Goal: Transaction & Acquisition: Purchase product/service

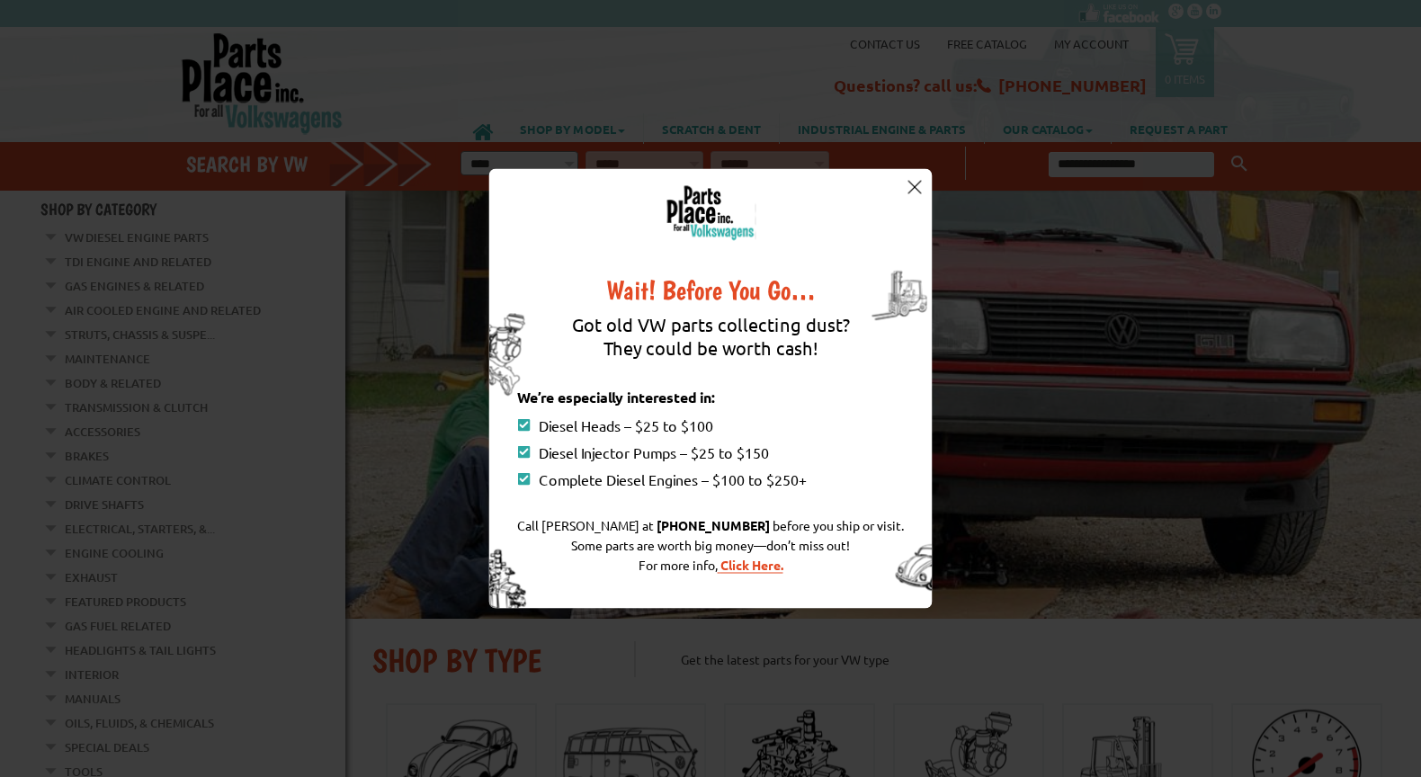
click at [918, 184] on img at bounding box center [914, 186] width 13 height 13
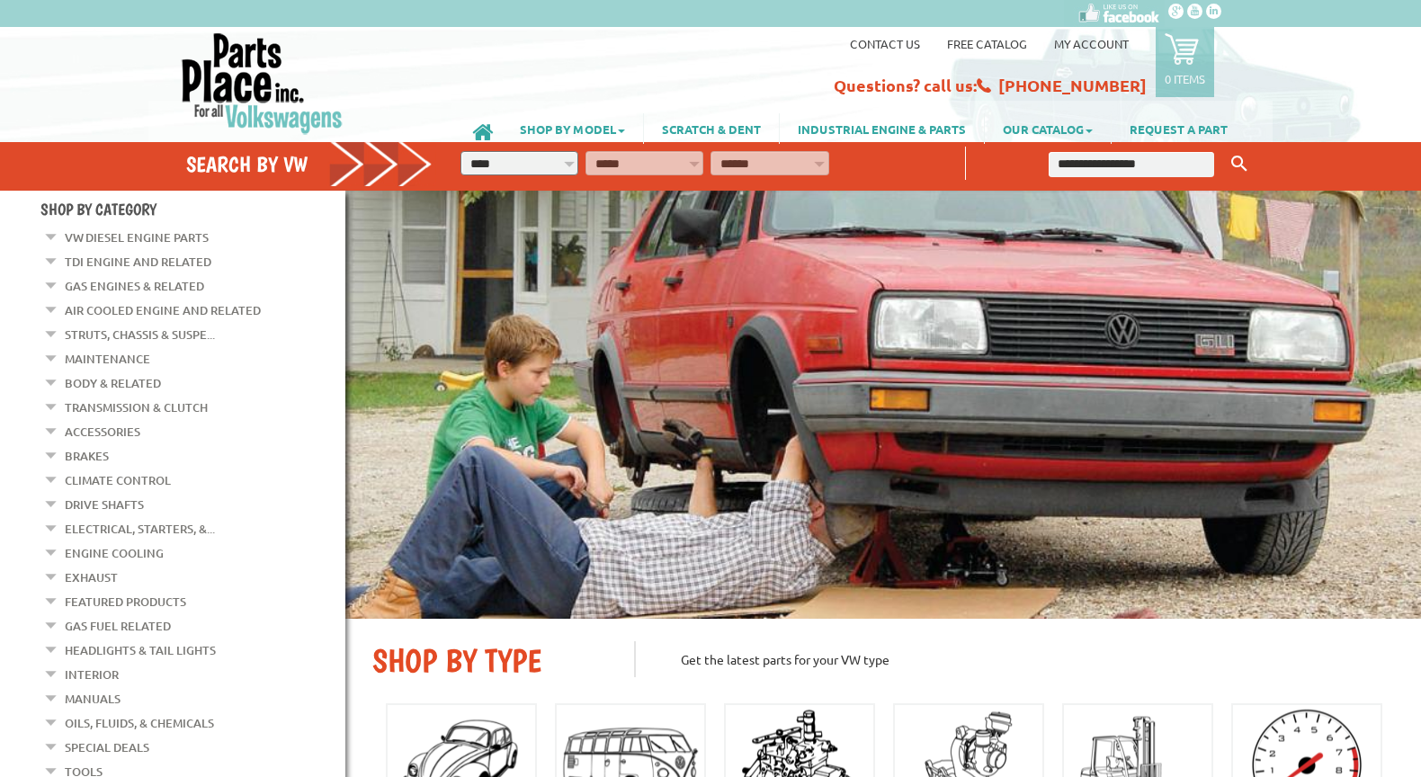
click at [1097, 40] on link "My Account" at bounding box center [1091, 43] width 75 height 15
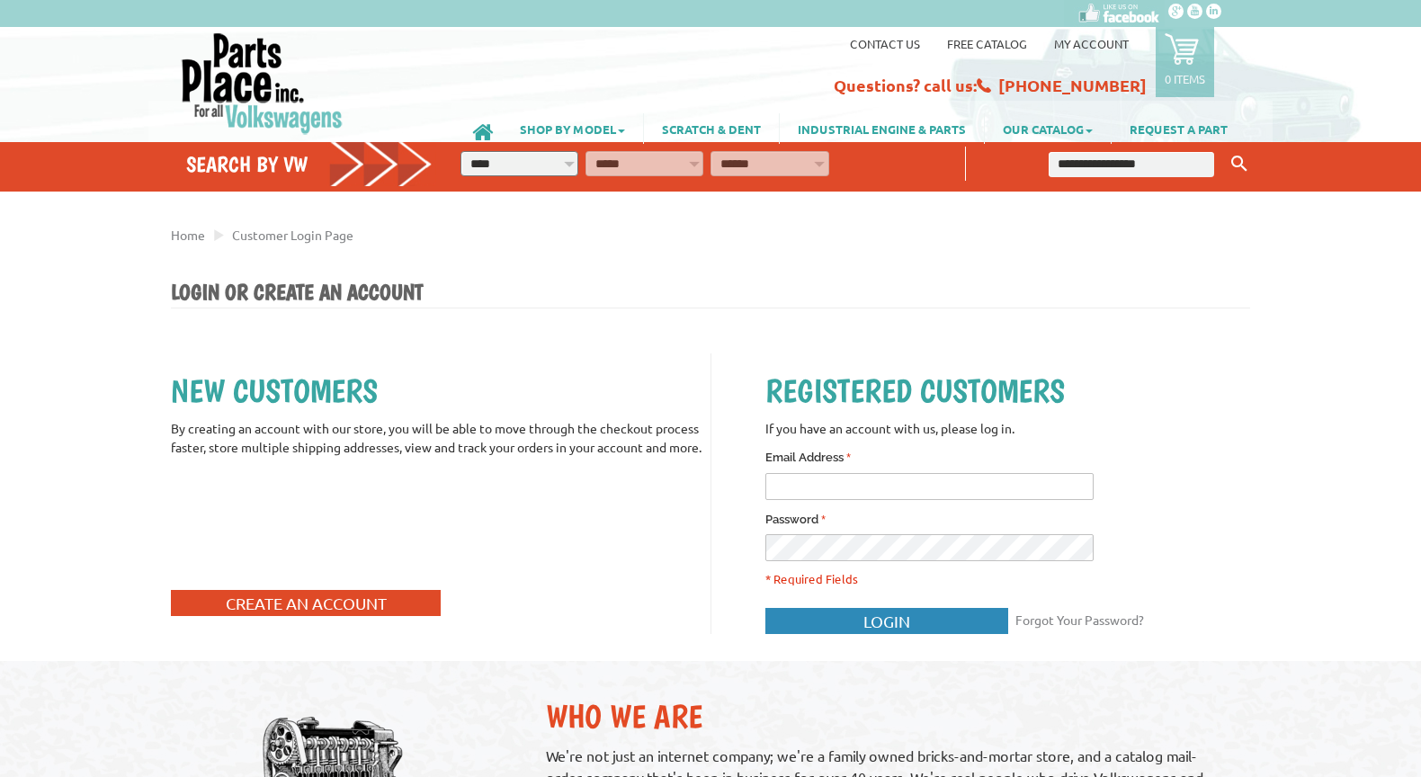
type input "**********"
click at [892, 612] on span "Login" at bounding box center [887, 621] width 47 height 19
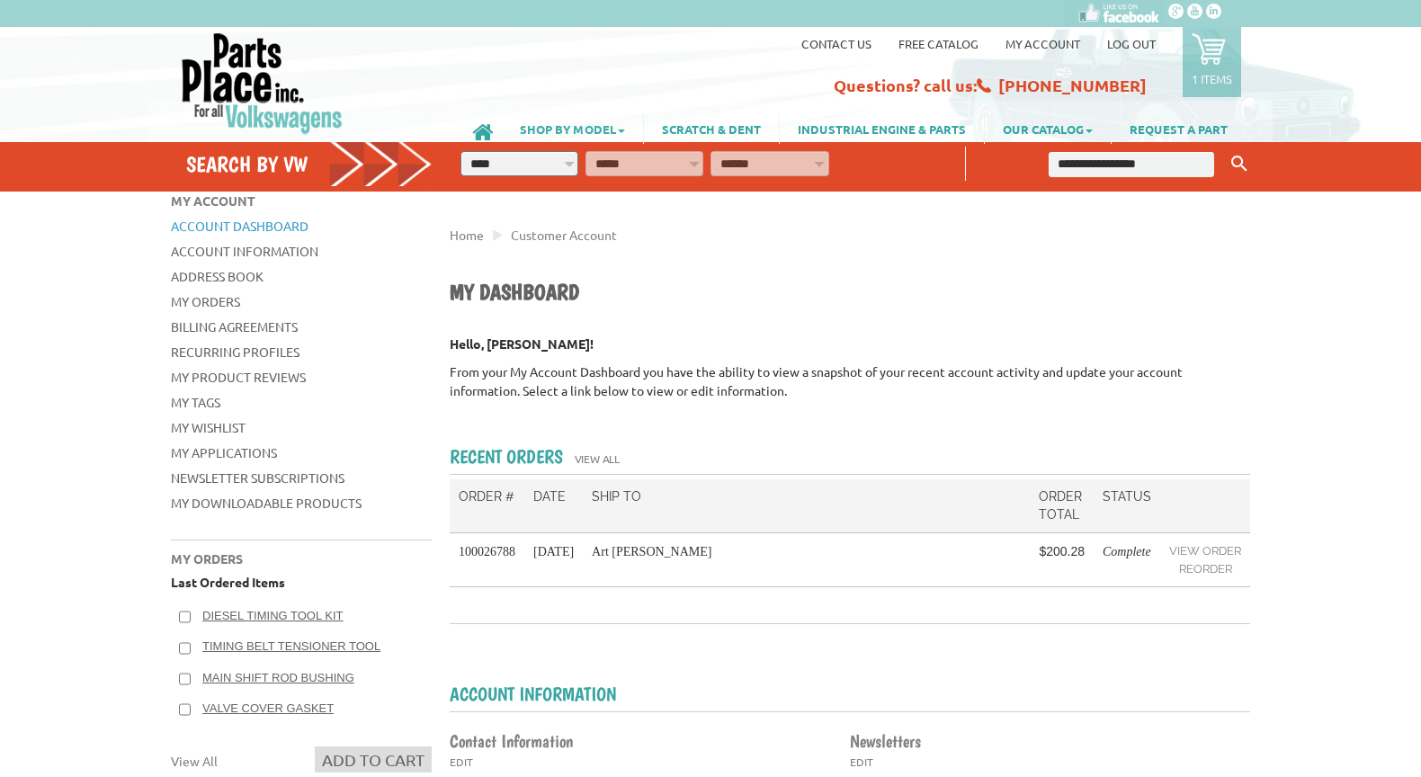
click at [566, 126] on link "SHOP BY MODEL" at bounding box center [572, 128] width 141 height 31
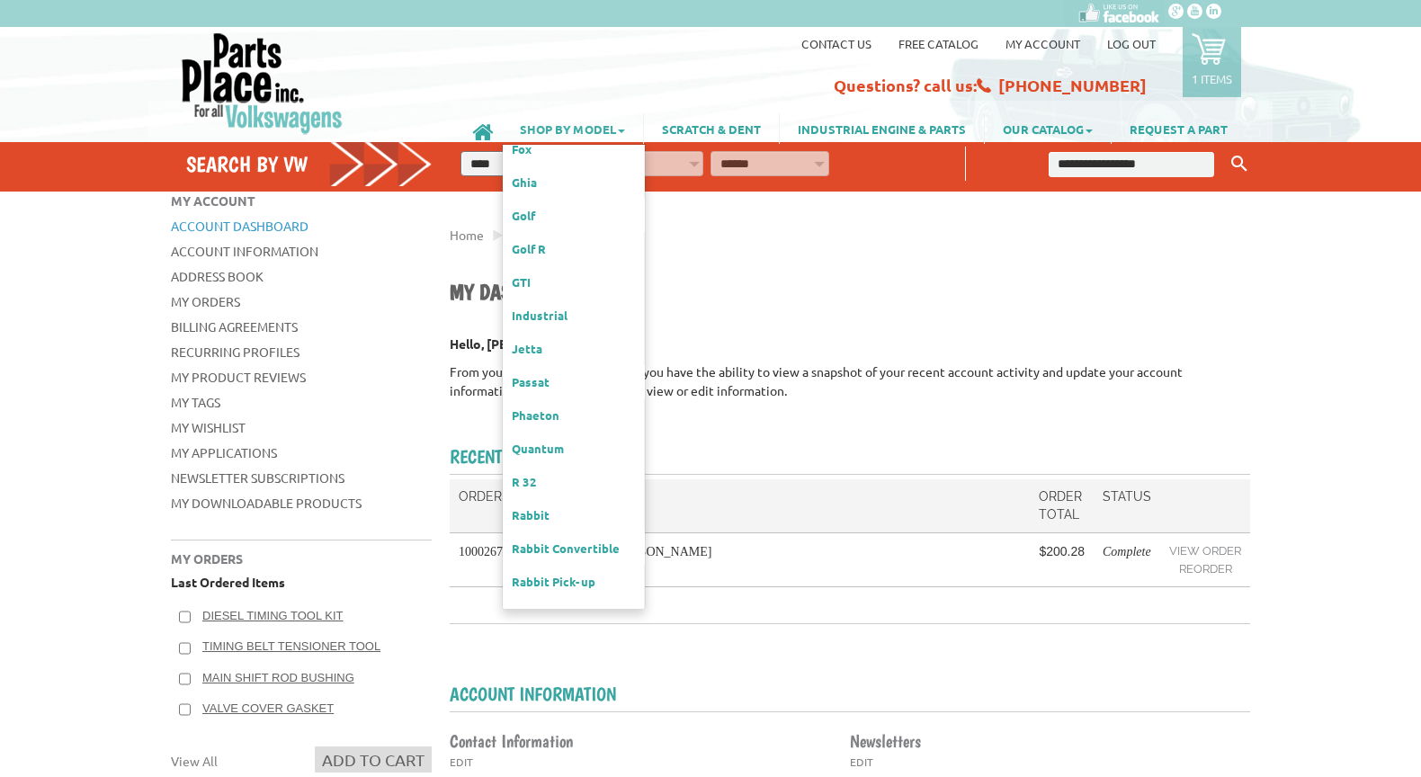
scroll to position [540, 0]
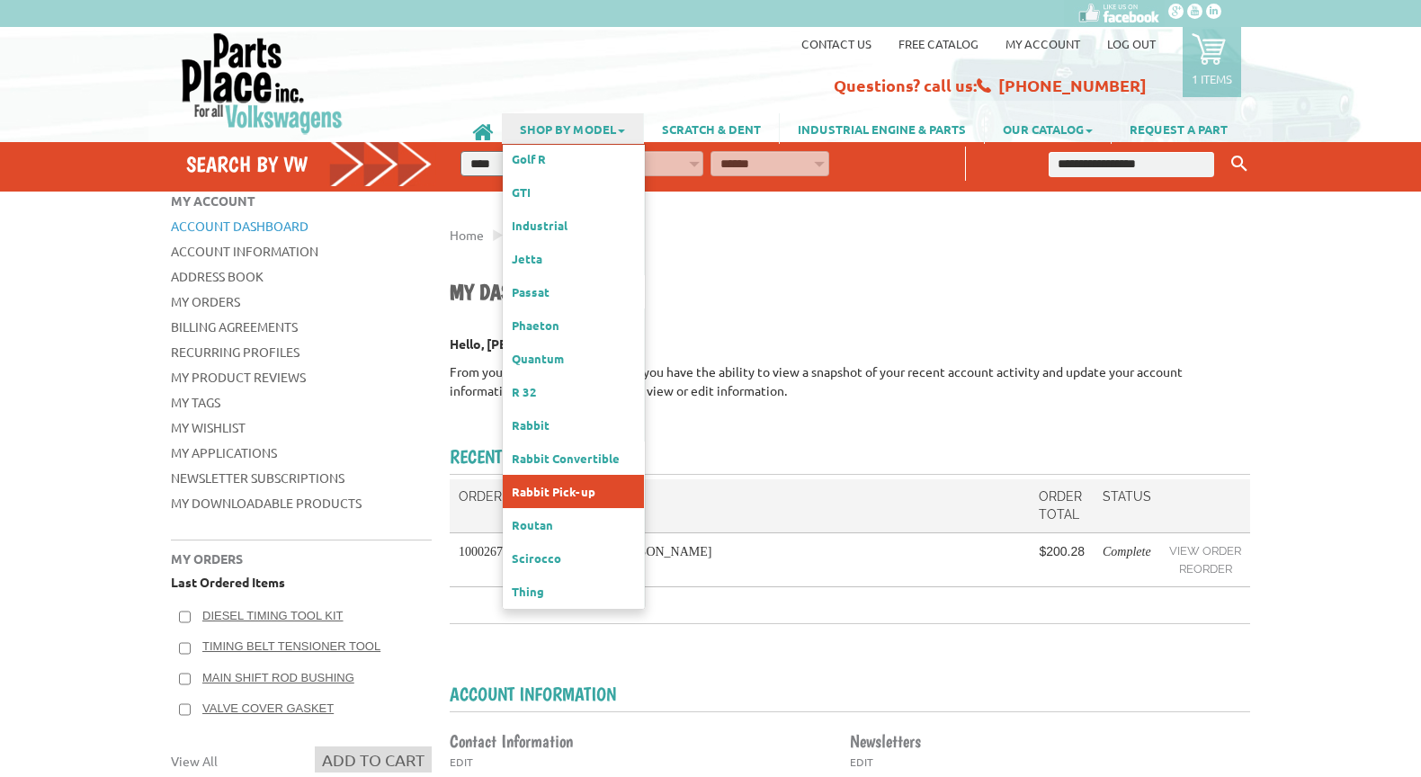
click at [567, 475] on link "Rabbit Pick-up" at bounding box center [573, 491] width 141 height 33
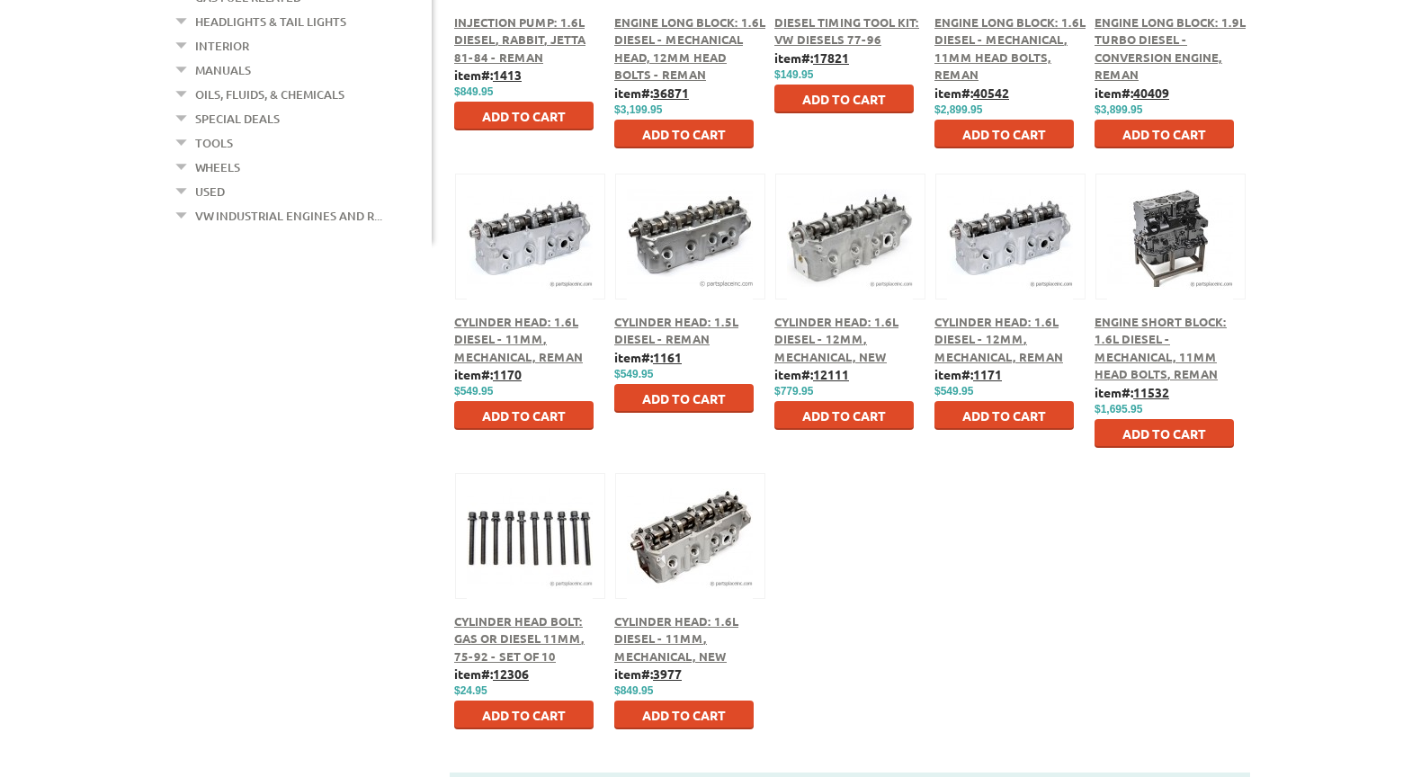
scroll to position [720, 0]
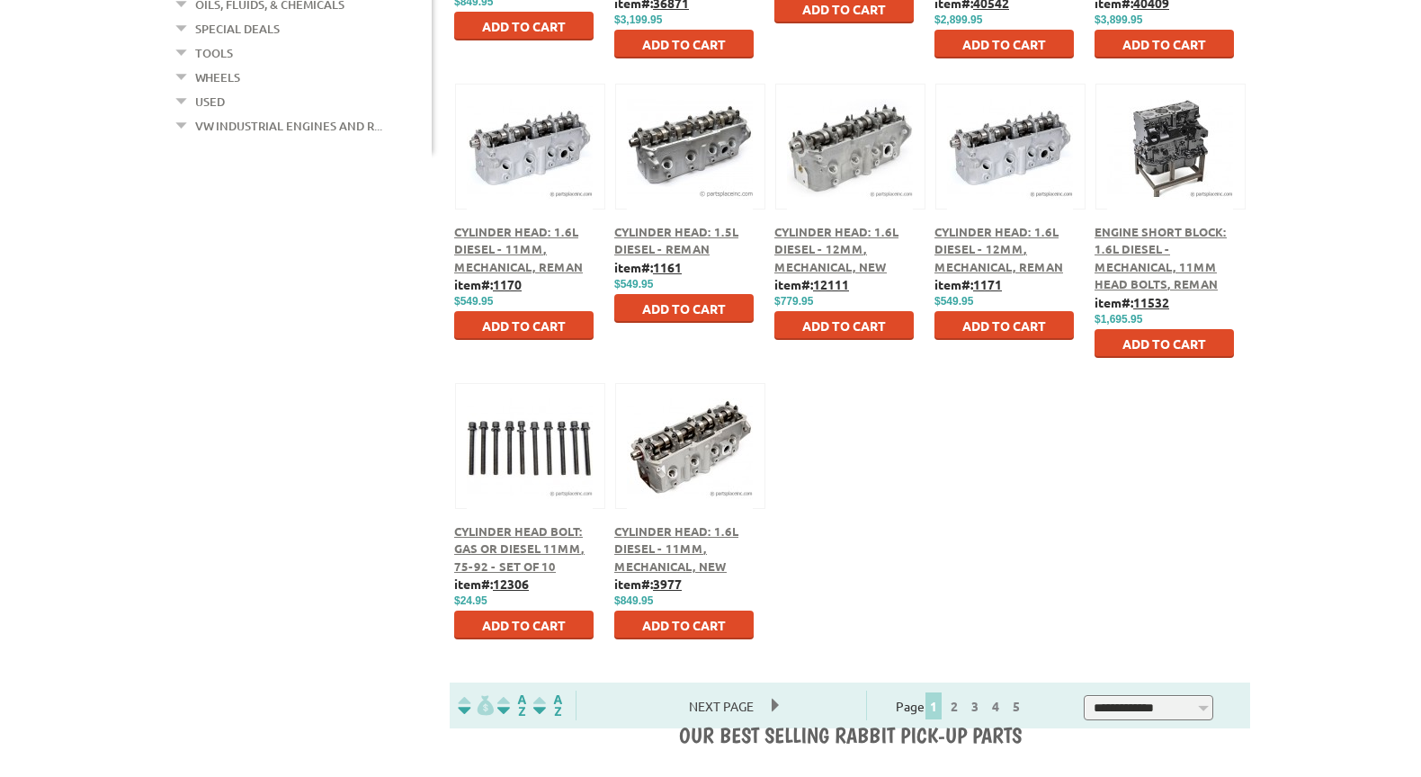
click at [772, 708] on span "Next Page" at bounding box center [721, 706] width 101 height 27
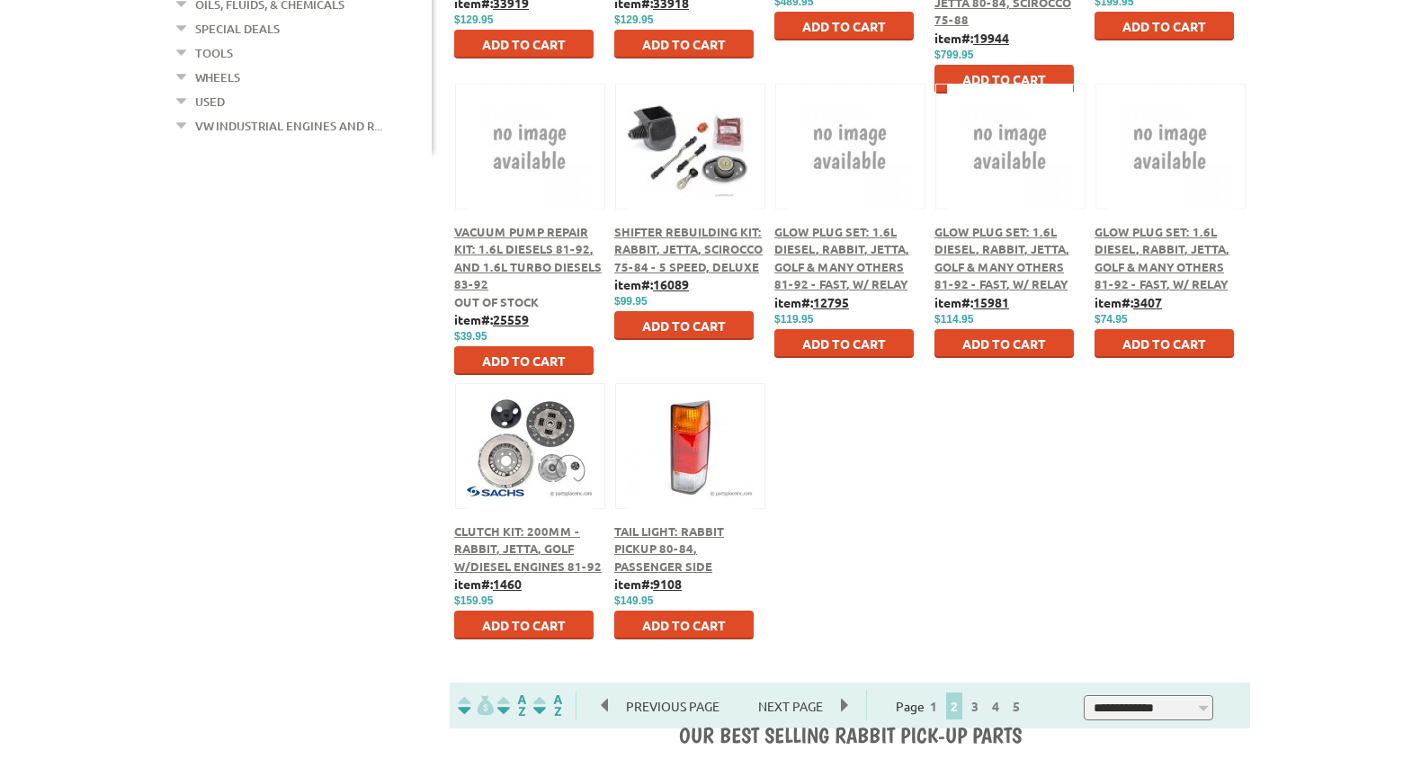
scroll to position [810, 0]
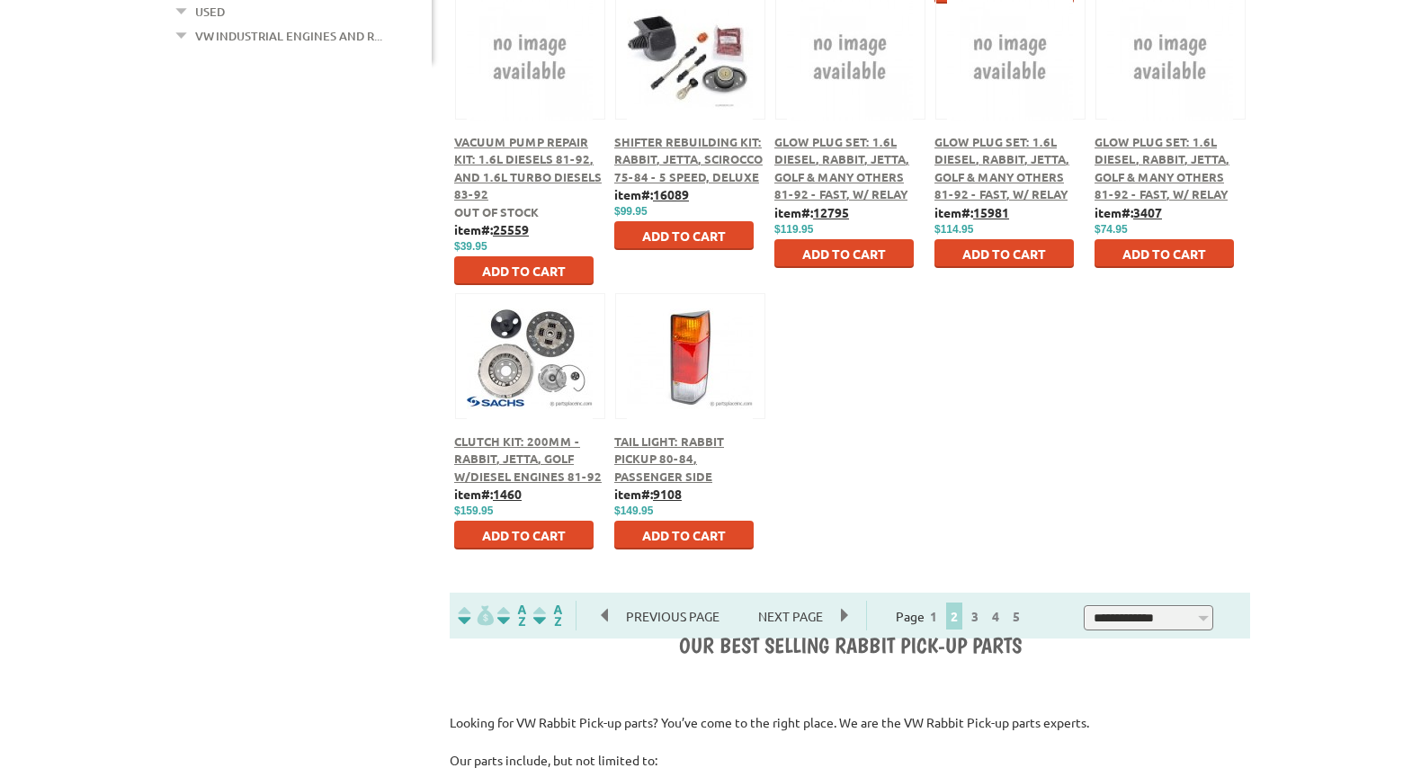
click at [841, 614] on span "Next Page" at bounding box center [790, 616] width 101 height 27
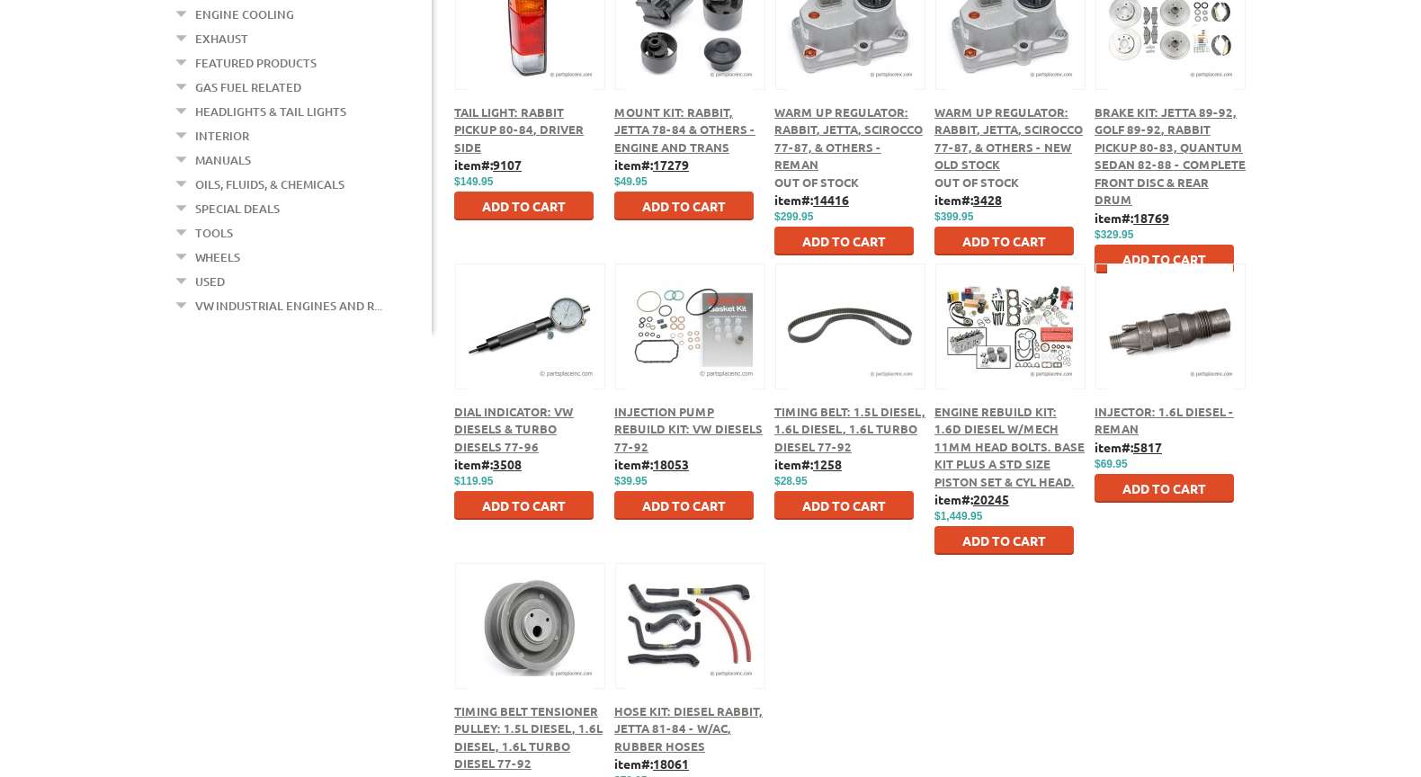
scroll to position [630, 0]
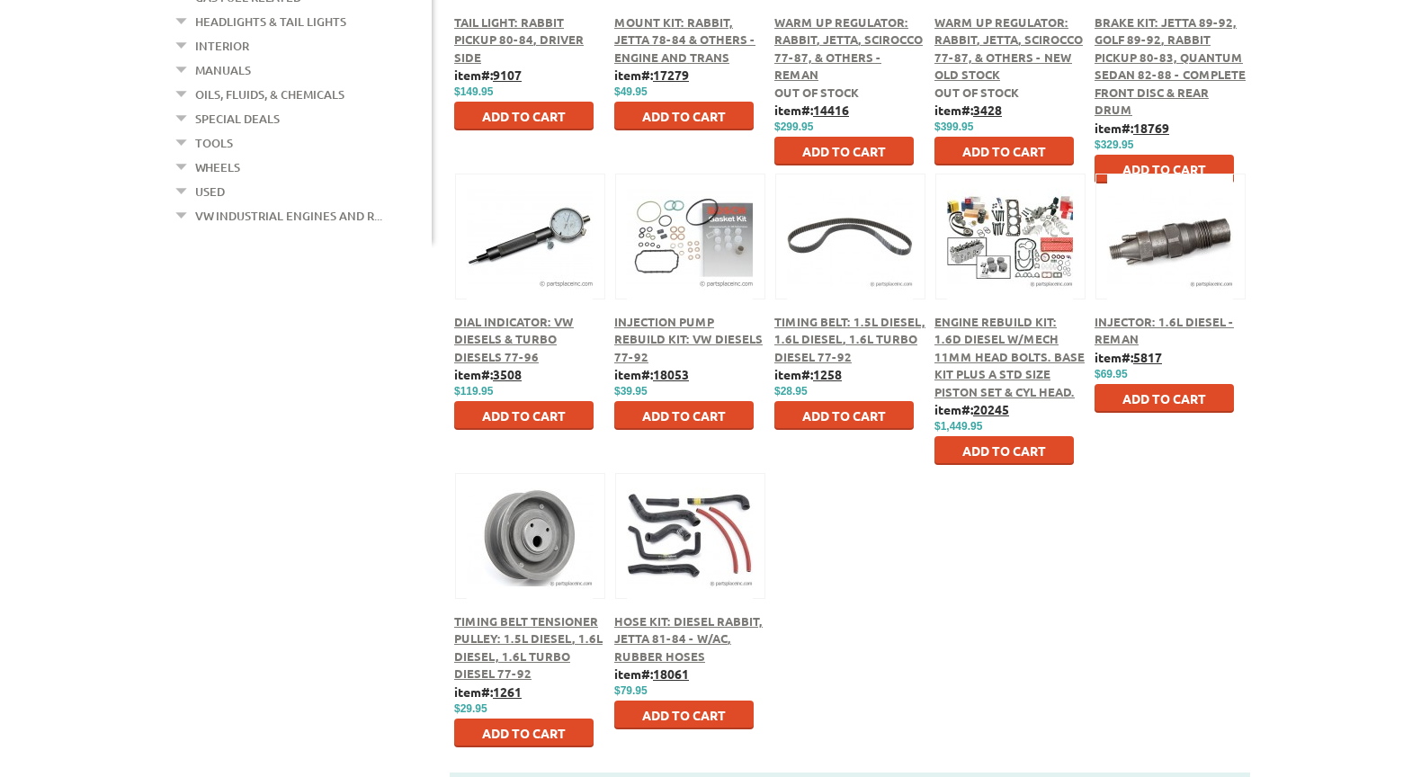
click at [687, 619] on span "Hose Kit: Diesel Rabbit, Jetta 81-84 - w/AC, Rubber Hoses" at bounding box center [688, 639] width 148 height 50
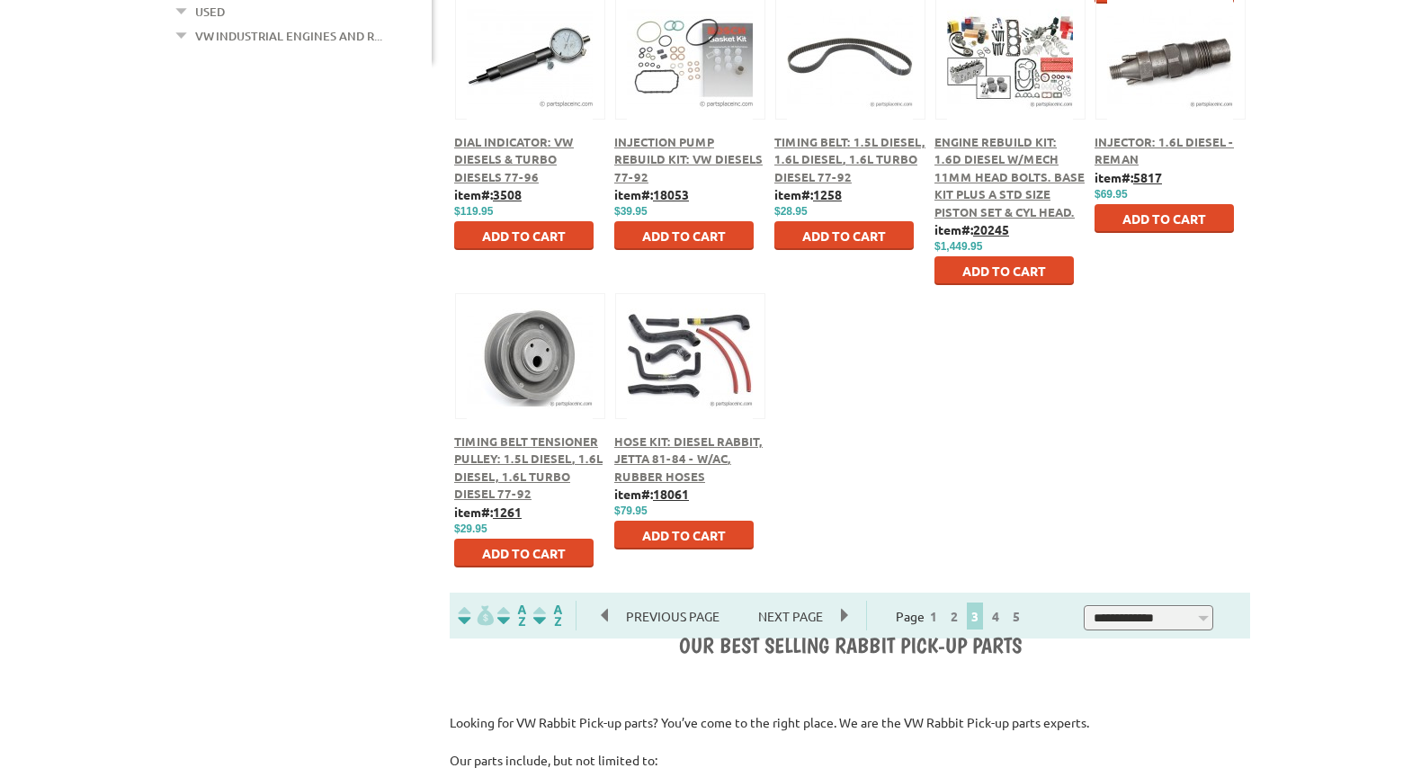
scroll to position [900, 0]
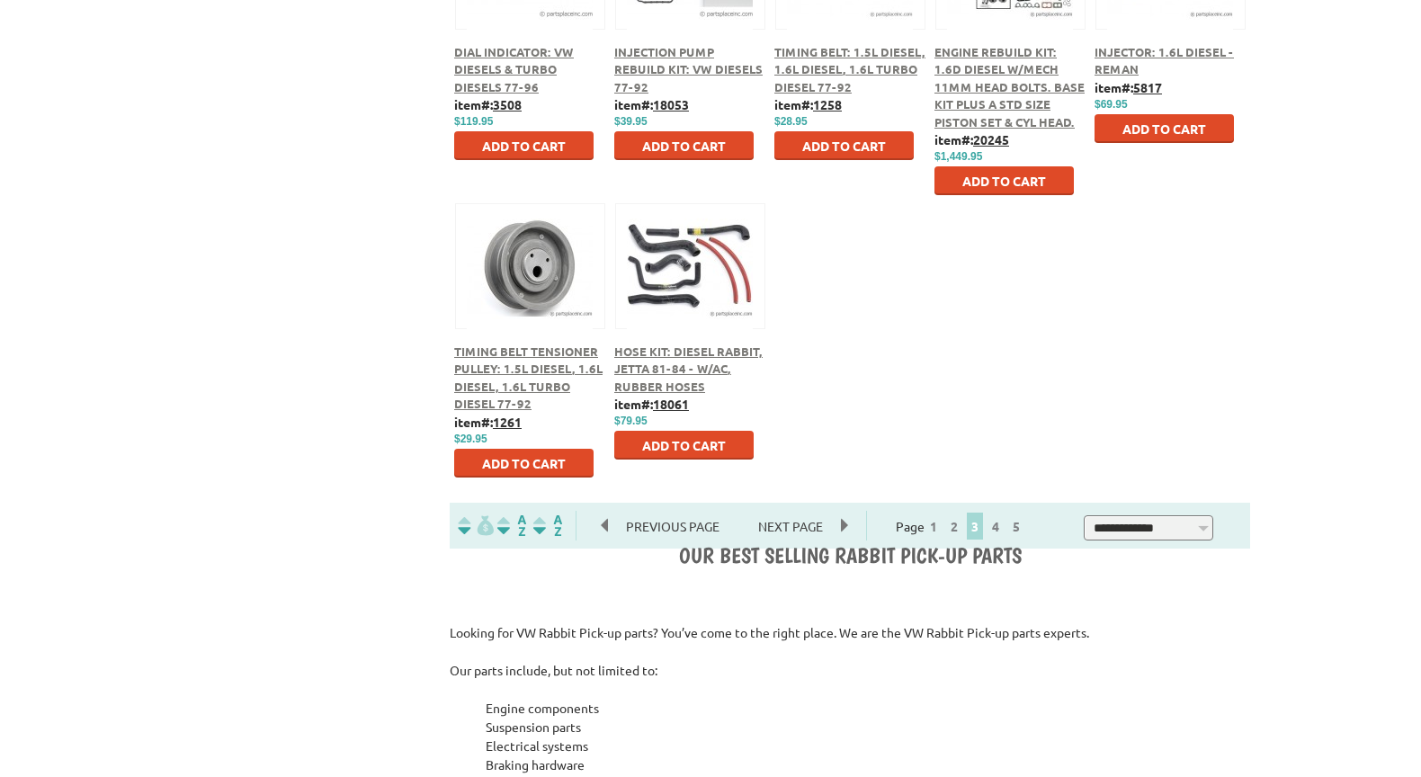
click at [841, 525] on span "Next Page" at bounding box center [790, 526] width 101 height 27
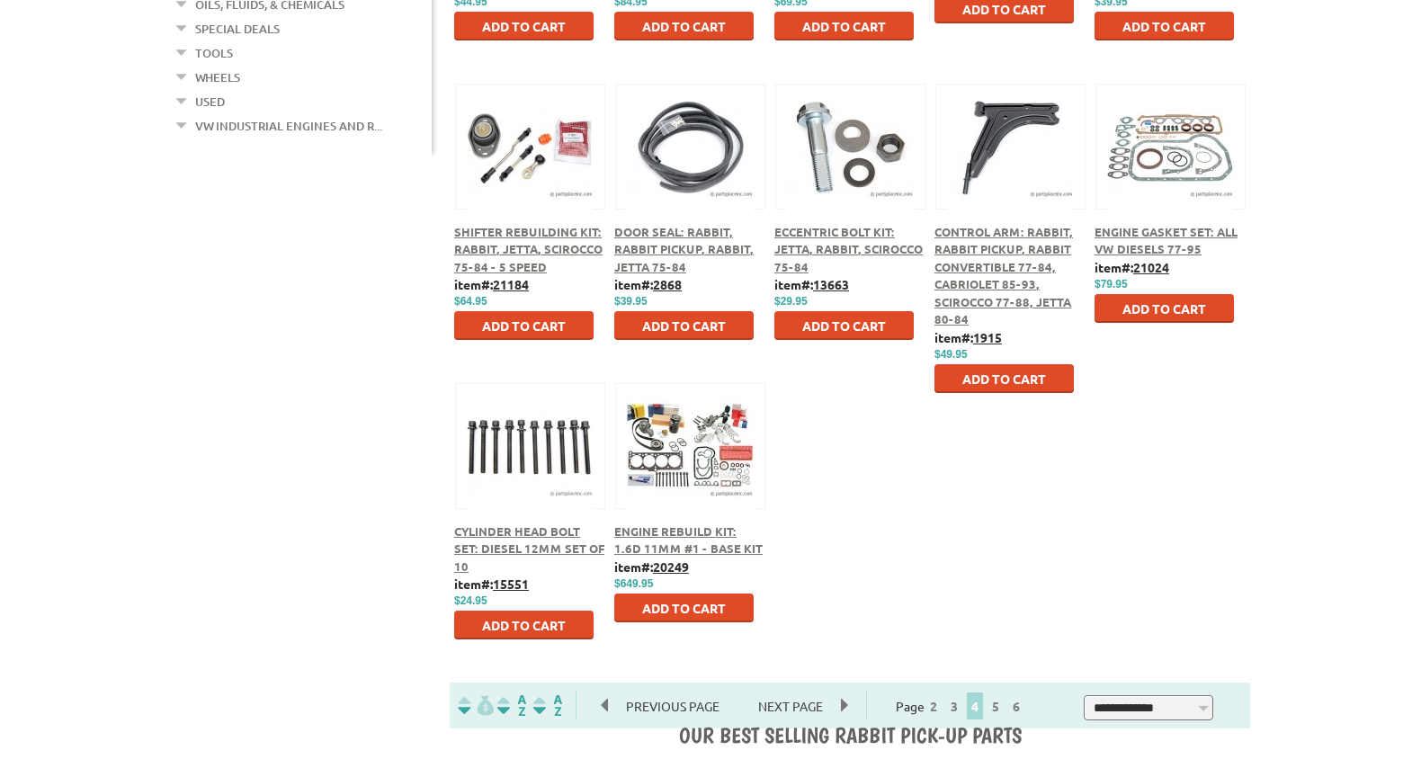
scroll to position [810, 0]
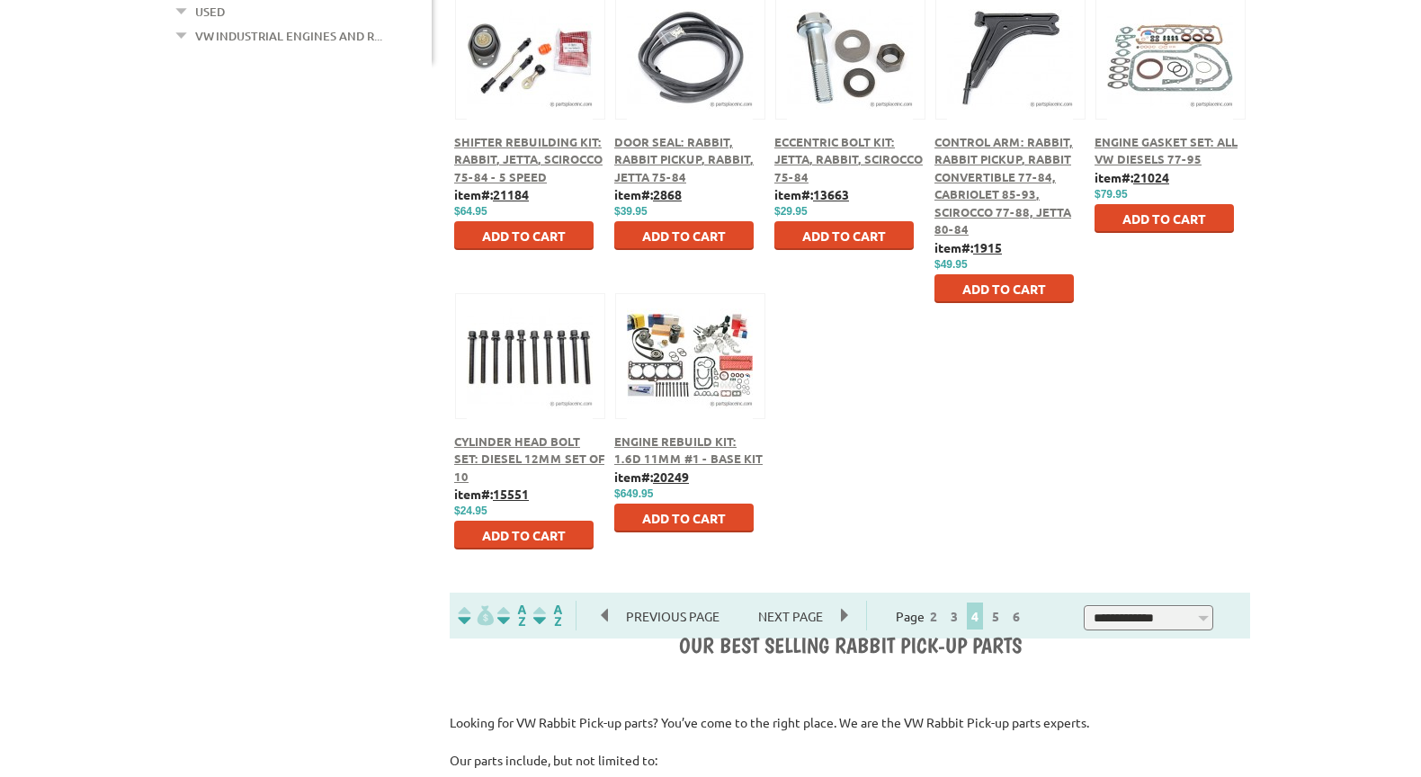
click at [841, 616] on span "Next Page" at bounding box center [790, 616] width 101 height 27
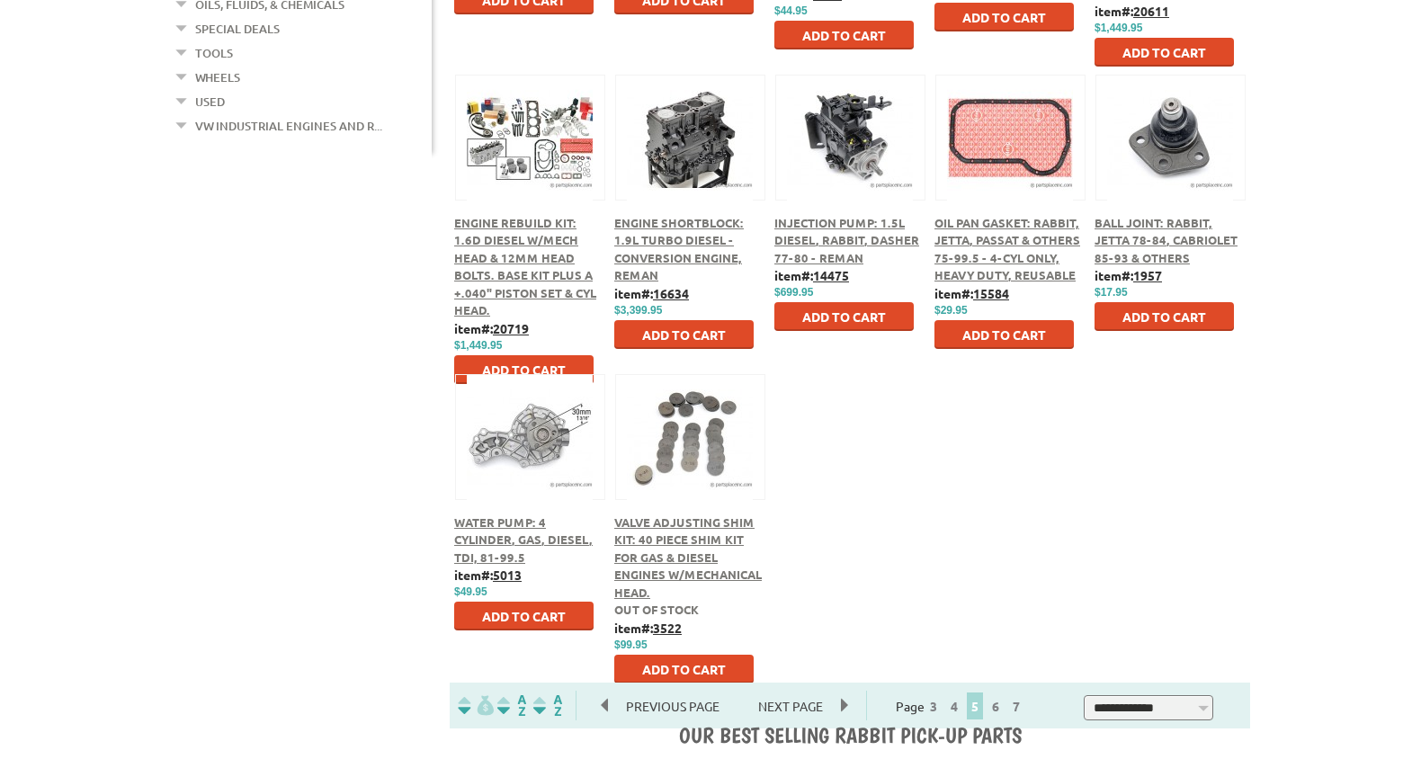
scroll to position [810, 0]
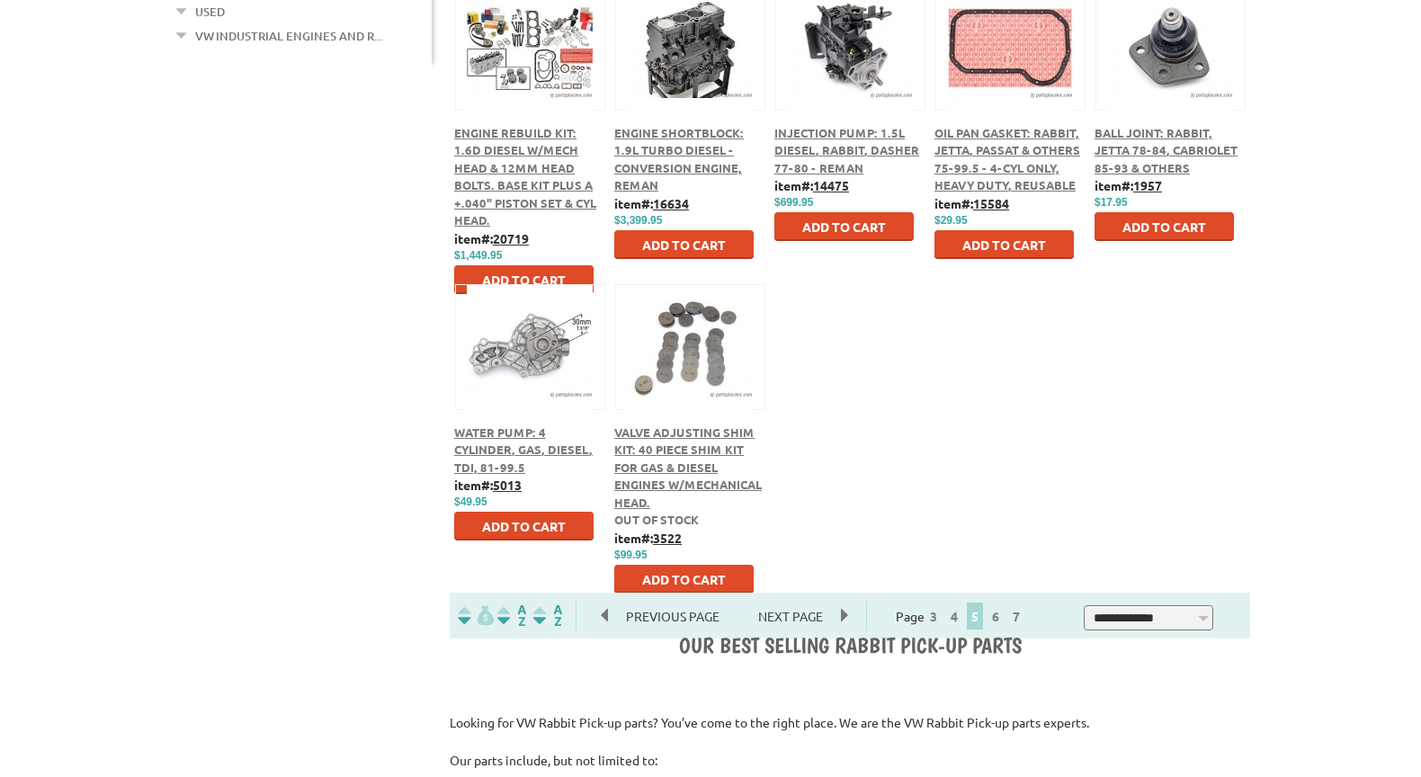
click at [838, 614] on span "Next Page" at bounding box center [790, 616] width 101 height 27
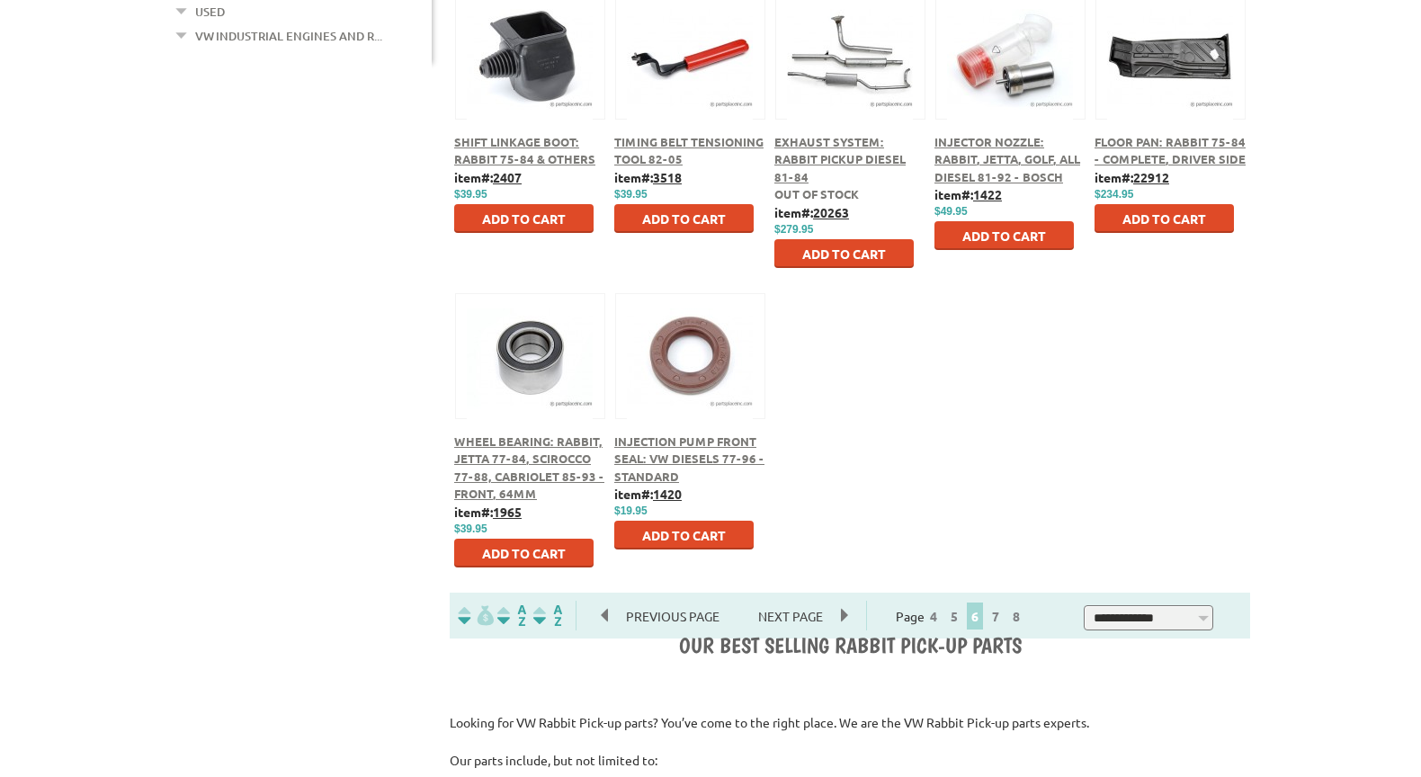
scroll to position [900, 0]
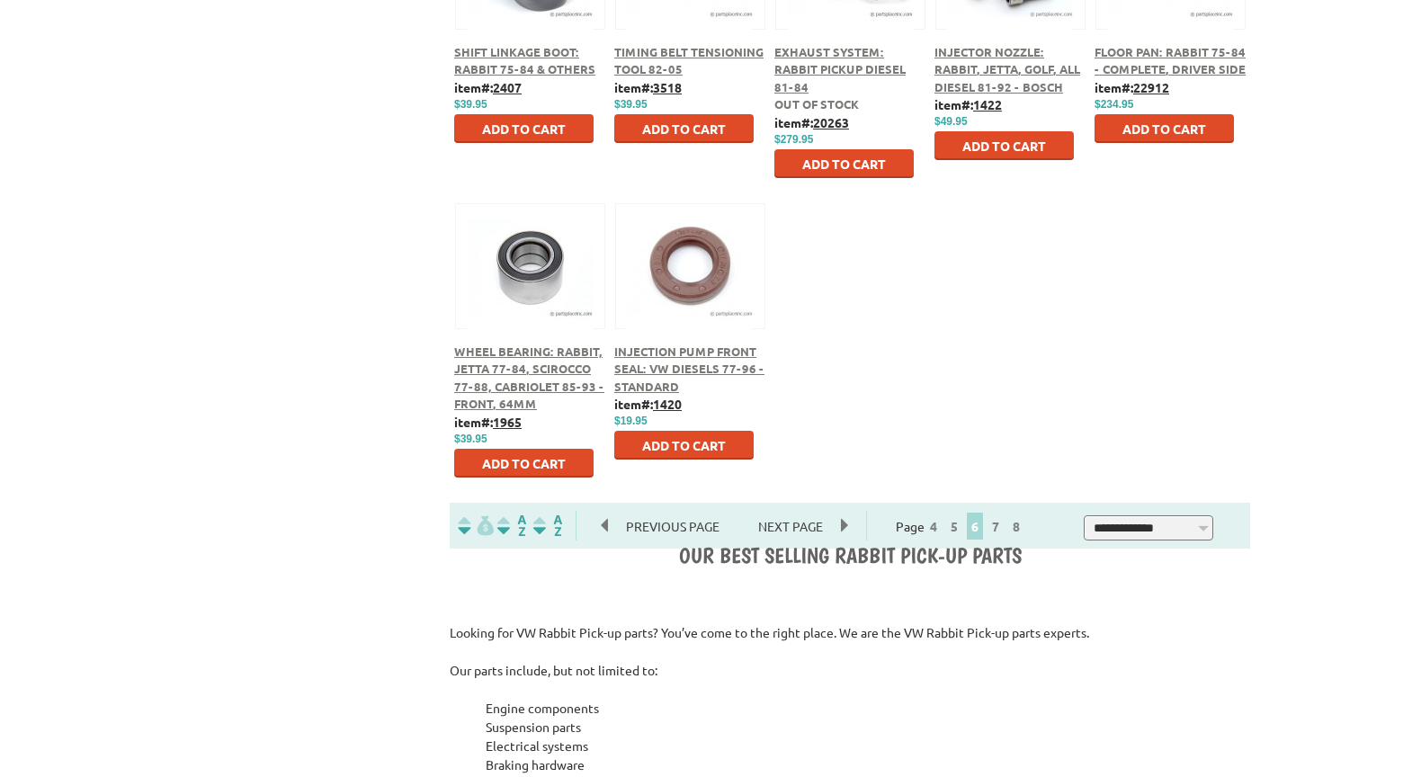
click at [841, 527] on span "Next Page" at bounding box center [790, 526] width 101 height 27
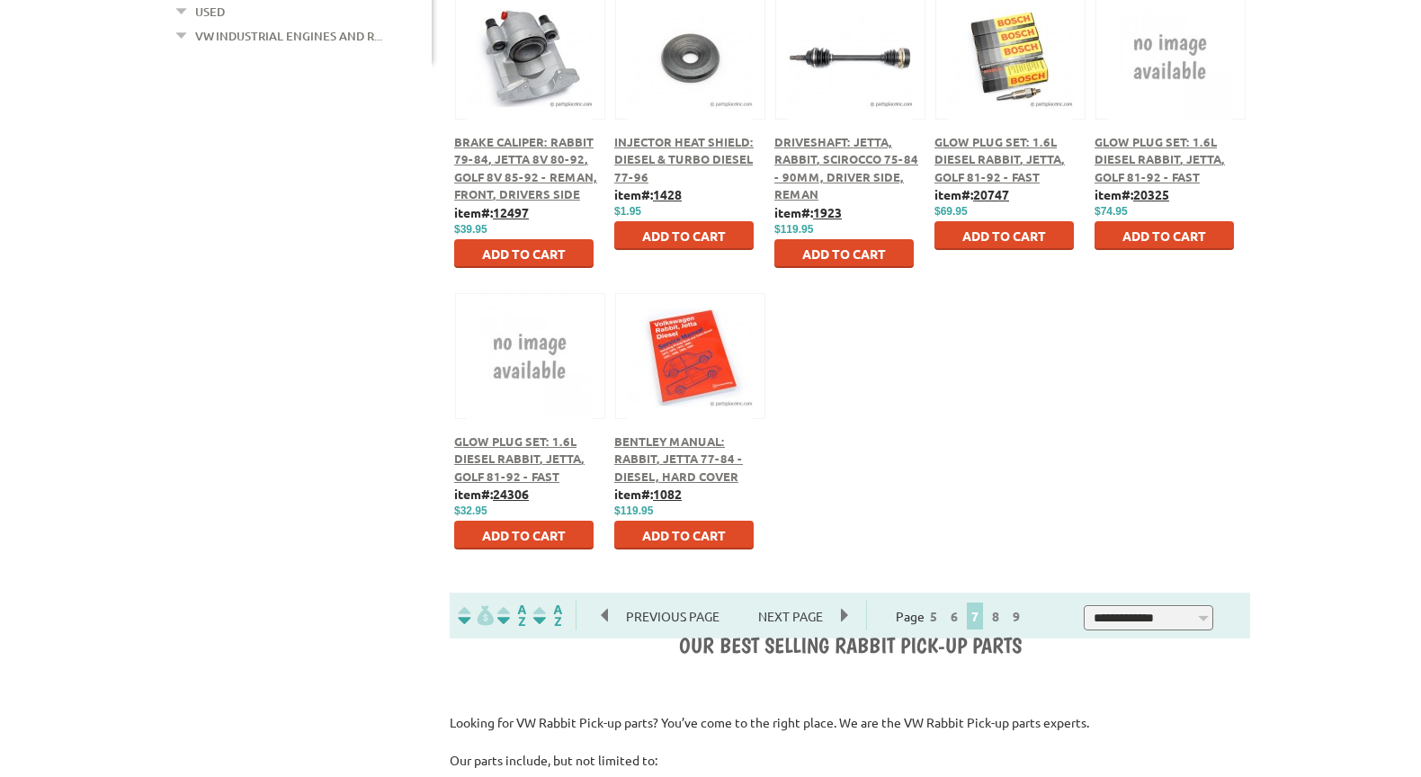
scroll to position [900, 0]
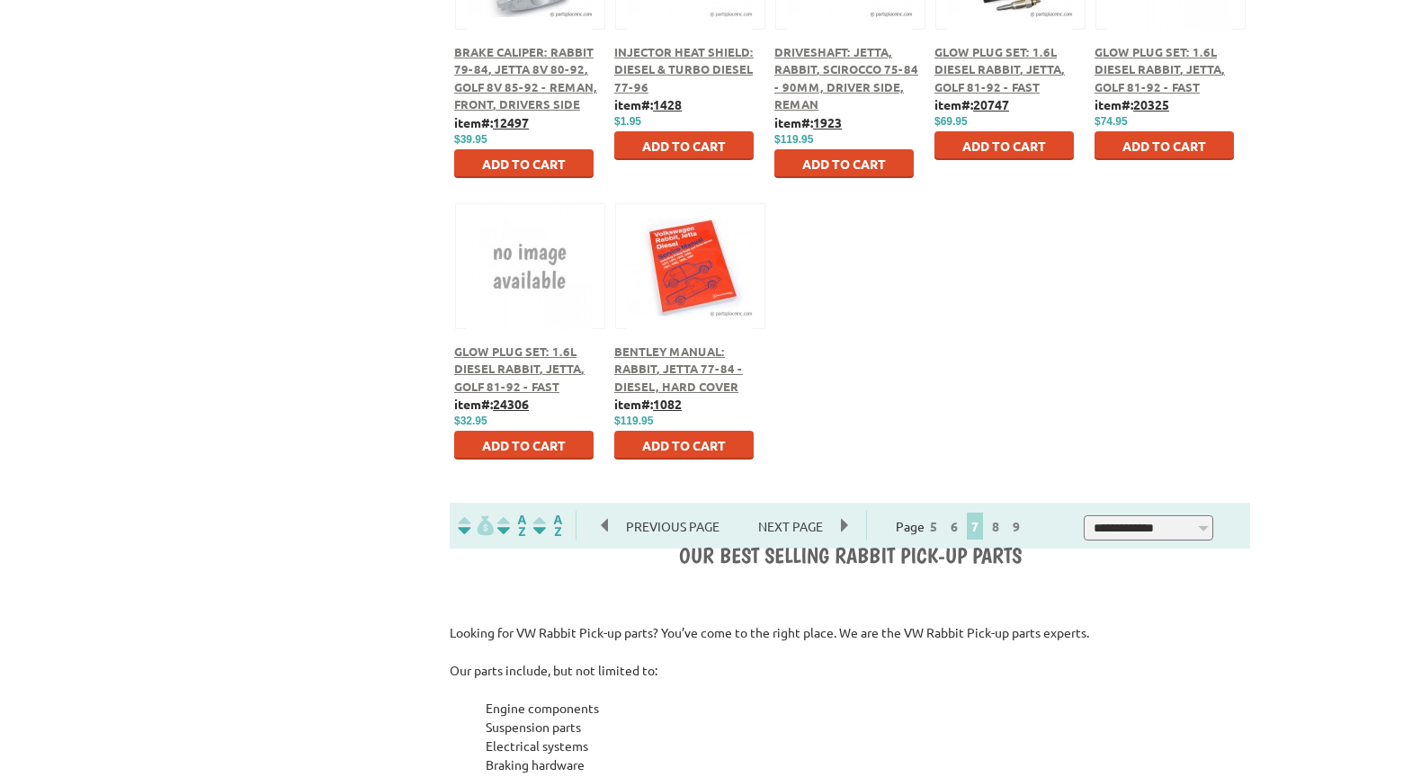
click at [841, 527] on span "Next Page" at bounding box center [790, 526] width 101 height 27
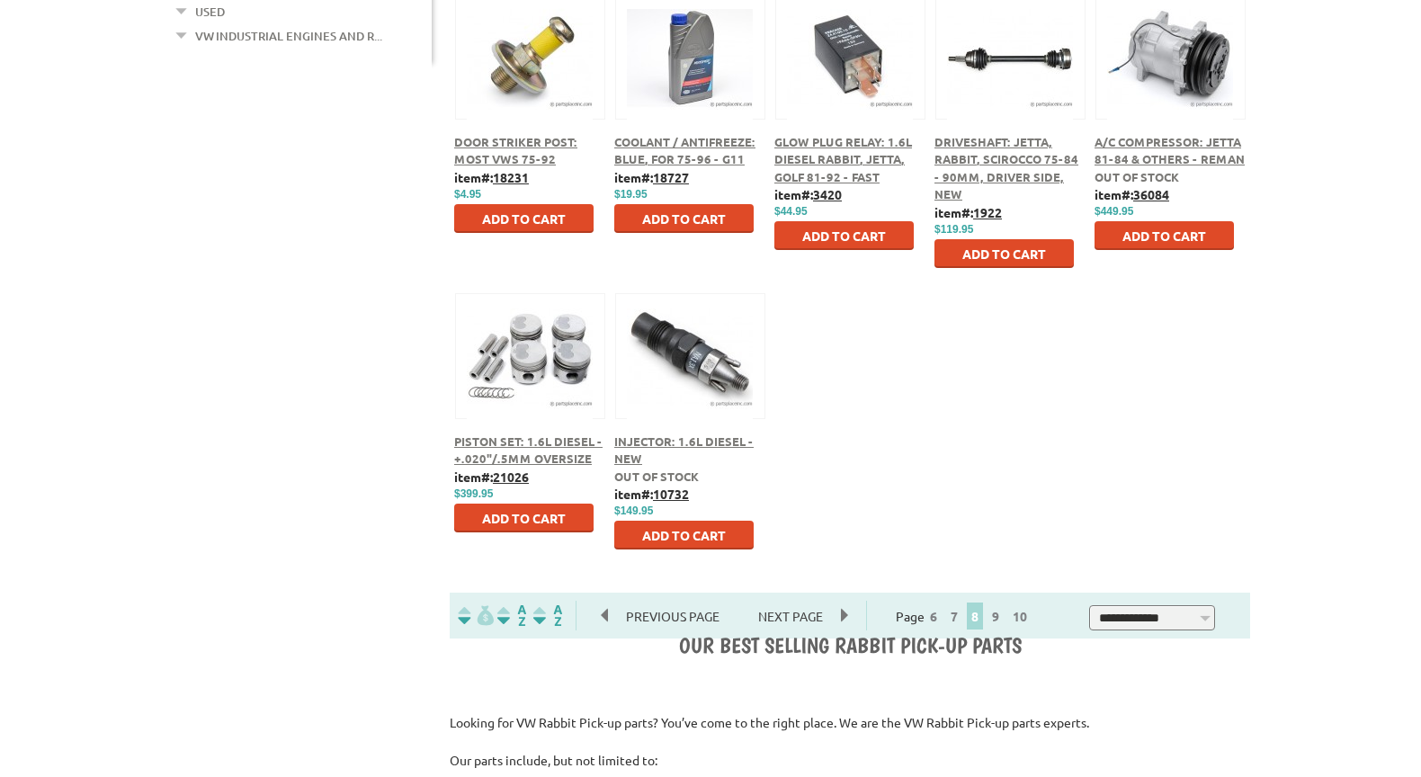
scroll to position [900, 0]
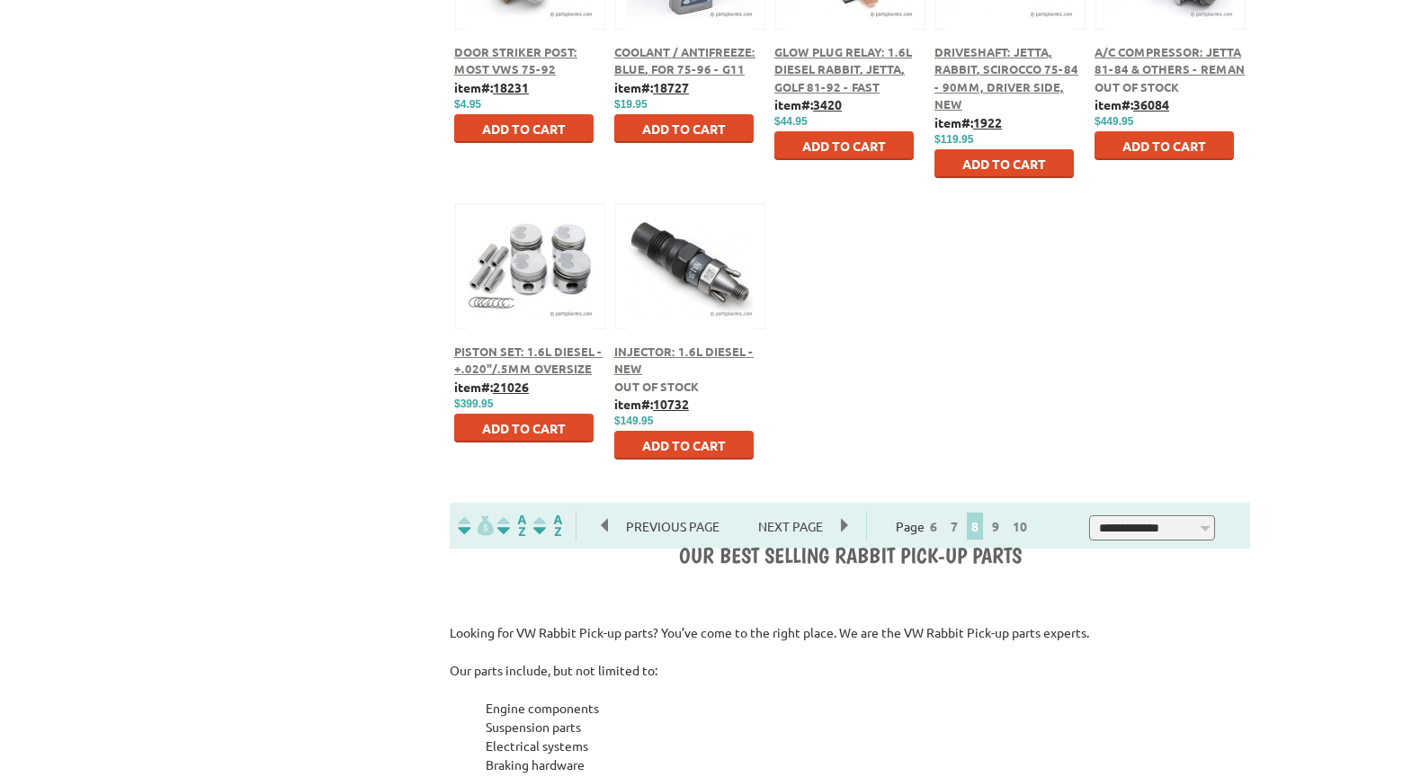
click at [856, 529] on div "Previous Page Next Page" at bounding box center [722, 526] width 290 height 27
click at [841, 529] on span "Next Page" at bounding box center [790, 526] width 101 height 27
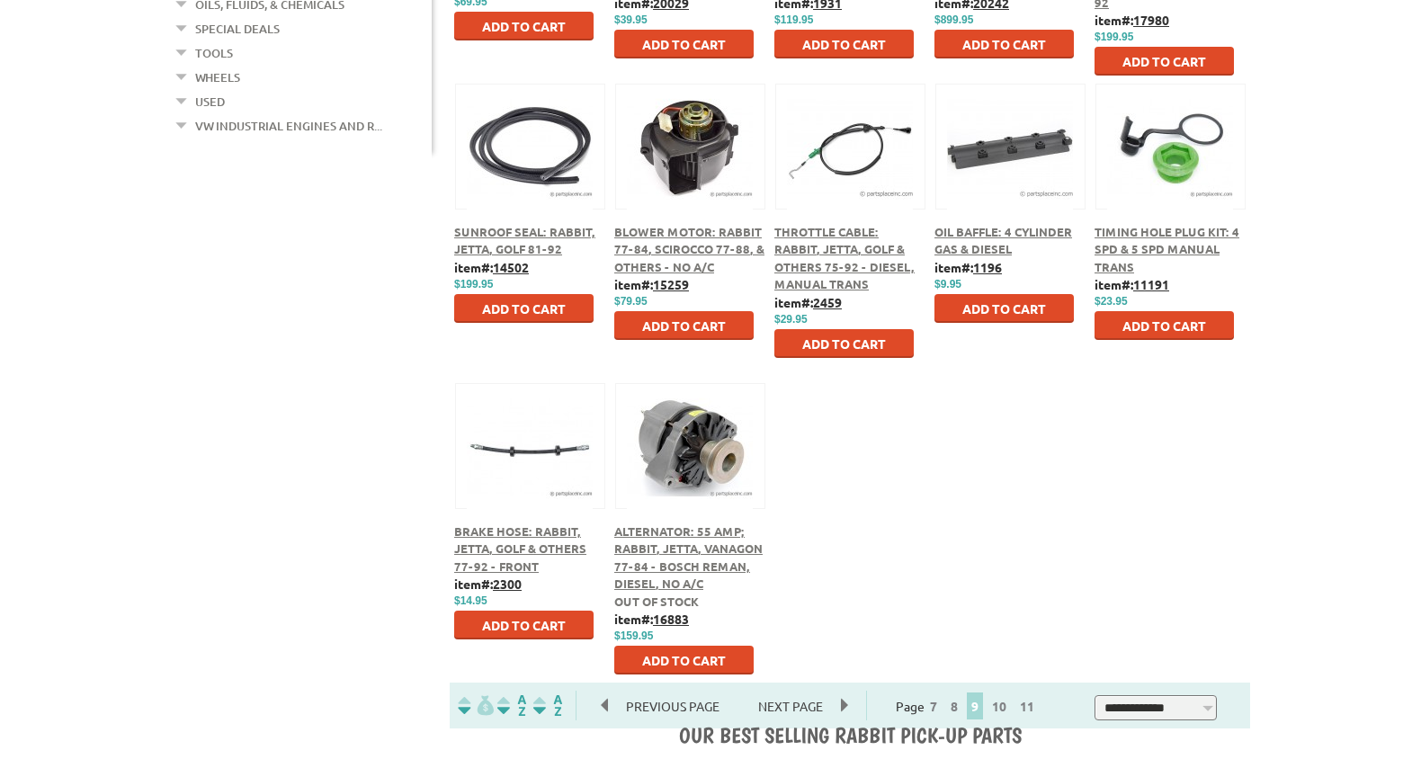
scroll to position [810, 0]
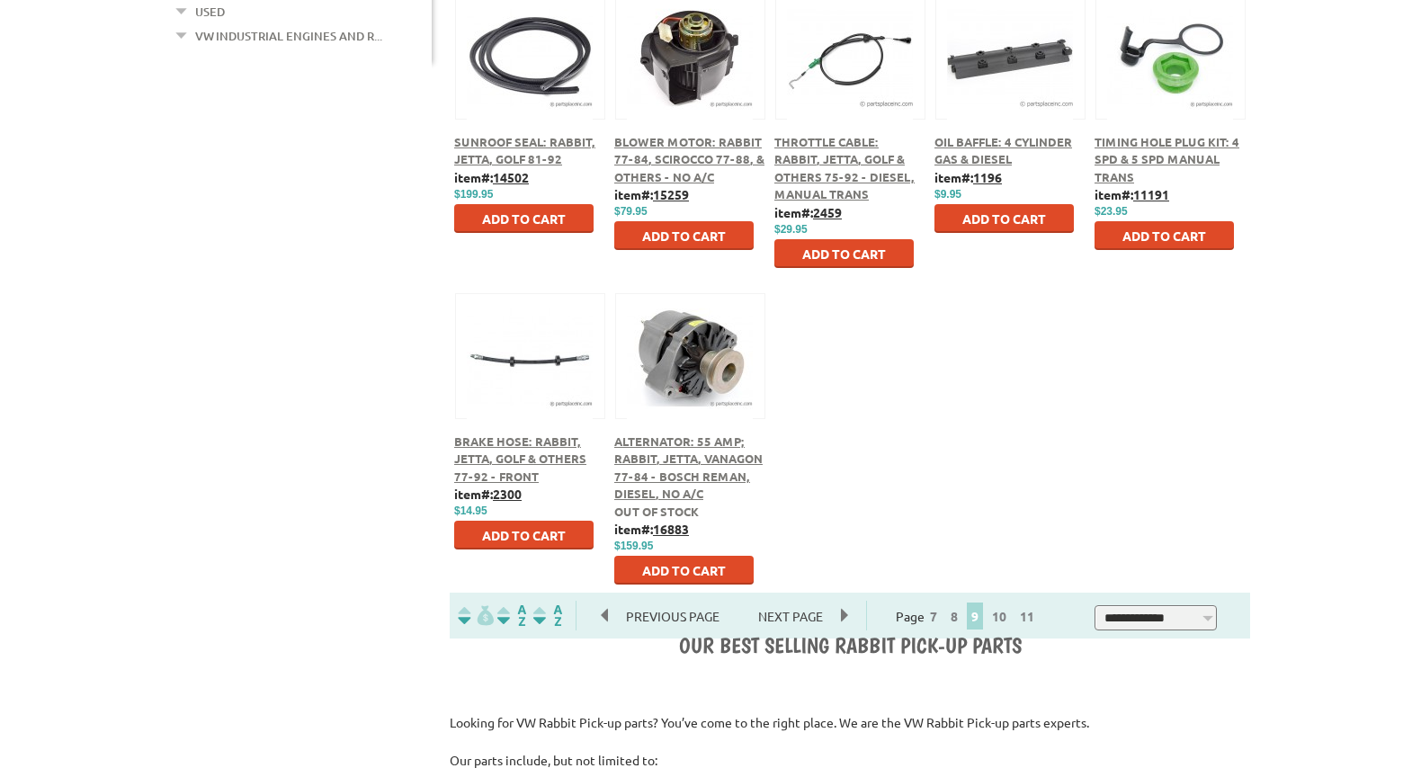
click at [841, 619] on span "Next Page" at bounding box center [790, 616] width 101 height 27
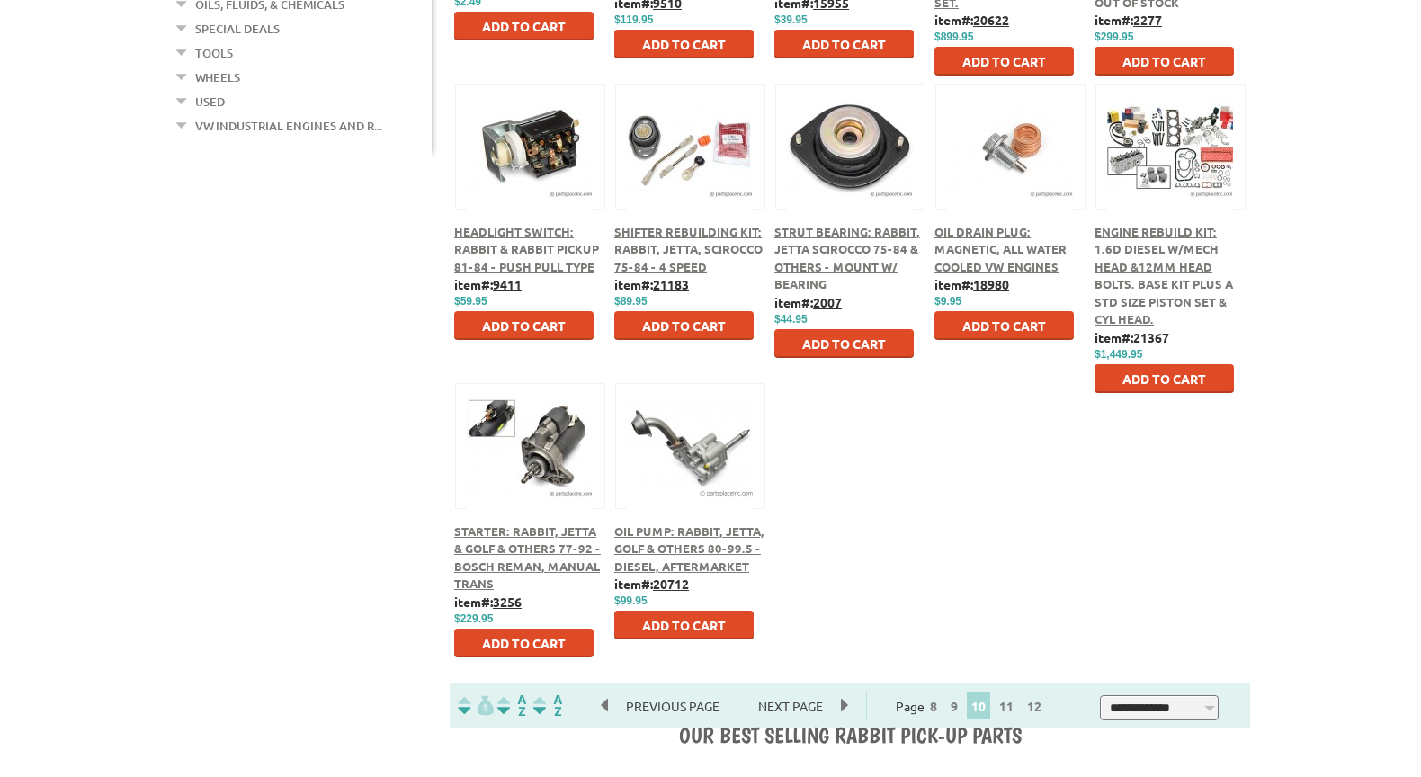
scroll to position [810, 0]
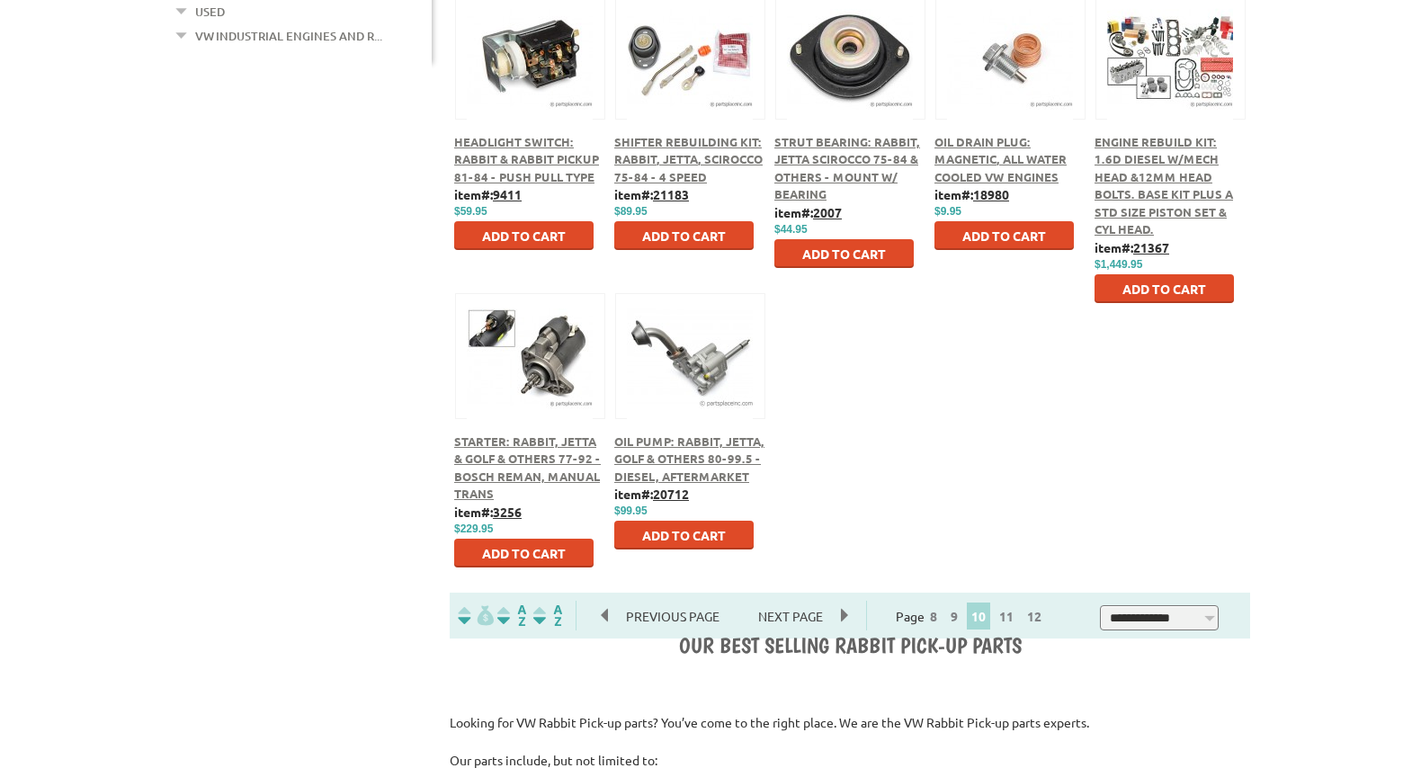
click at [838, 616] on span "Next Page" at bounding box center [790, 616] width 101 height 27
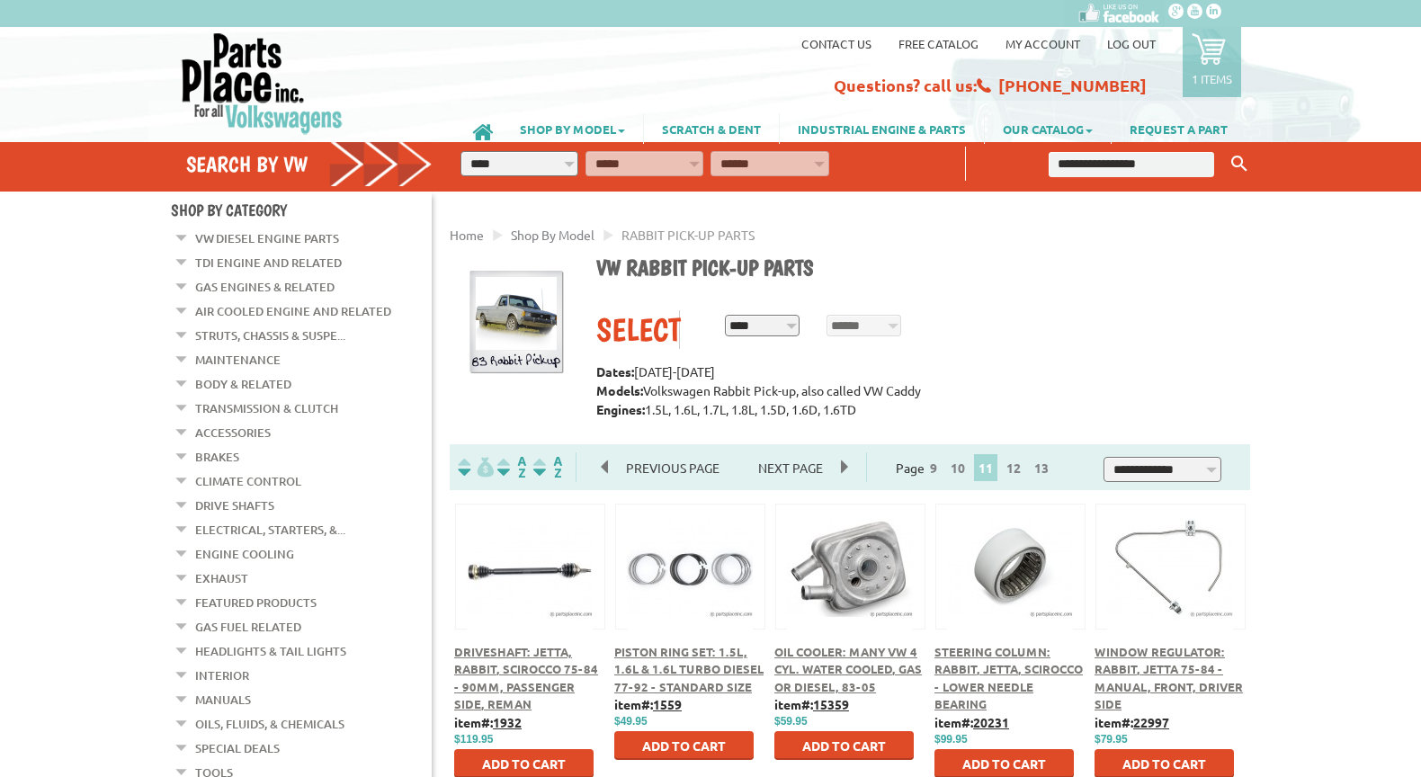
click at [1096, 164] on input "text" at bounding box center [1132, 164] width 166 height 25
type input "**********"
click at [1241, 161] on icon "Keyword Search" at bounding box center [1240, 164] width 16 height 16
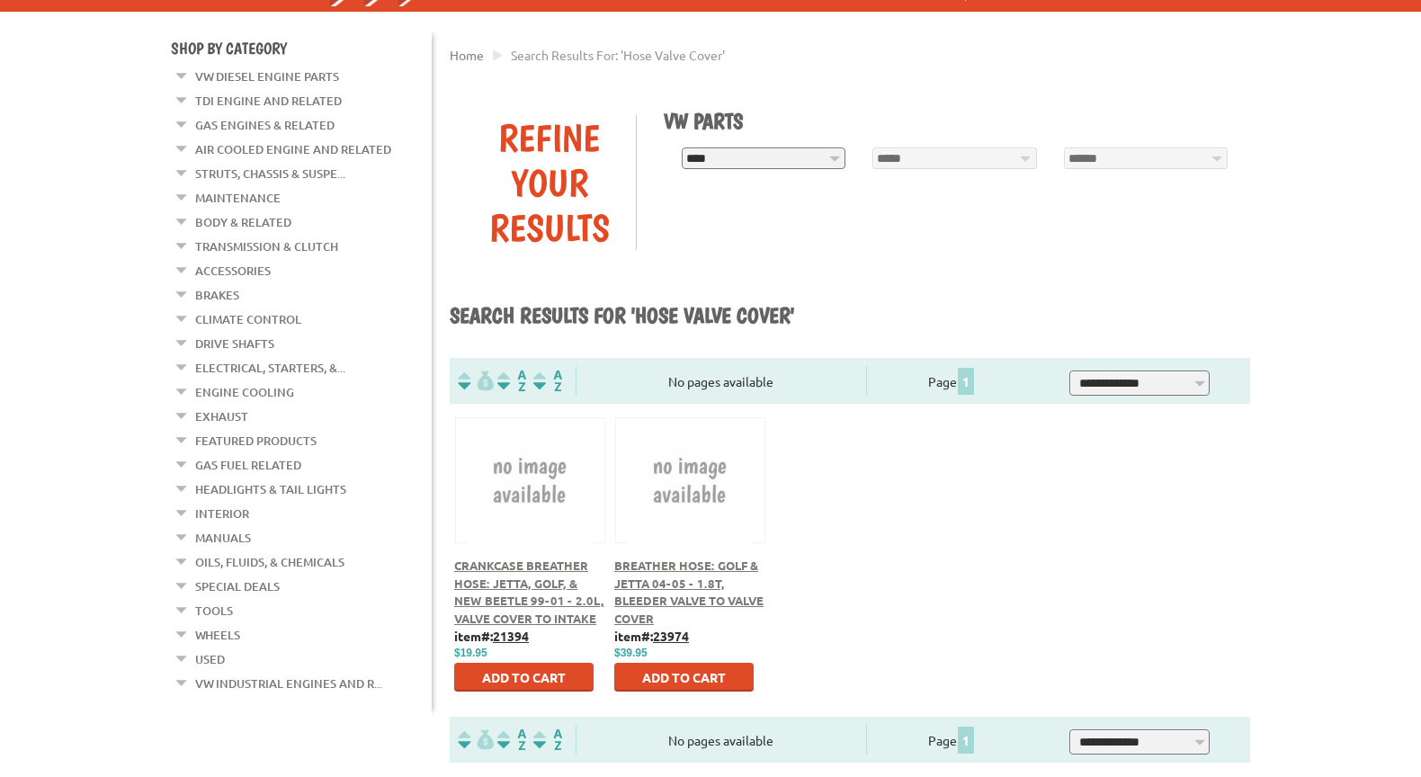
scroll to position [270, 0]
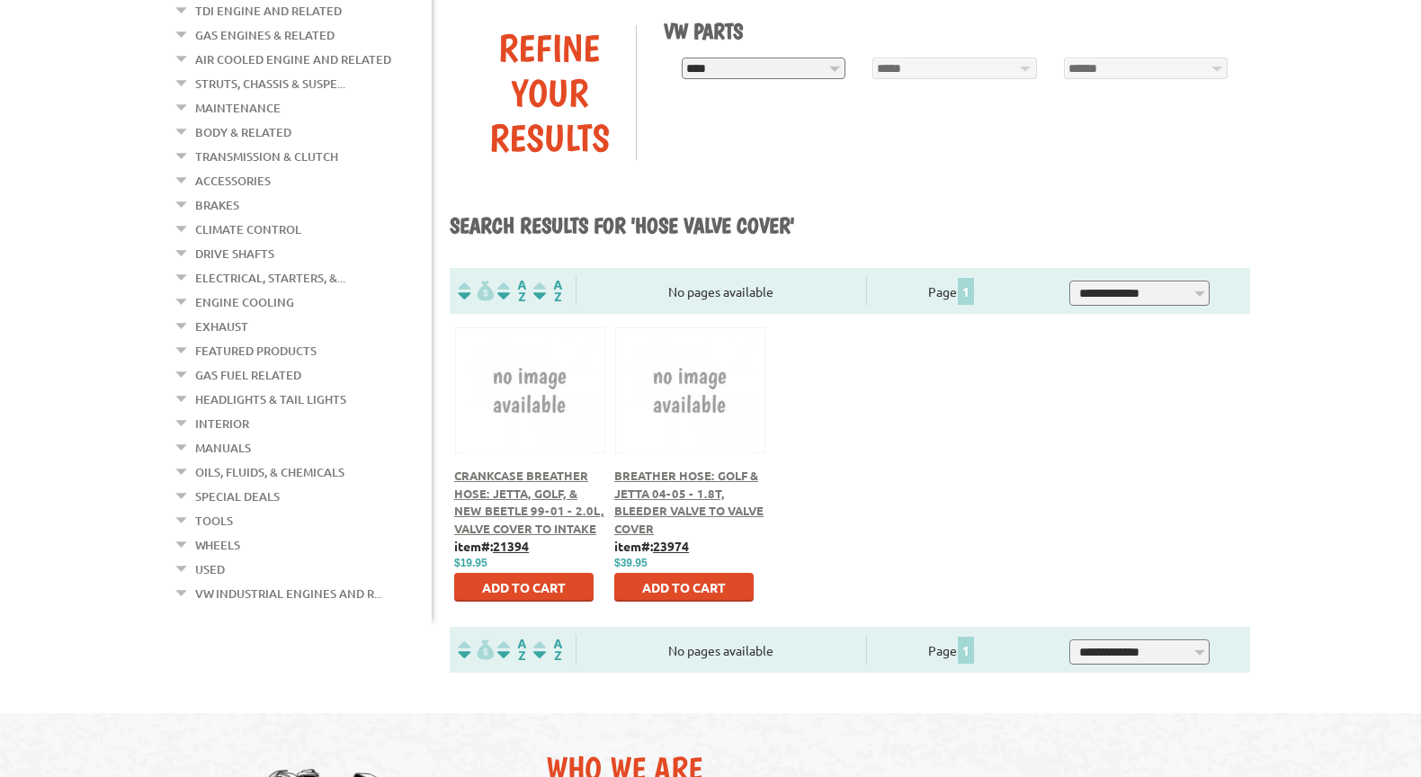
click at [542, 488] on span "Crankcase Breather Hose: Jetta, Golf, & New Beetle 99-01 - 2.0L, Valve Cover to…" at bounding box center [529, 502] width 150 height 68
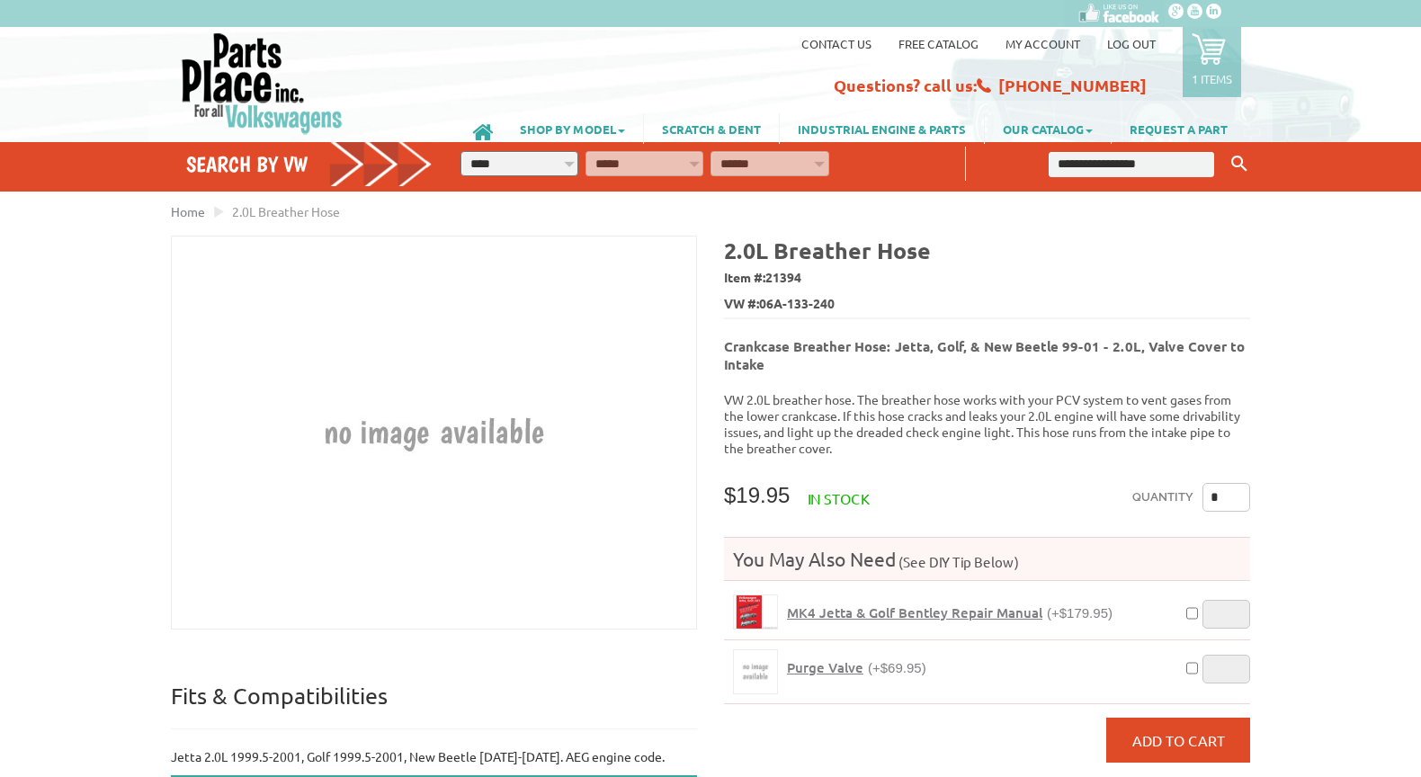
click at [1113, 163] on input "text" at bounding box center [1132, 164] width 166 height 25
click at [1108, 166] on input "text" at bounding box center [1132, 164] width 166 height 25
type input "*********"
click at [1234, 157] on icon "Keyword Search" at bounding box center [1240, 164] width 16 height 16
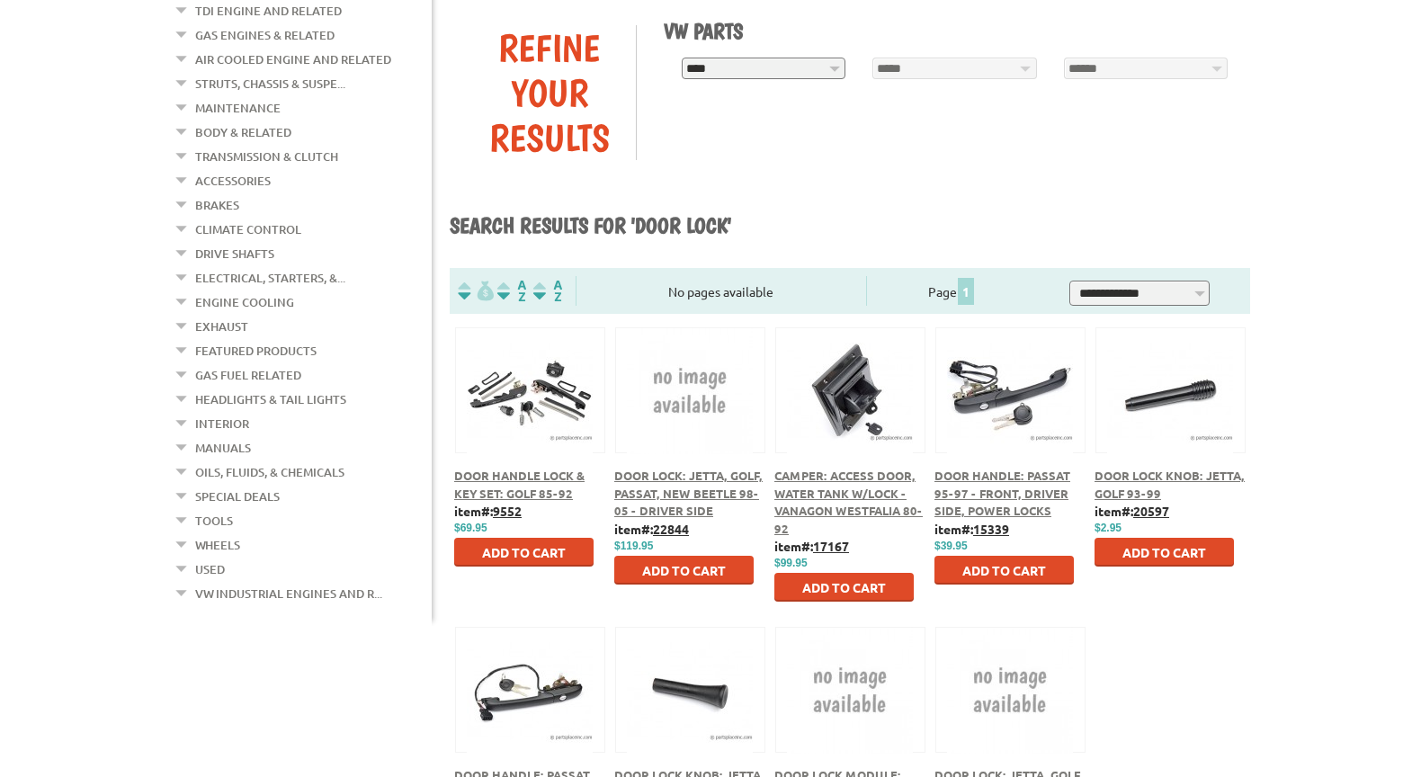
scroll to position [90, 0]
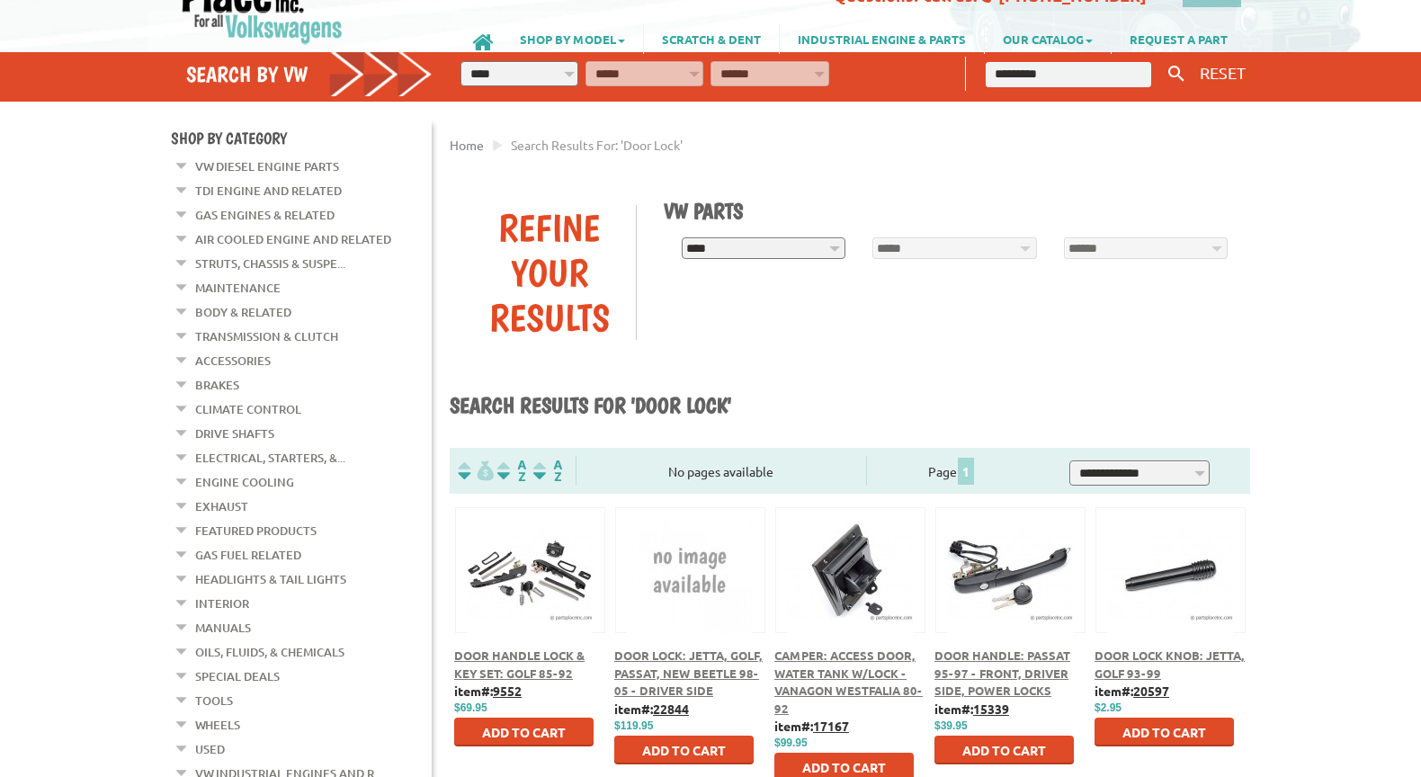
click at [836, 254] on select "**********" at bounding box center [764, 248] width 165 height 22
select select "*********"
click at [682, 238] on select "**********" at bounding box center [764, 248] width 165 height 22
select select "*********"
select select
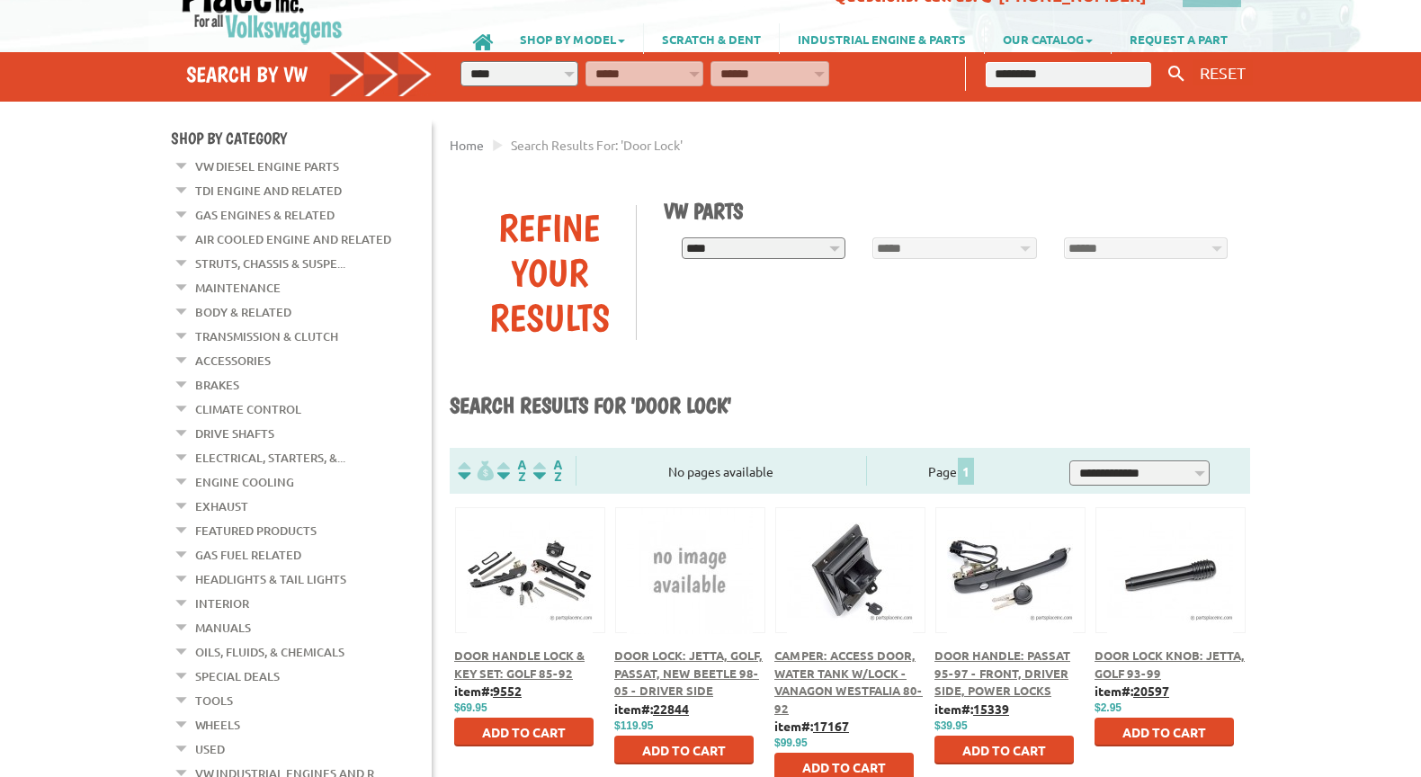
select select
click at [1023, 249] on select "**********" at bounding box center [955, 248] width 165 height 22
select select "*********"
click at [873, 238] on select "**********" at bounding box center [955, 248] width 165 height 22
select select "*********"
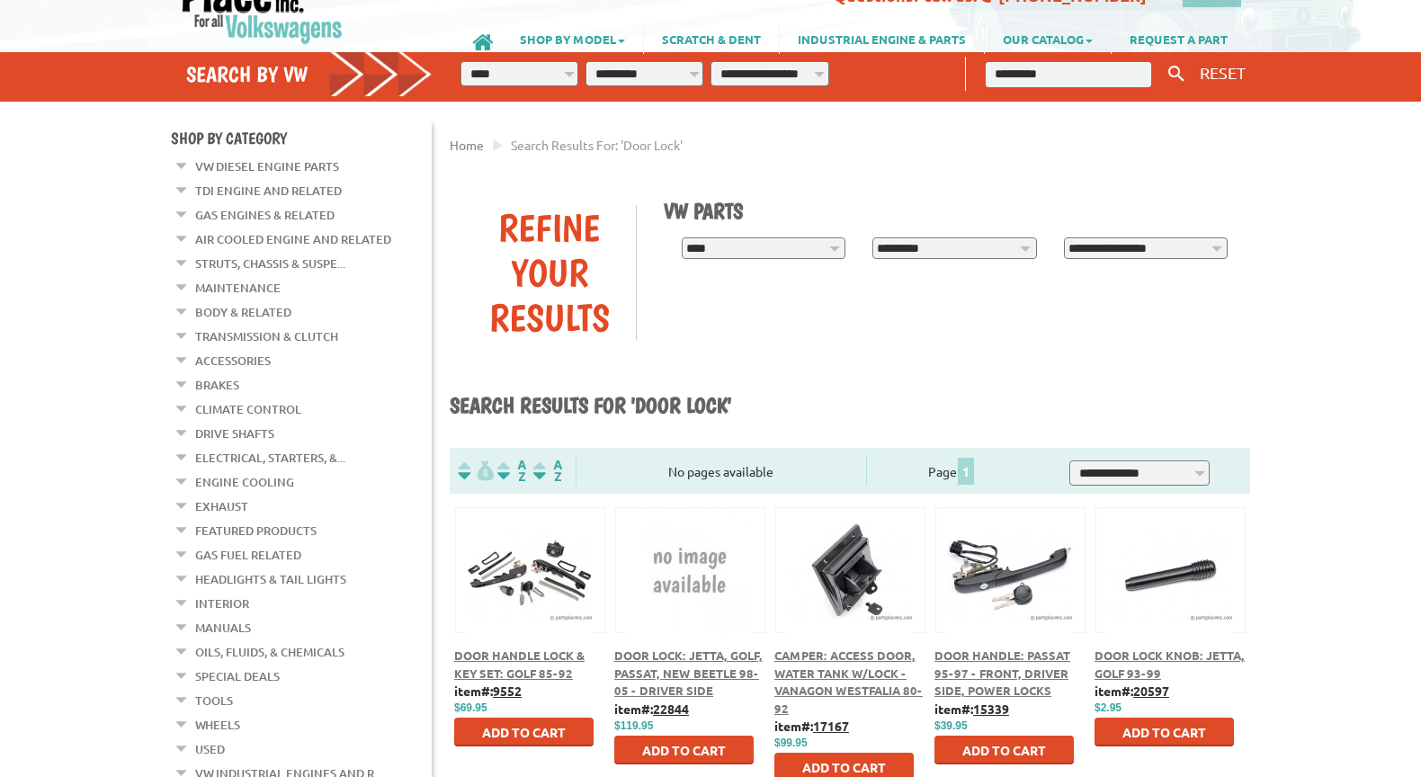
click at [1220, 248] on select "**********" at bounding box center [1146, 248] width 165 height 22
select select "*********"
click at [1064, 238] on select "**********" at bounding box center [1146, 248] width 165 height 22
select select "*********"
click at [1097, 275] on span "Find" at bounding box center [1095, 282] width 30 height 16
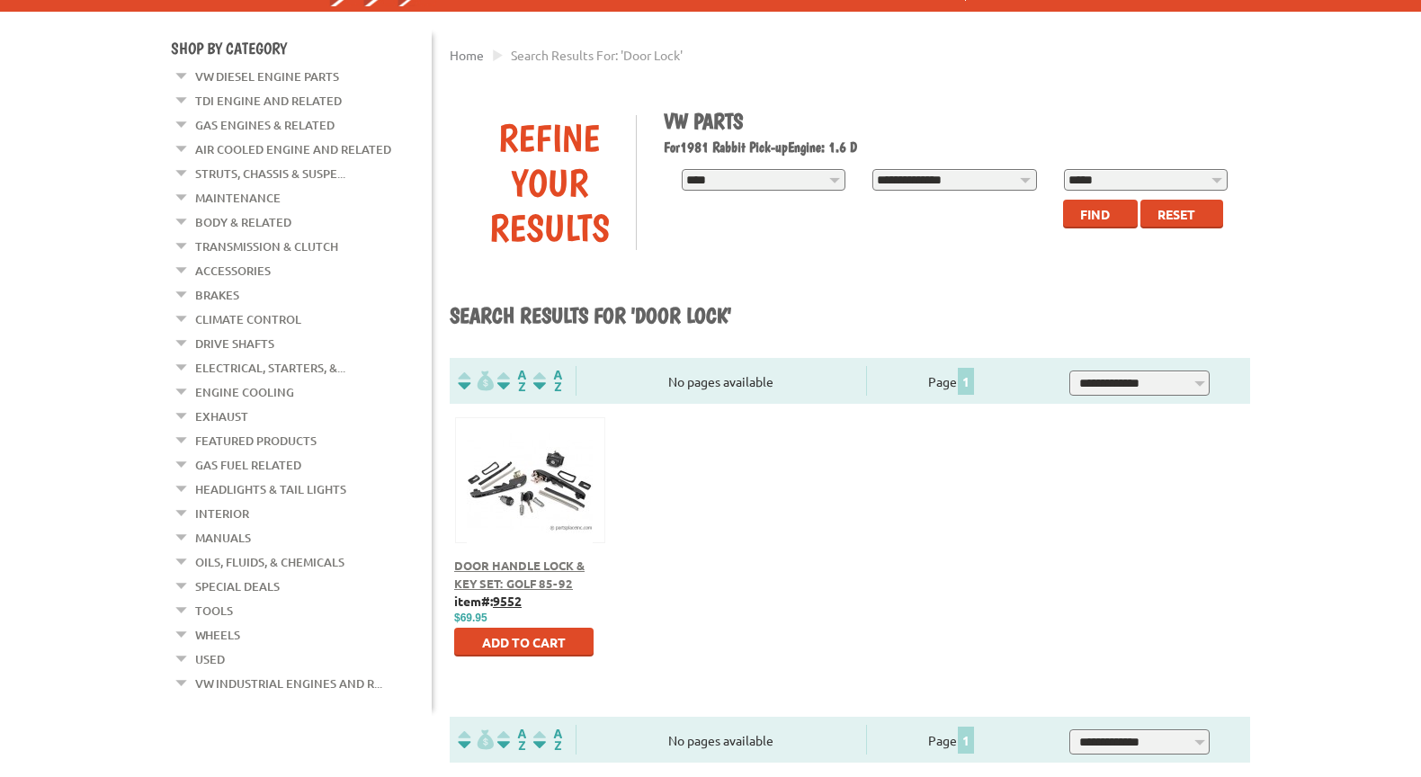
scroll to position [90, 0]
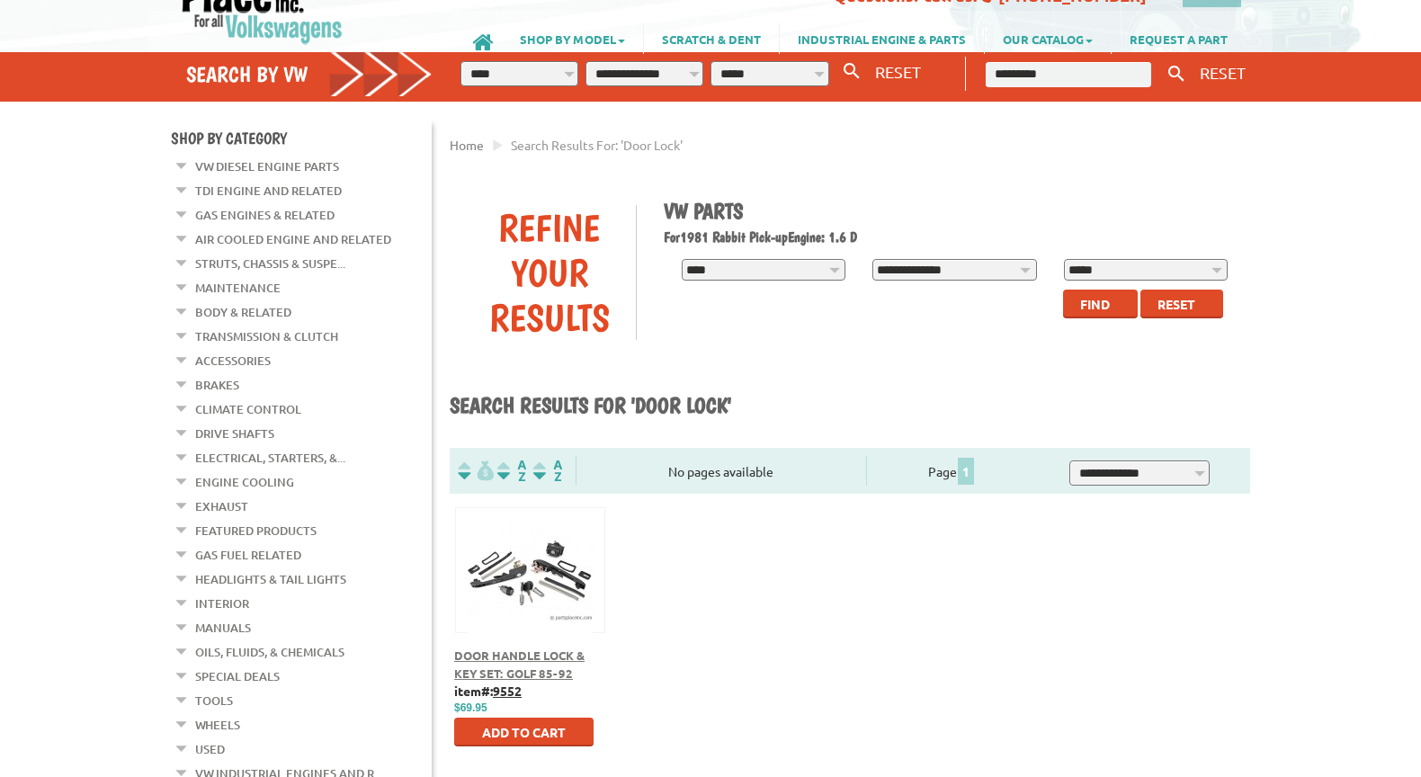
click at [179, 172] on em at bounding box center [182, 162] width 17 height 19
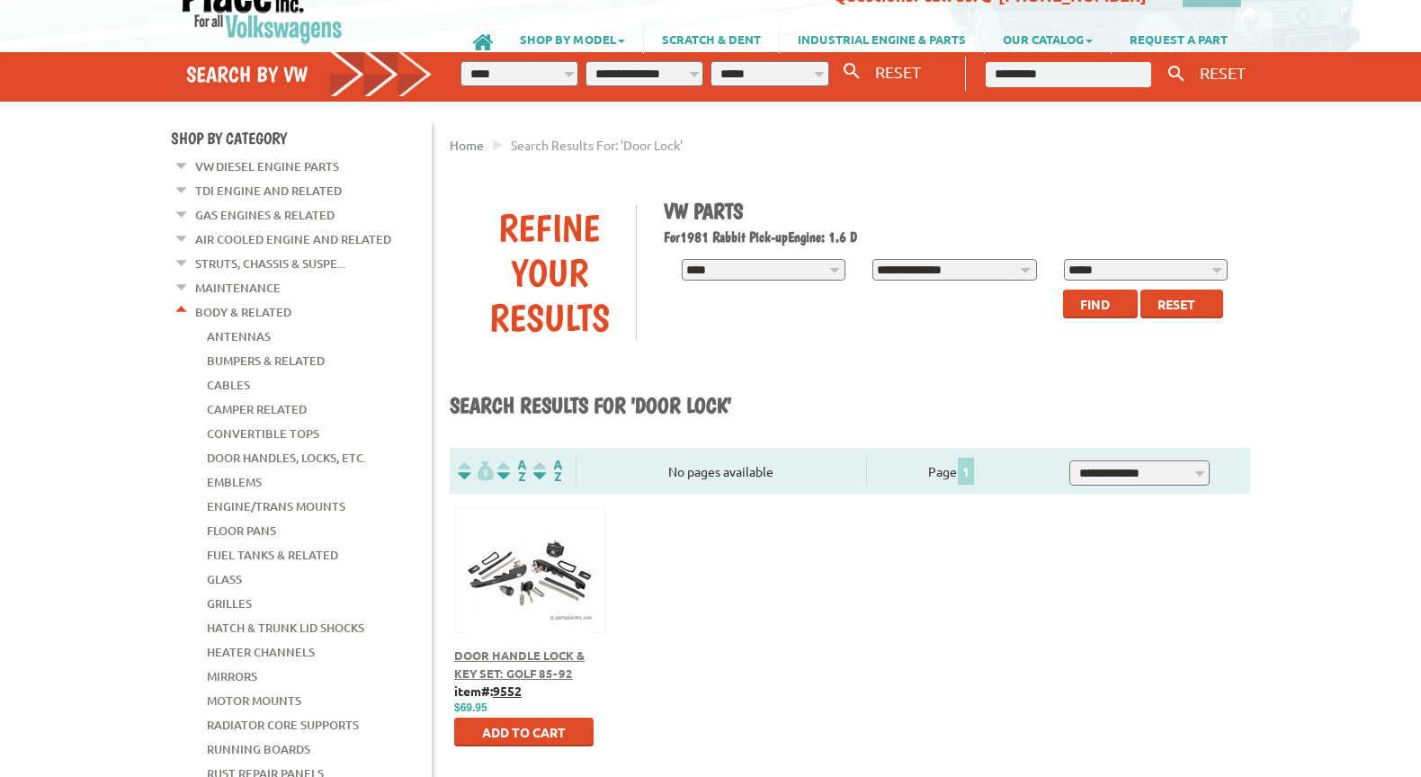
click at [246, 446] on link "Door Handles, Locks, Etc." at bounding box center [286, 457] width 159 height 23
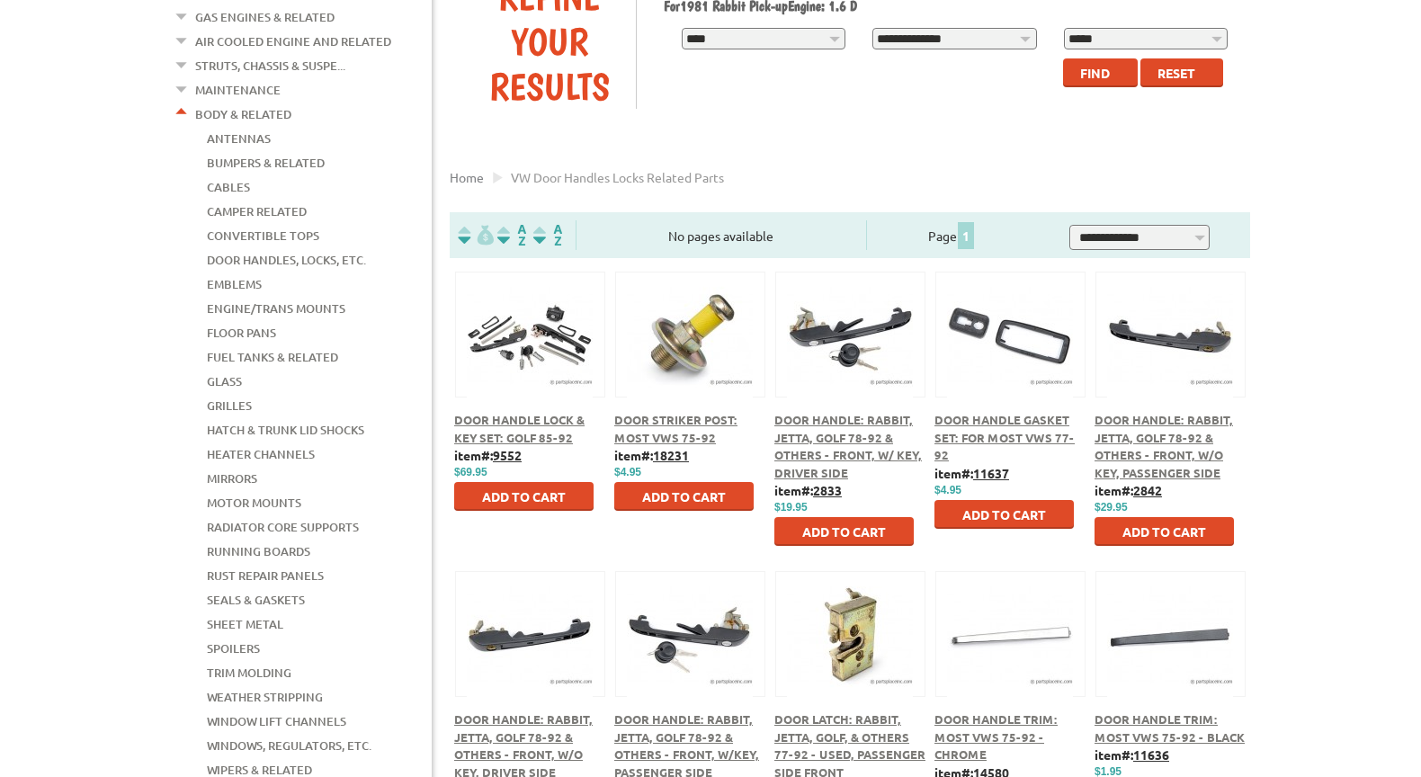
scroll to position [360, 0]
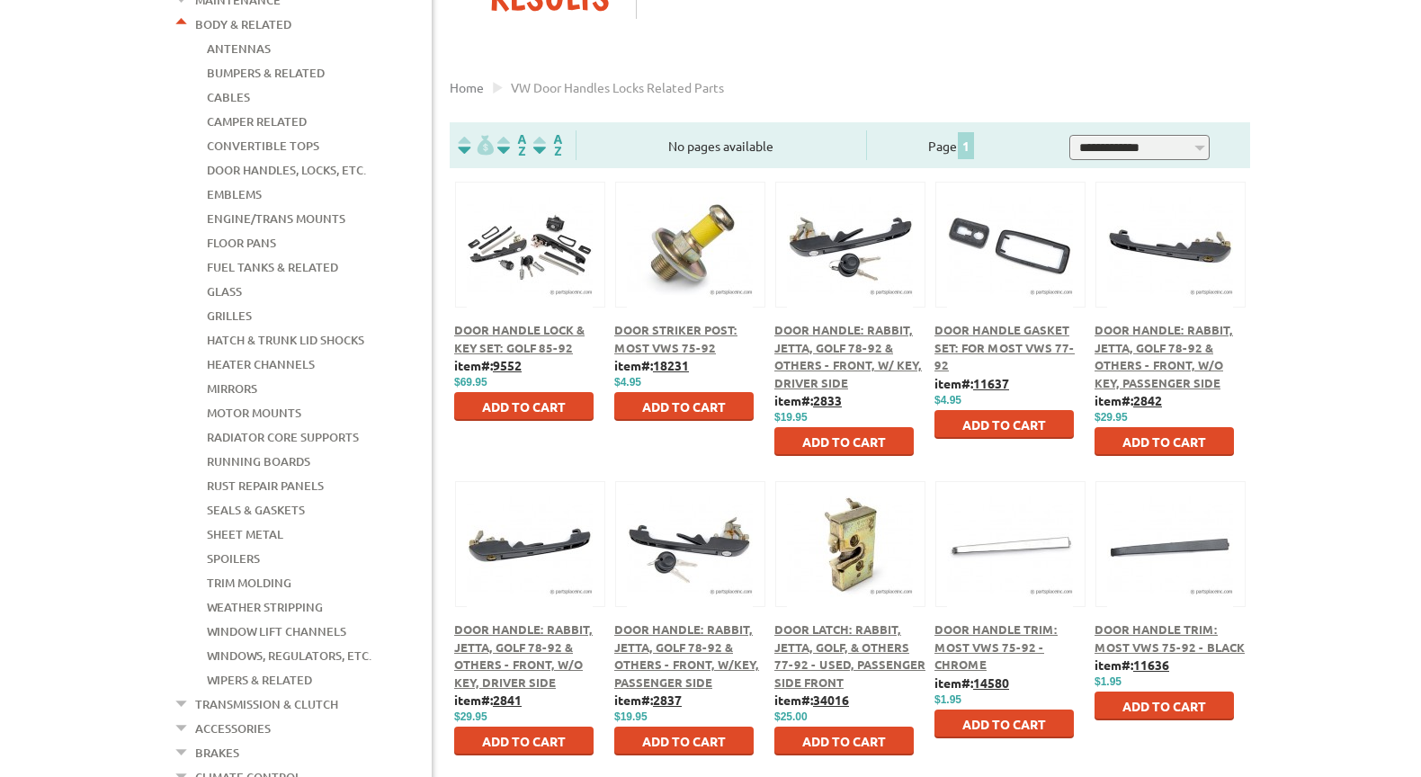
click at [686, 403] on span "Add to Cart" at bounding box center [684, 407] width 84 height 16
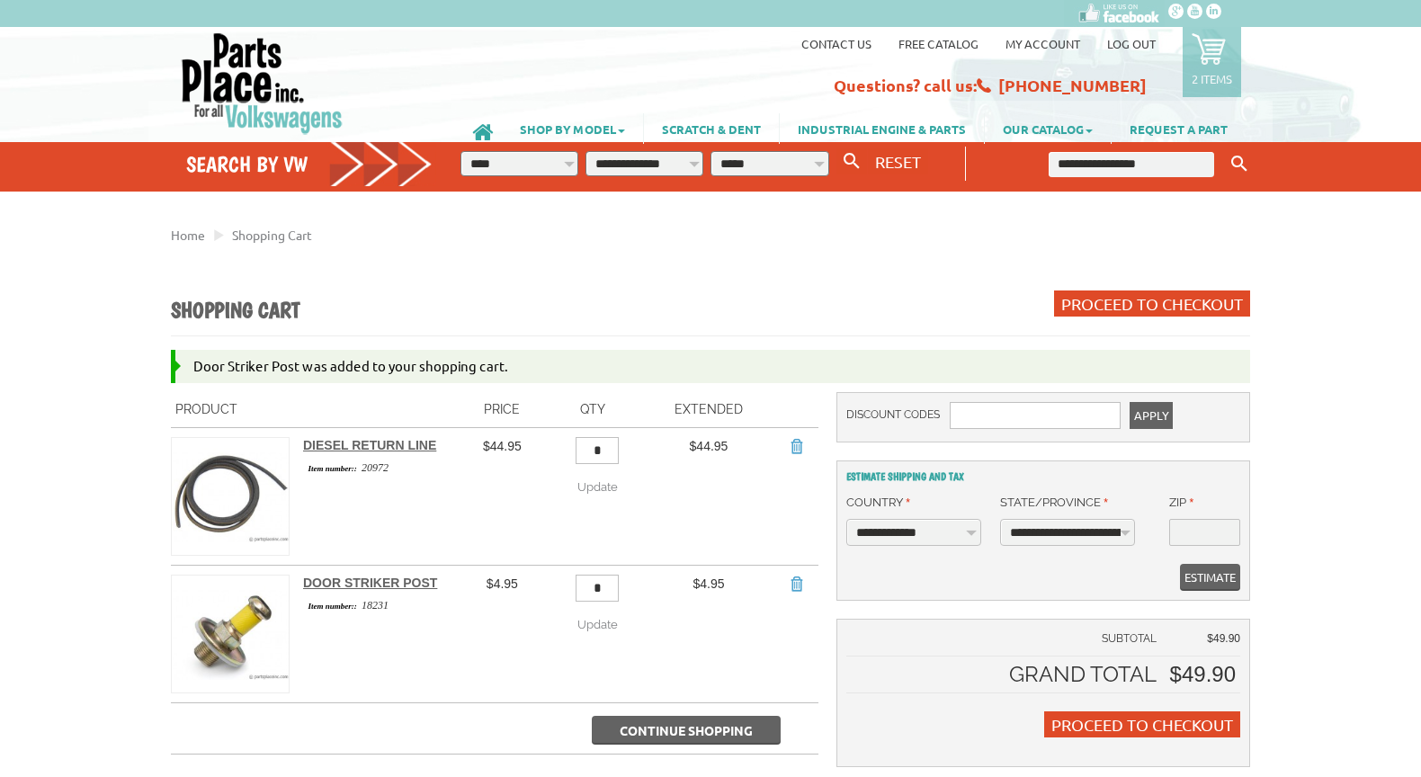
click at [685, 729] on span "Continue Shopping" at bounding box center [686, 730] width 133 height 16
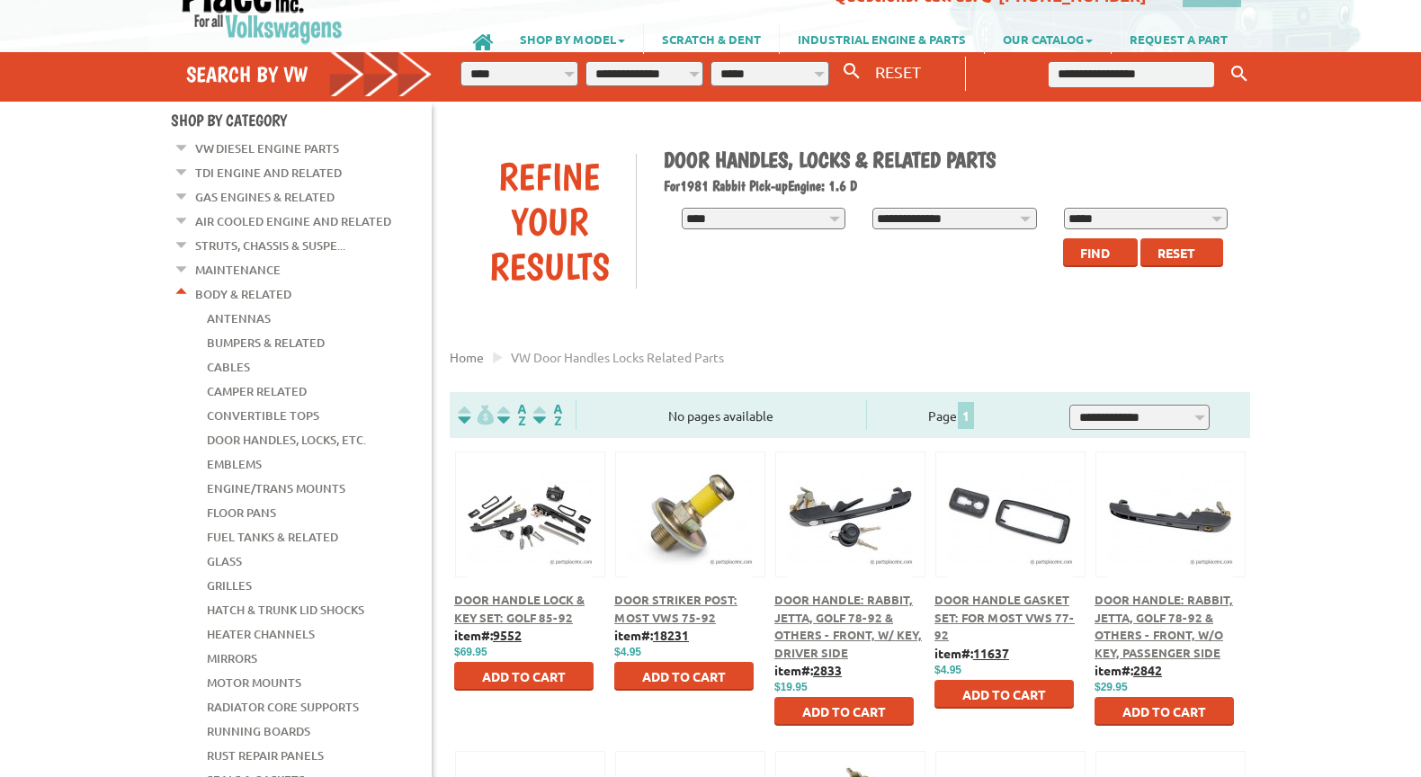
scroll to position [180, 0]
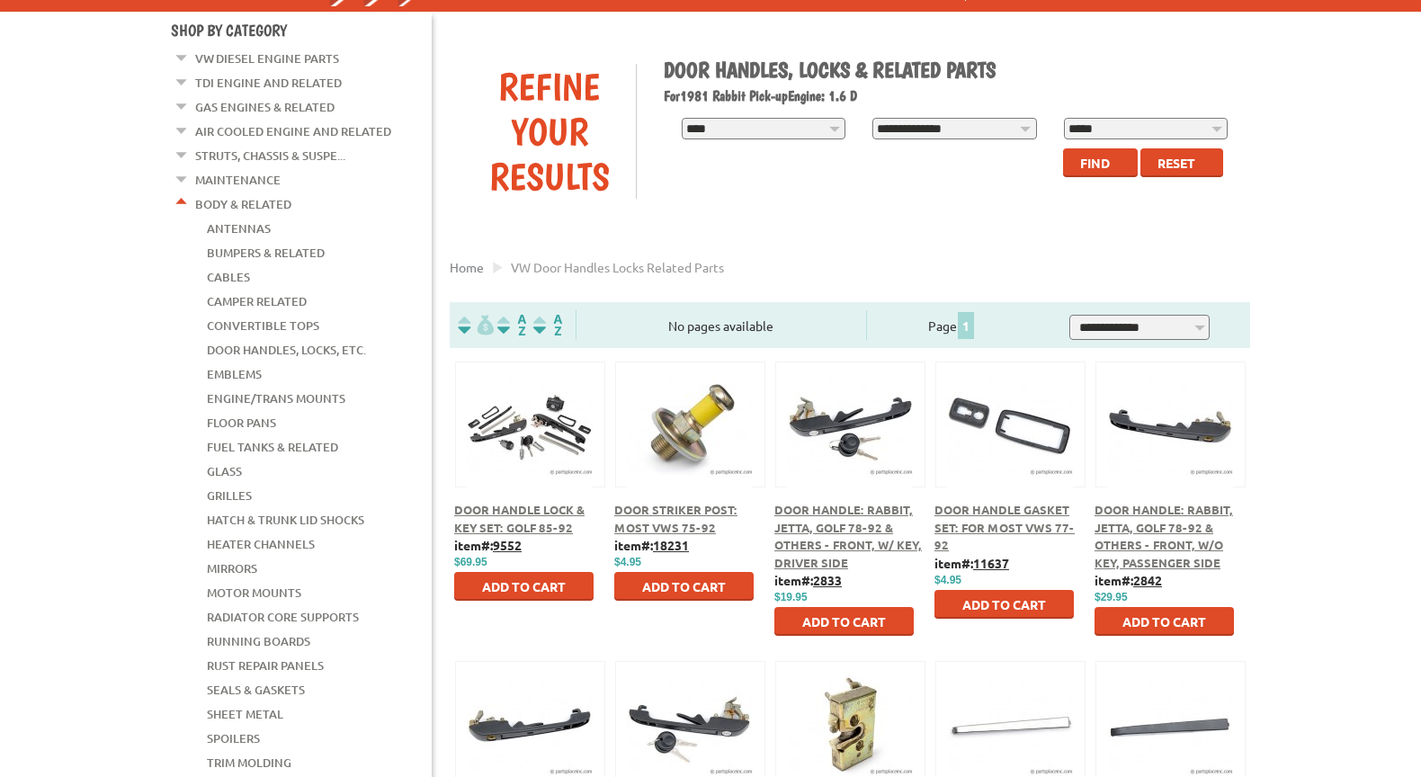
click at [864, 511] on span "Door Handle: Rabbit, Jetta, Golf 78-92 & Others - Front, w/ Key, Driver Side" at bounding box center [849, 536] width 148 height 68
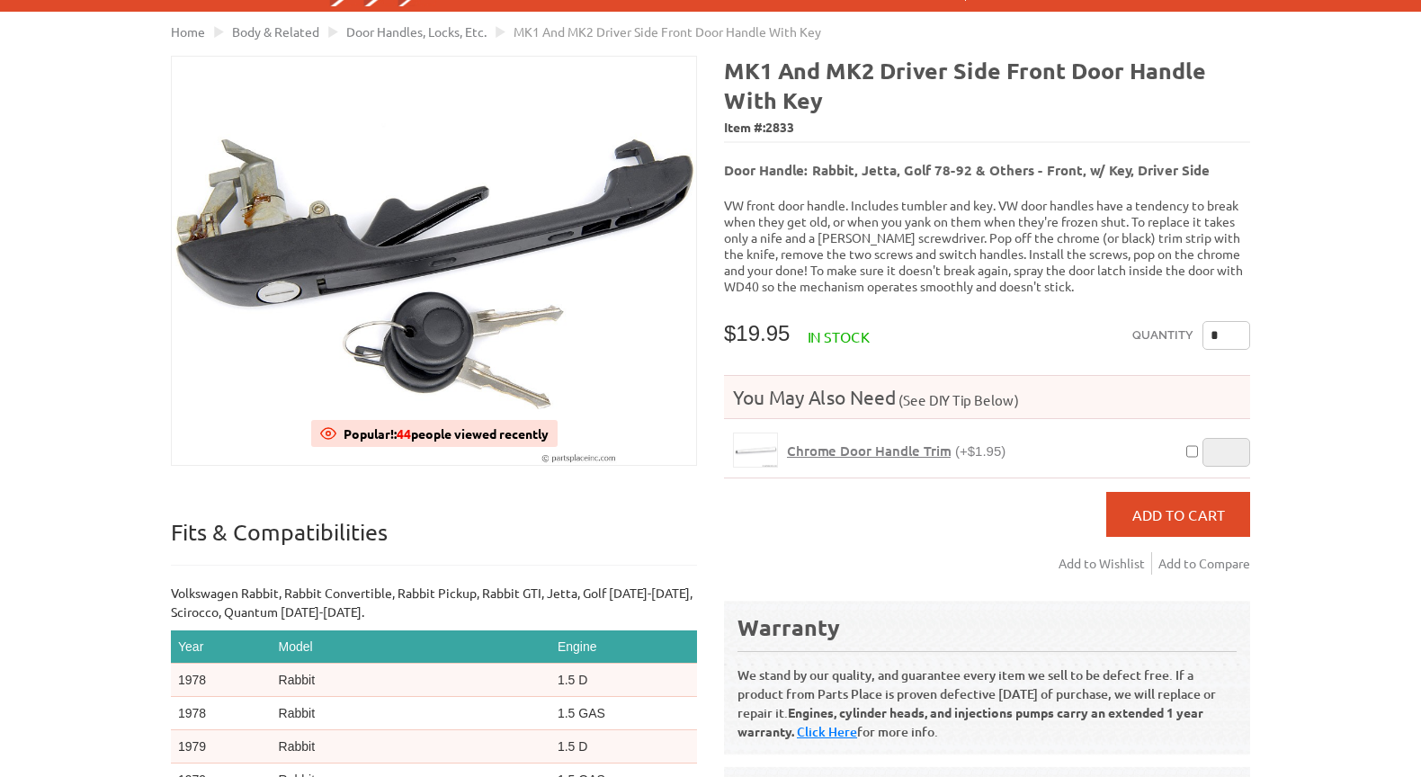
scroll to position [90, 0]
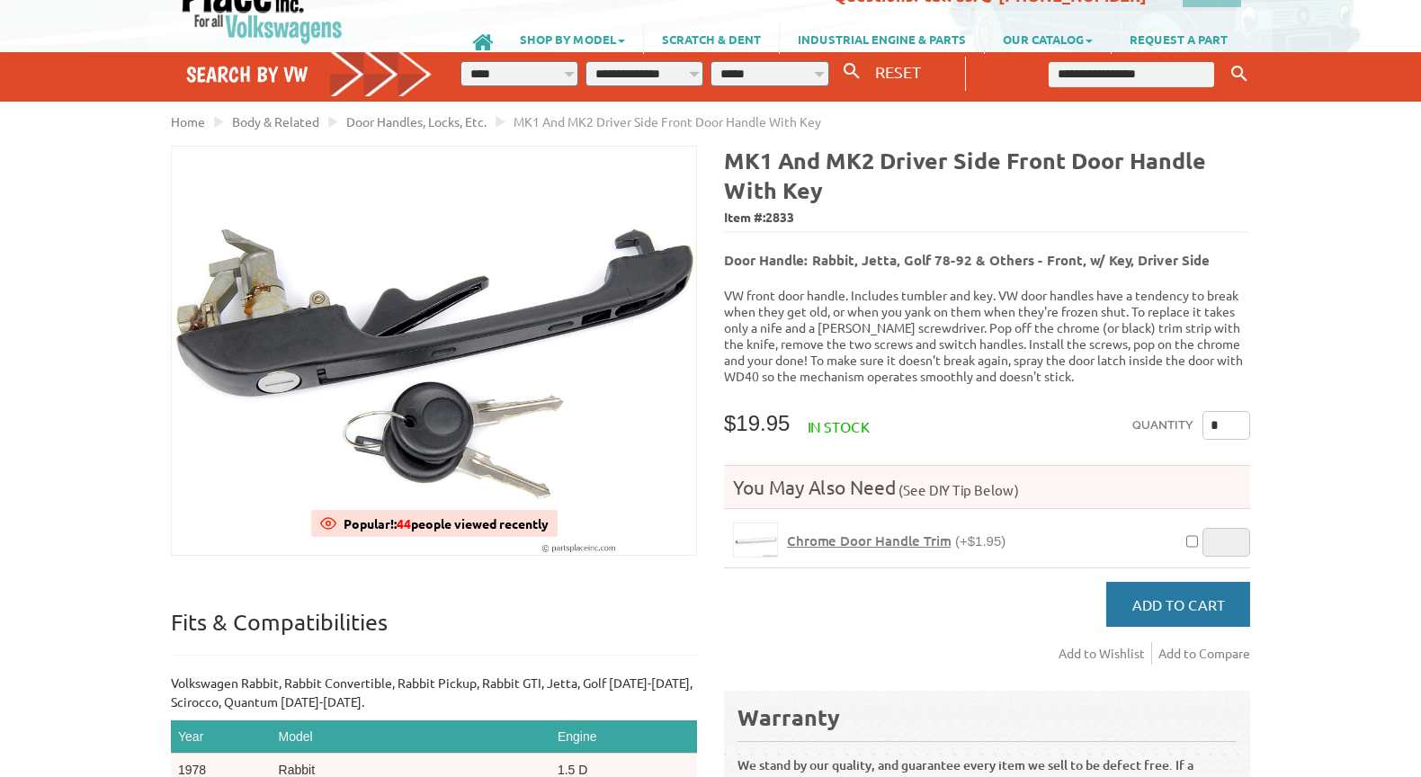
click at [1142, 582] on button "Add to Cart" at bounding box center [1178, 604] width 144 height 45
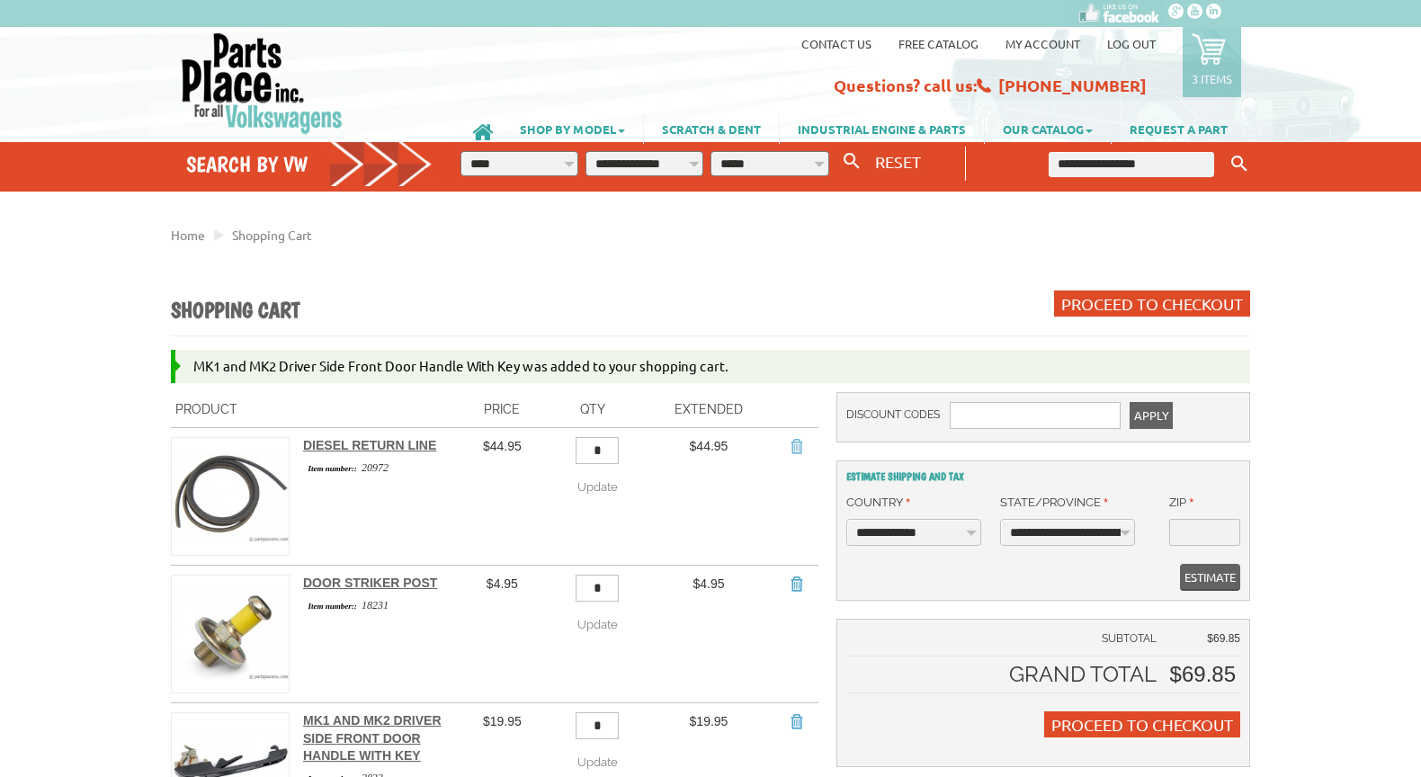
click at [793, 447] on link "Remove Item" at bounding box center [796, 446] width 18 height 18
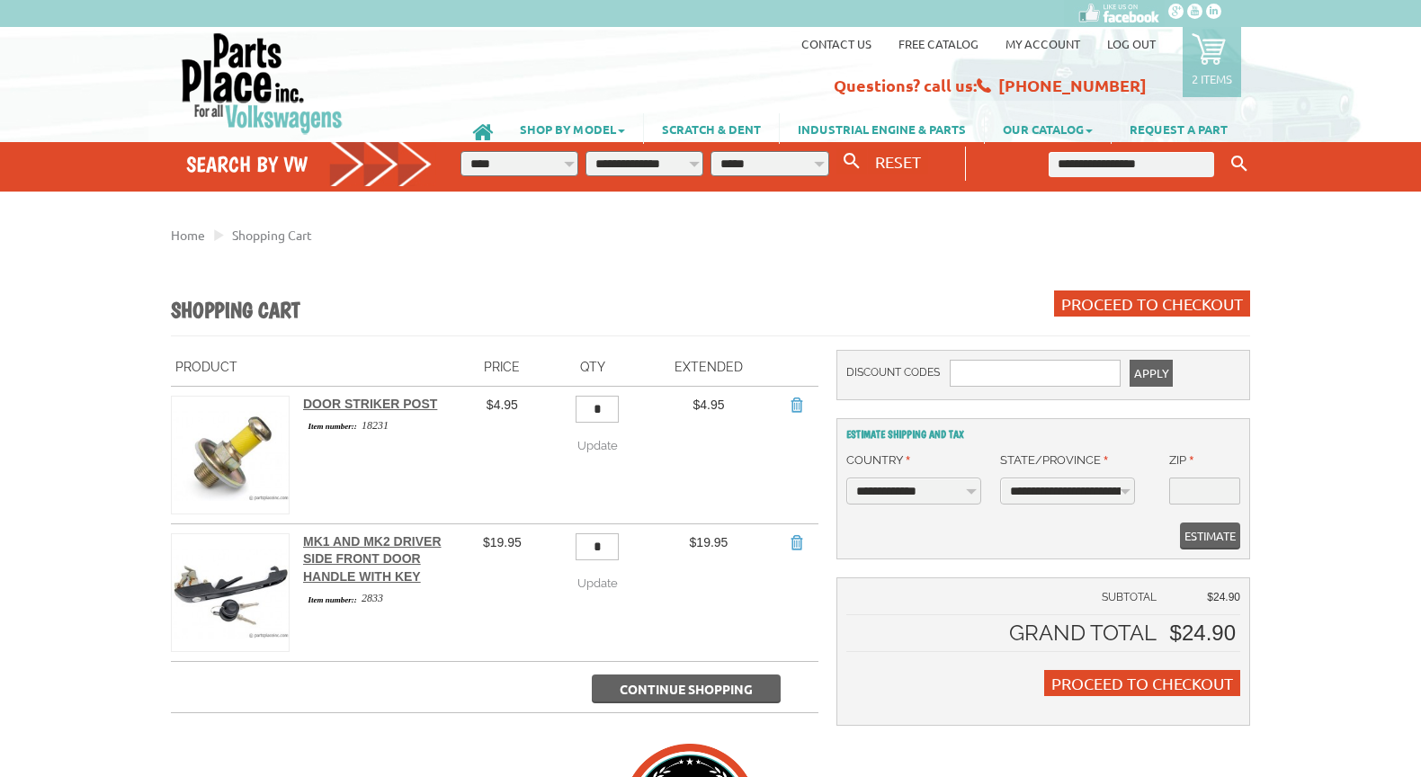
scroll to position [90, 0]
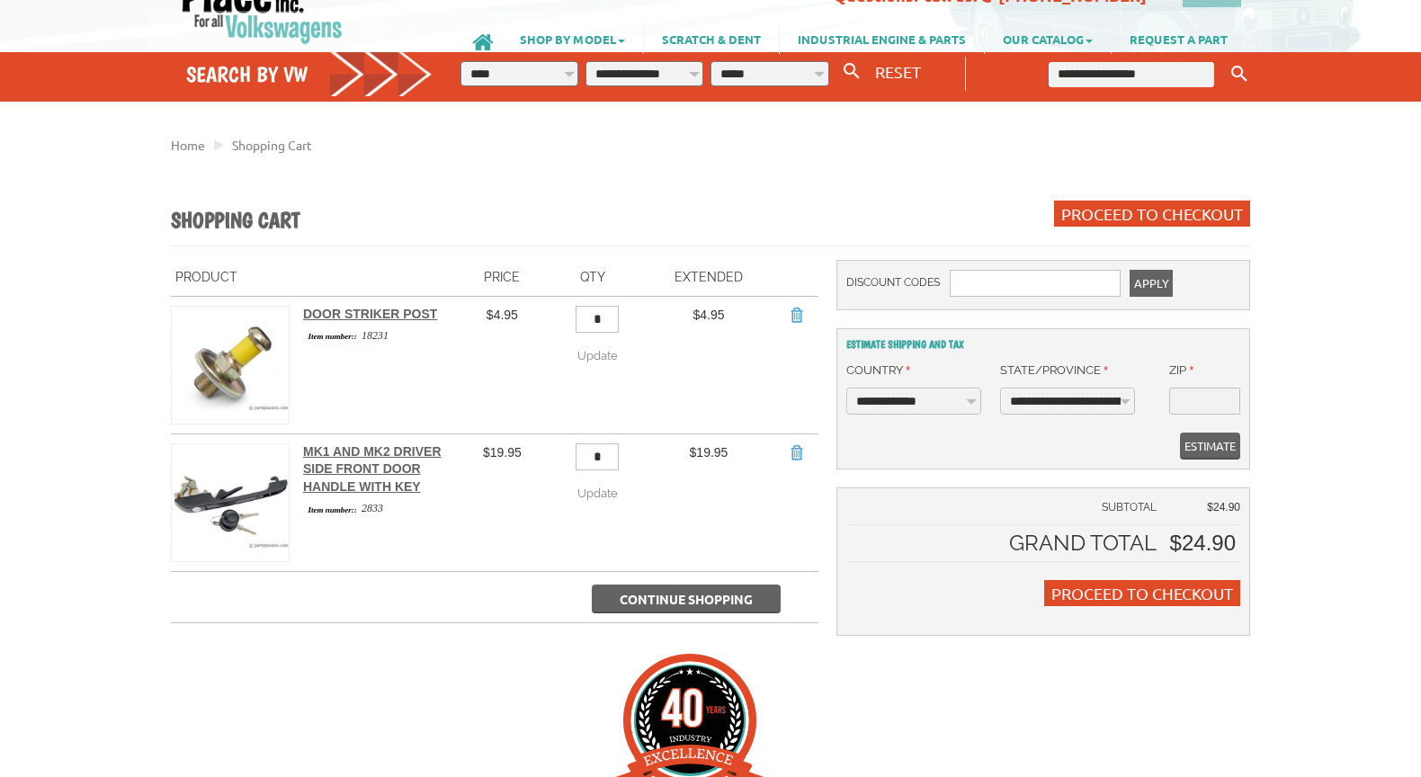
click at [670, 593] on span "Continue Shopping" at bounding box center [686, 599] width 133 height 16
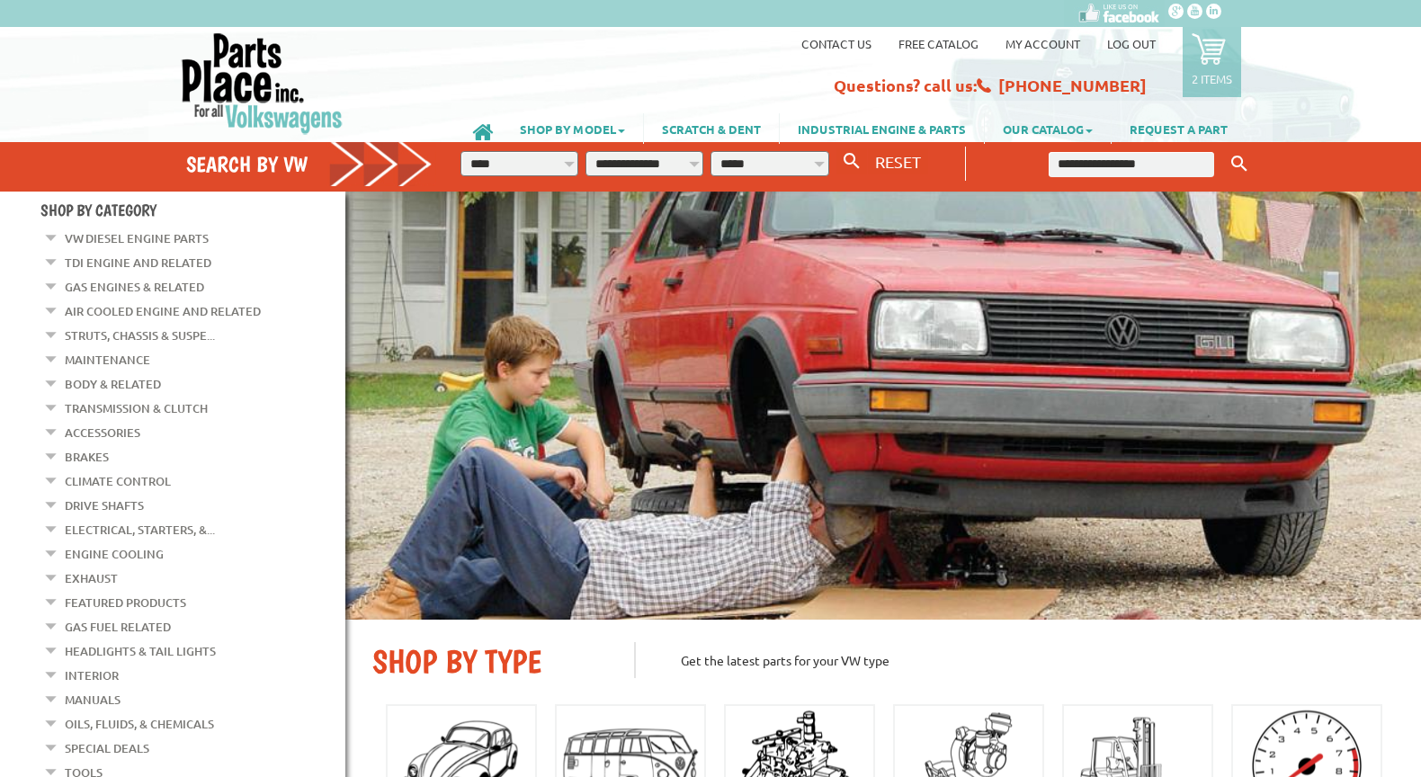
click at [96, 377] on link "Body & Related" at bounding box center [113, 383] width 96 height 23
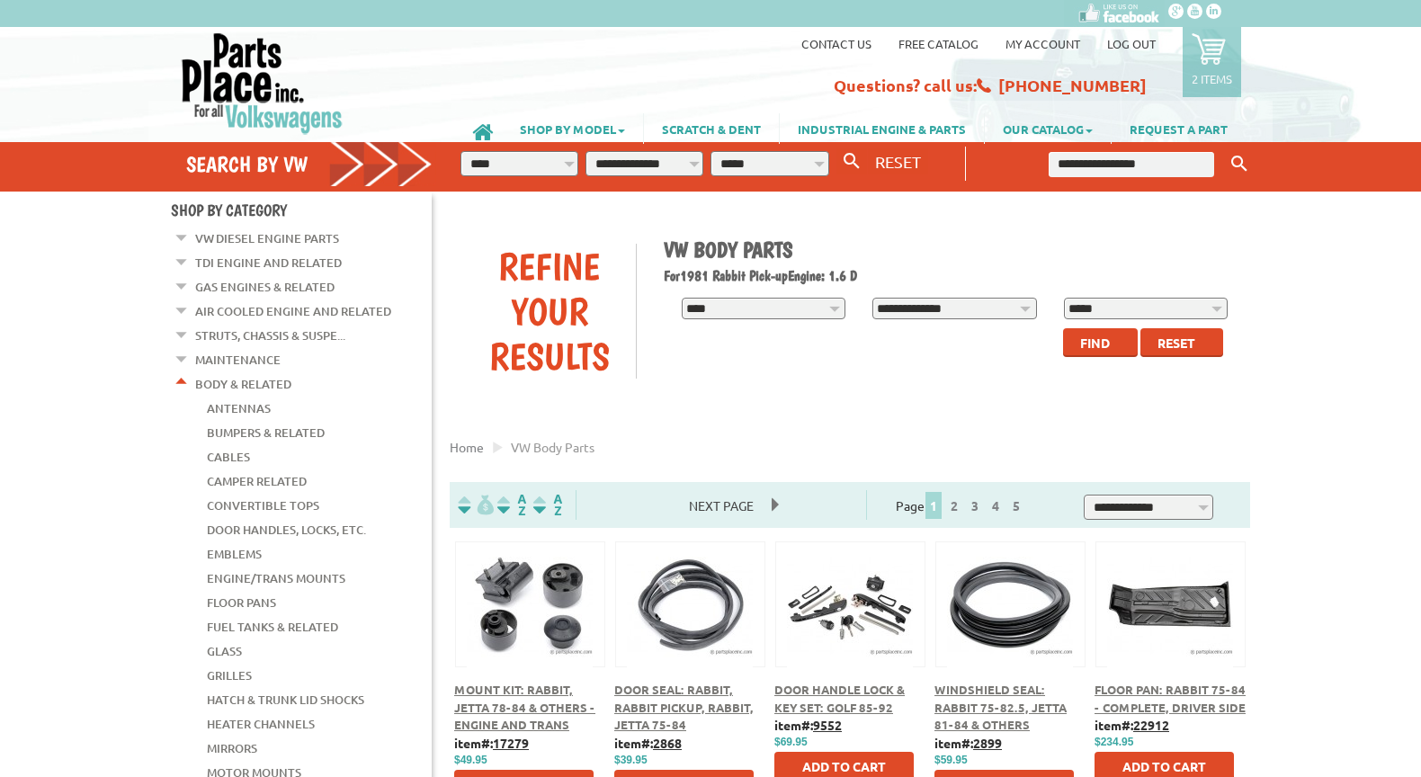
click at [308, 518] on link "Door Handles, Locks, Etc." at bounding box center [286, 529] width 159 height 23
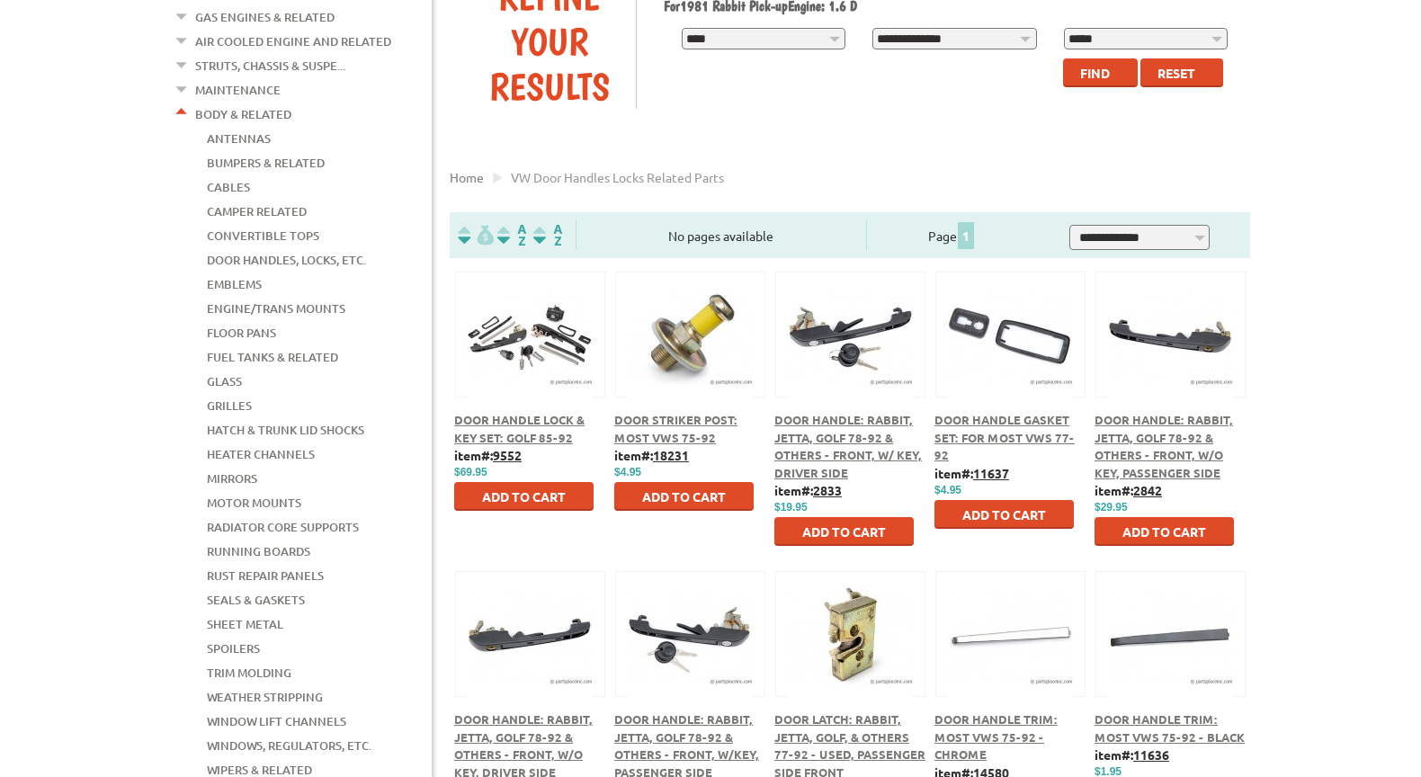
scroll to position [360, 0]
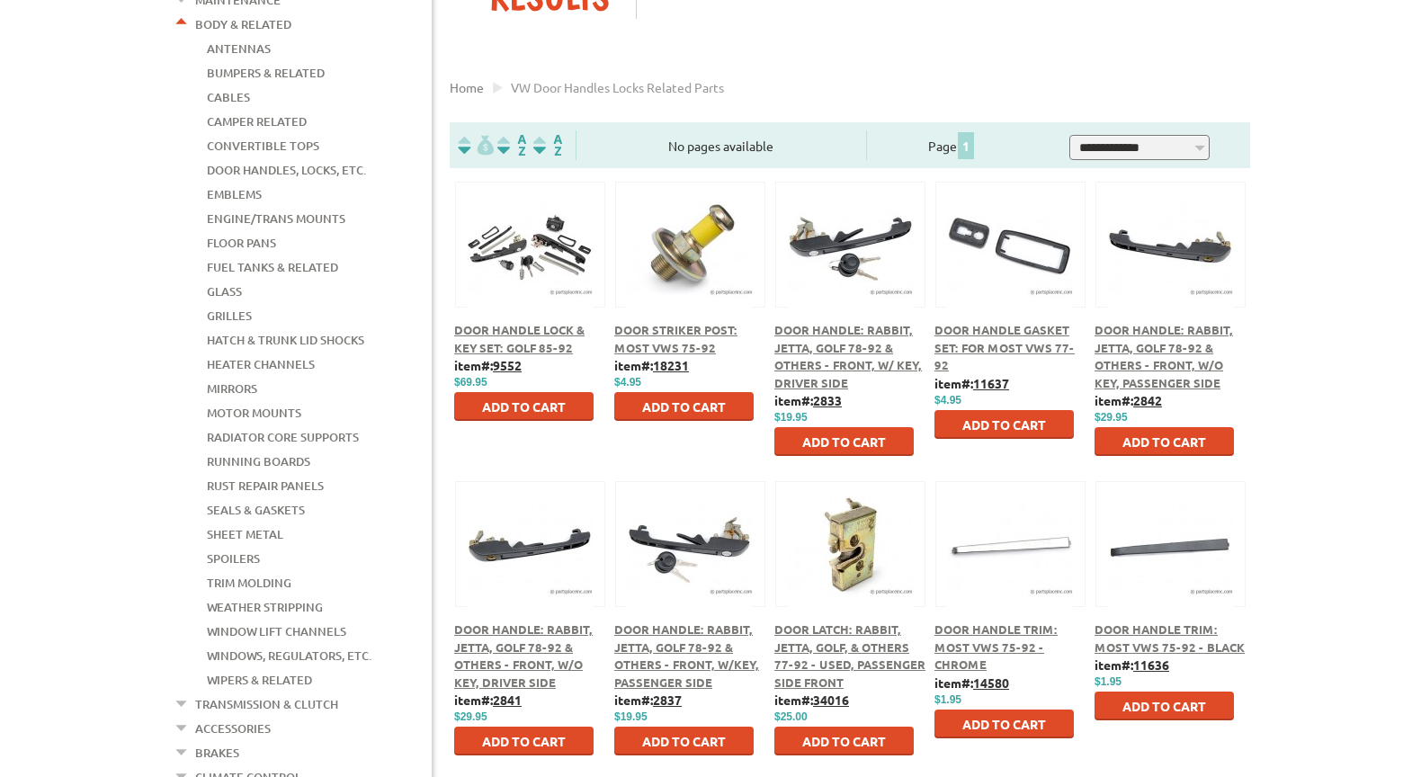
click at [852, 537] on button at bounding box center [851, 541] width 116 height 31
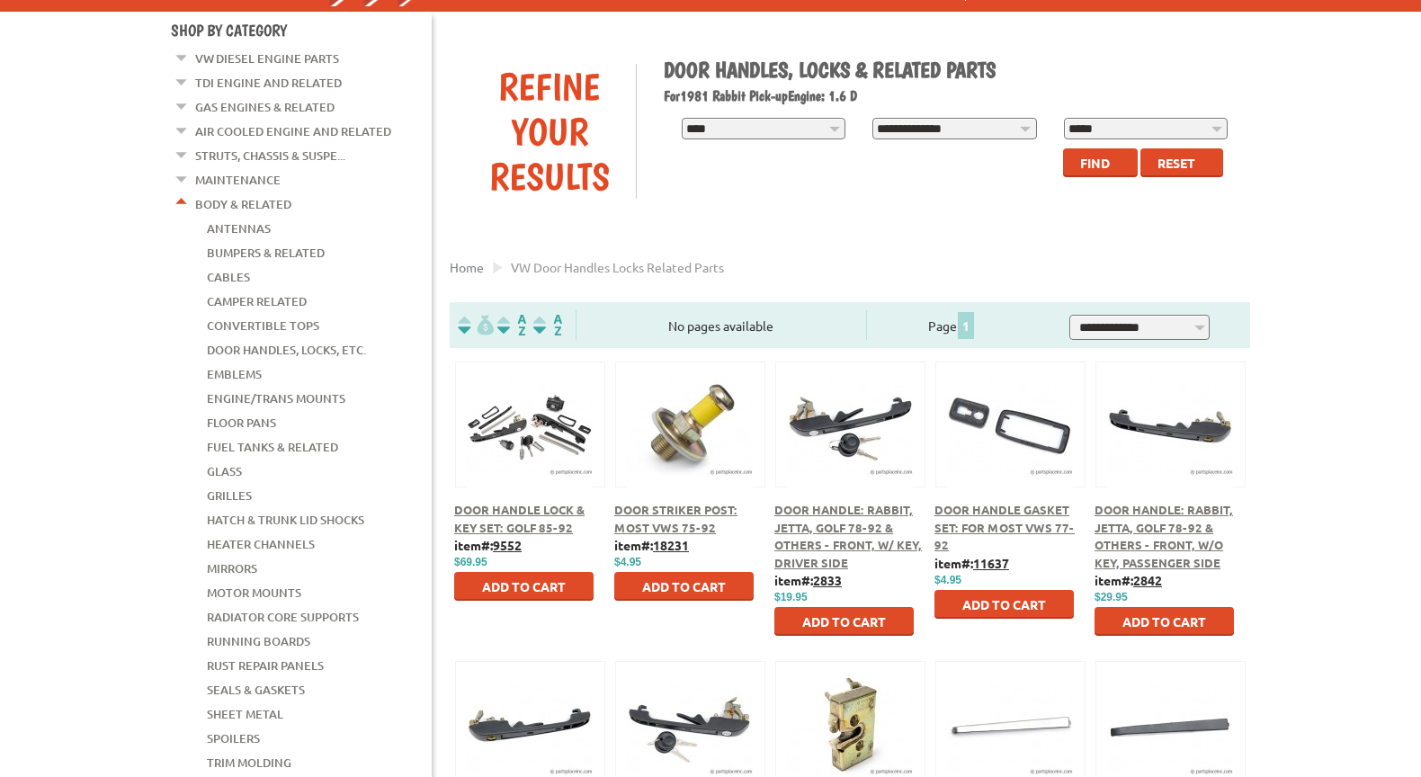
scroll to position [90, 0]
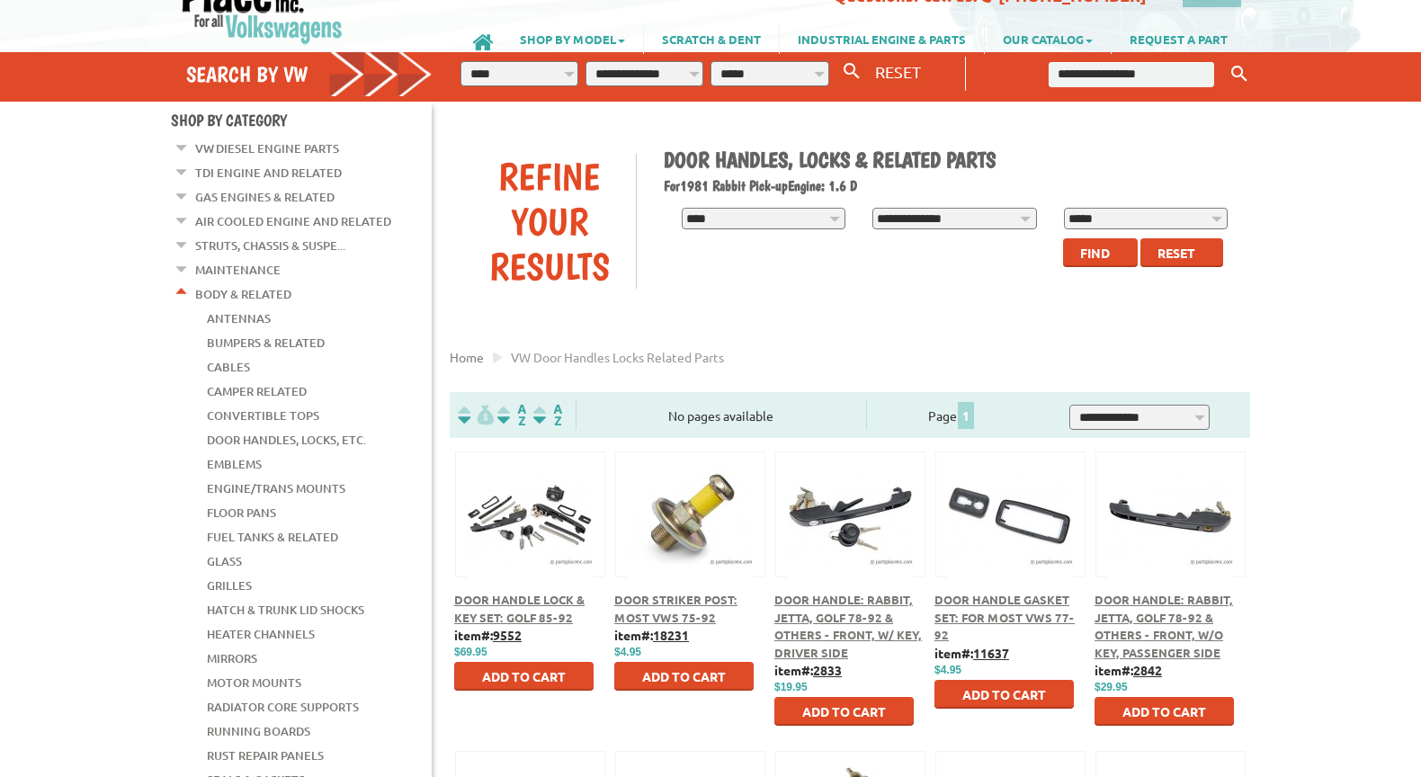
click at [236, 355] on link "Cables" at bounding box center [228, 366] width 43 height 23
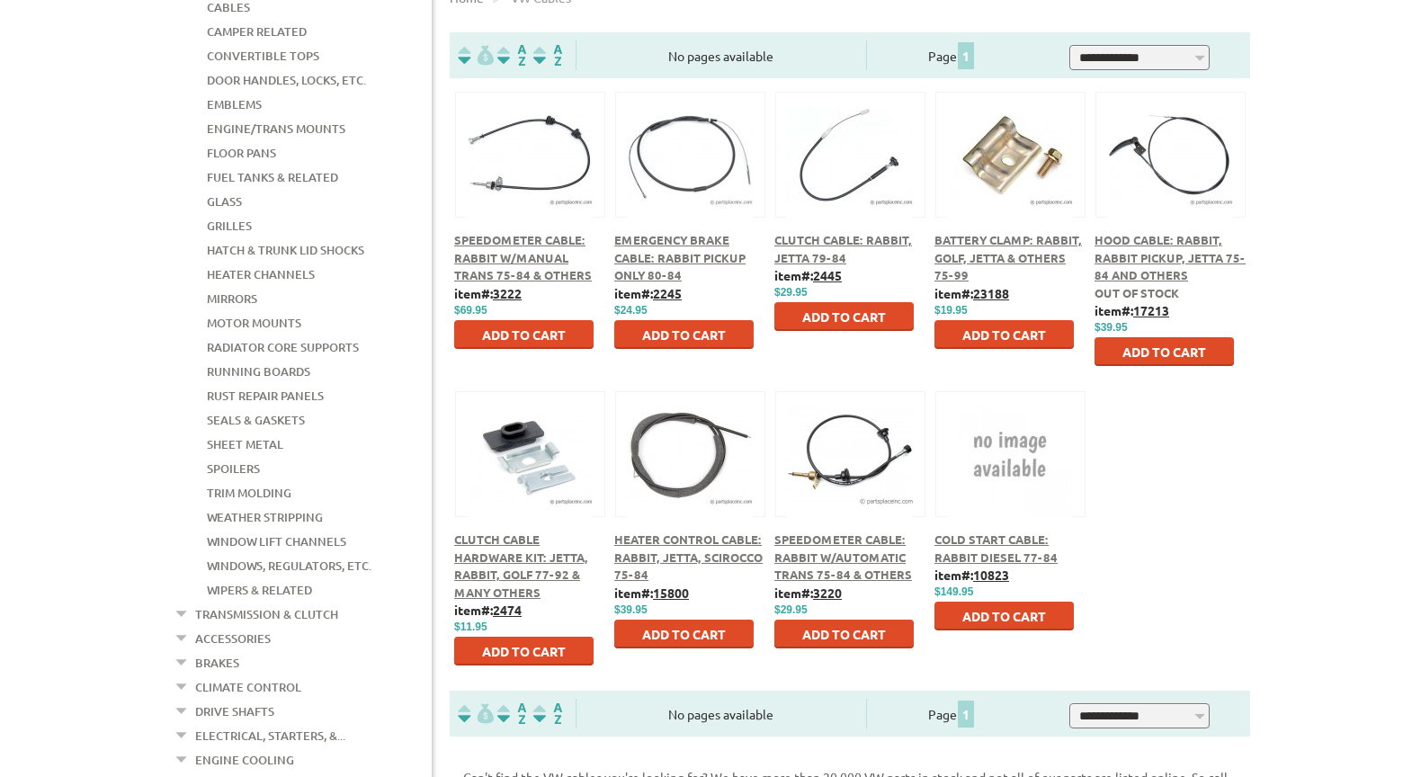
scroll to position [540, 0]
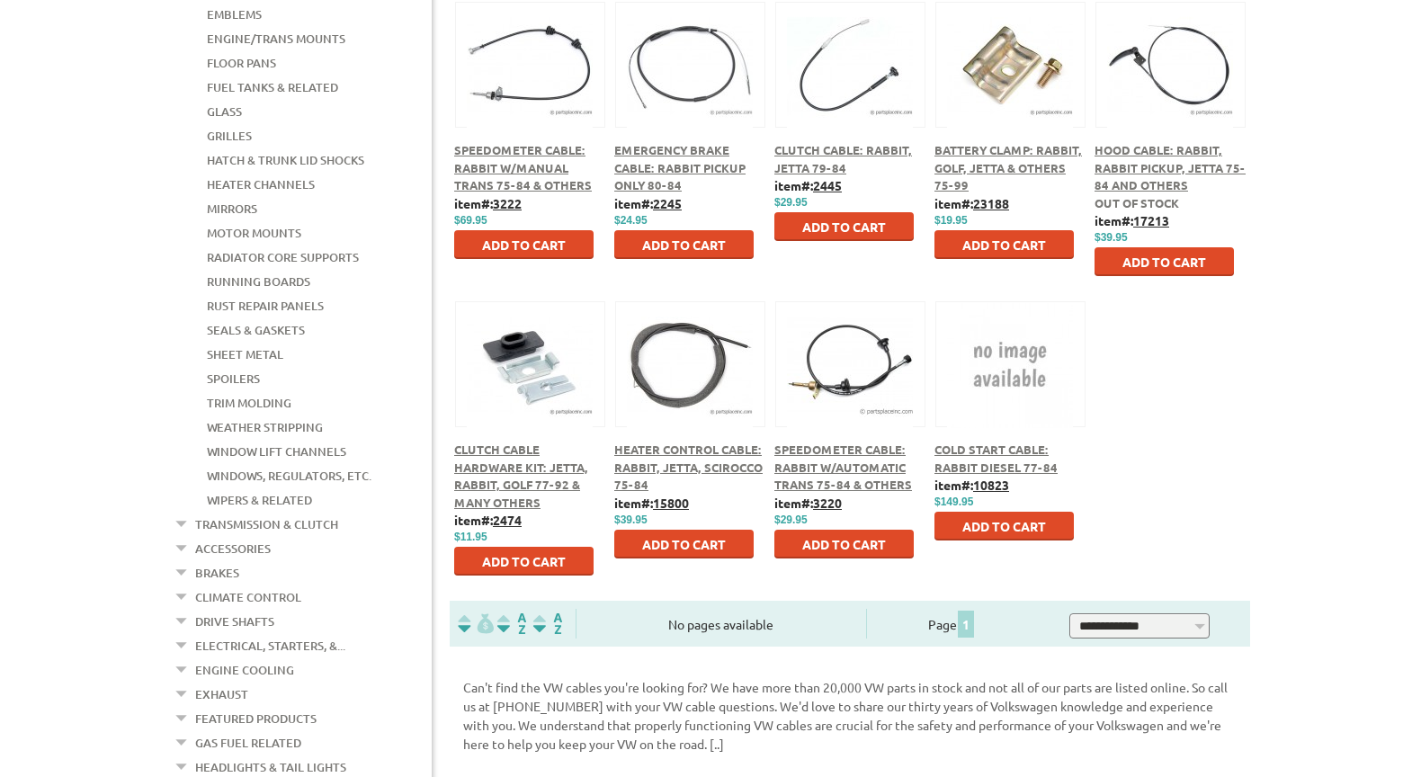
click at [228, 537] on link "Accessories" at bounding box center [233, 548] width 76 height 23
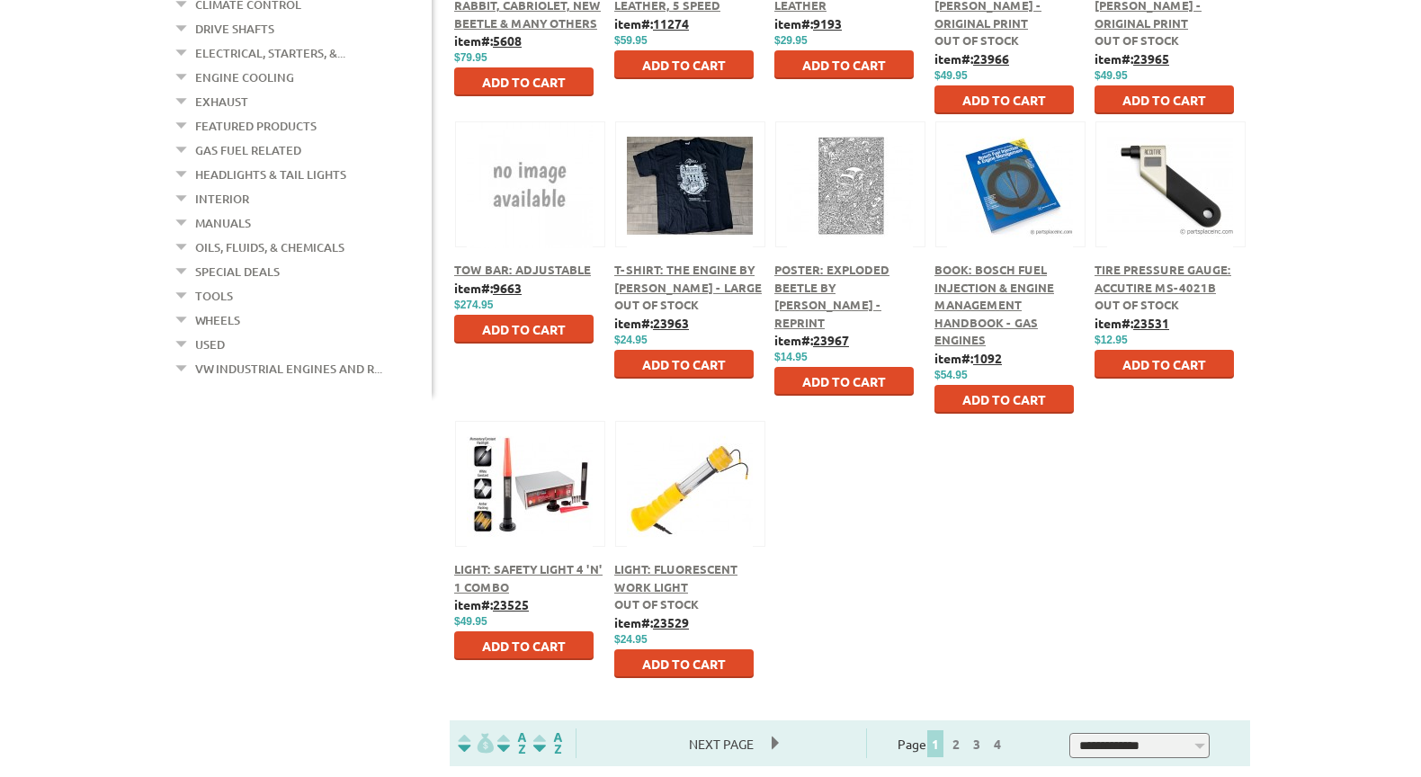
scroll to position [810, 0]
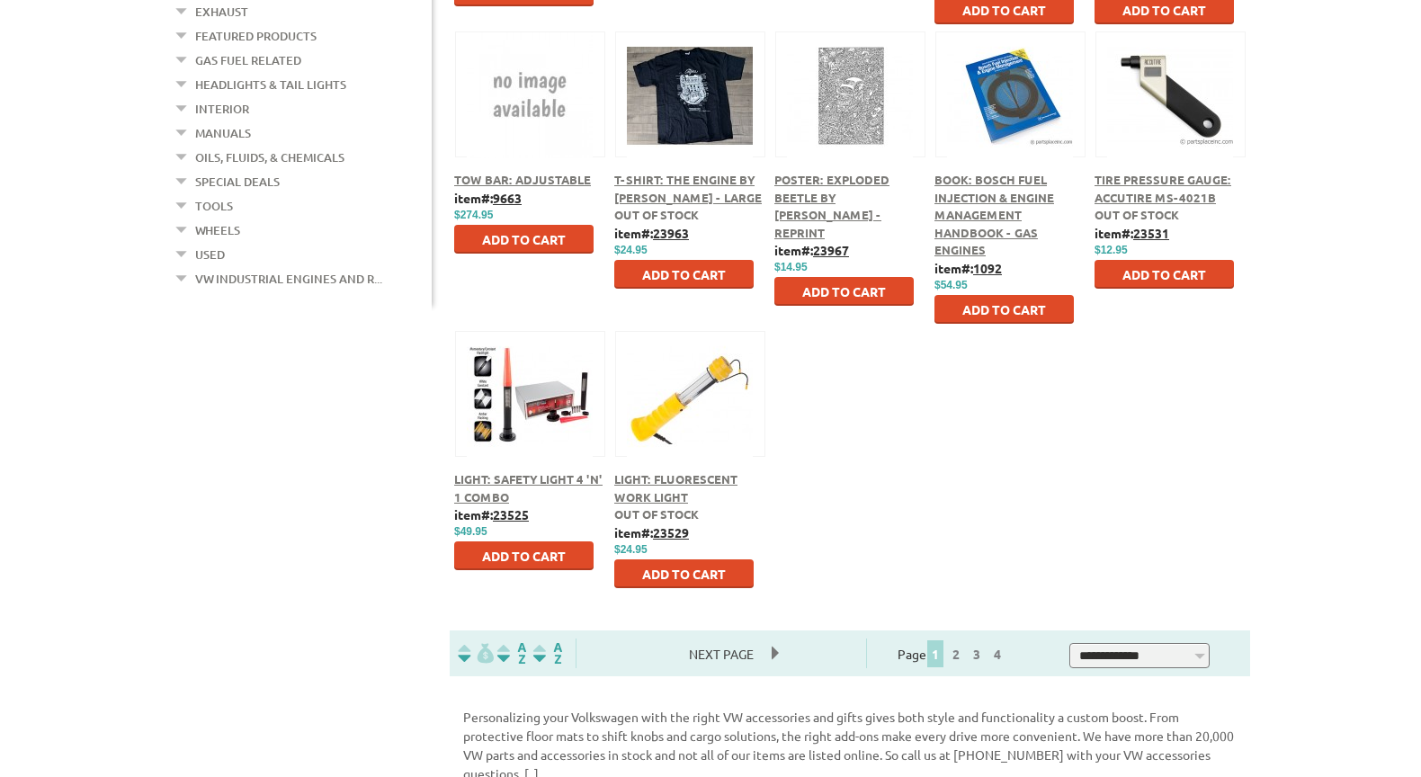
click at [772, 655] on span "Next Page" at bounding box center [721, 654] width 101 height 27
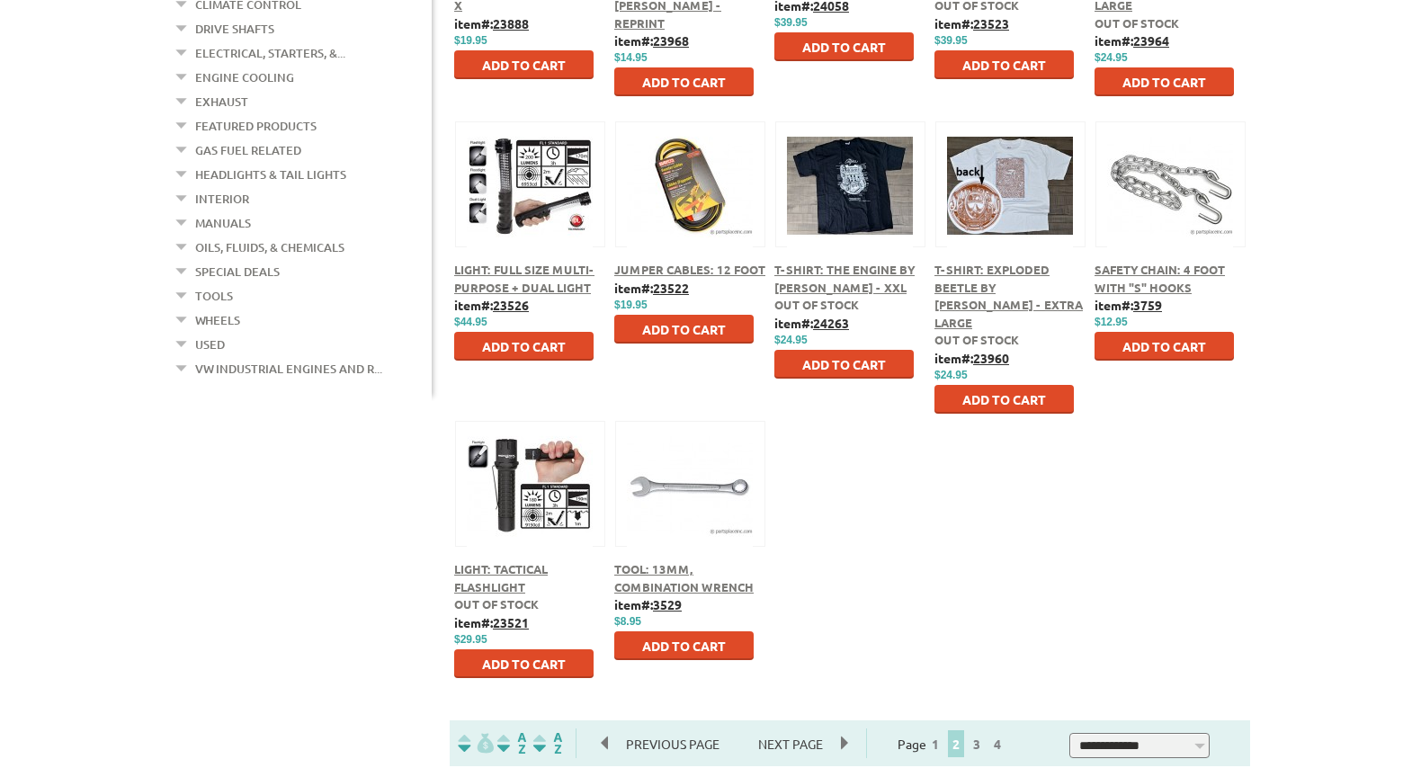
scroll to position [810, 0]
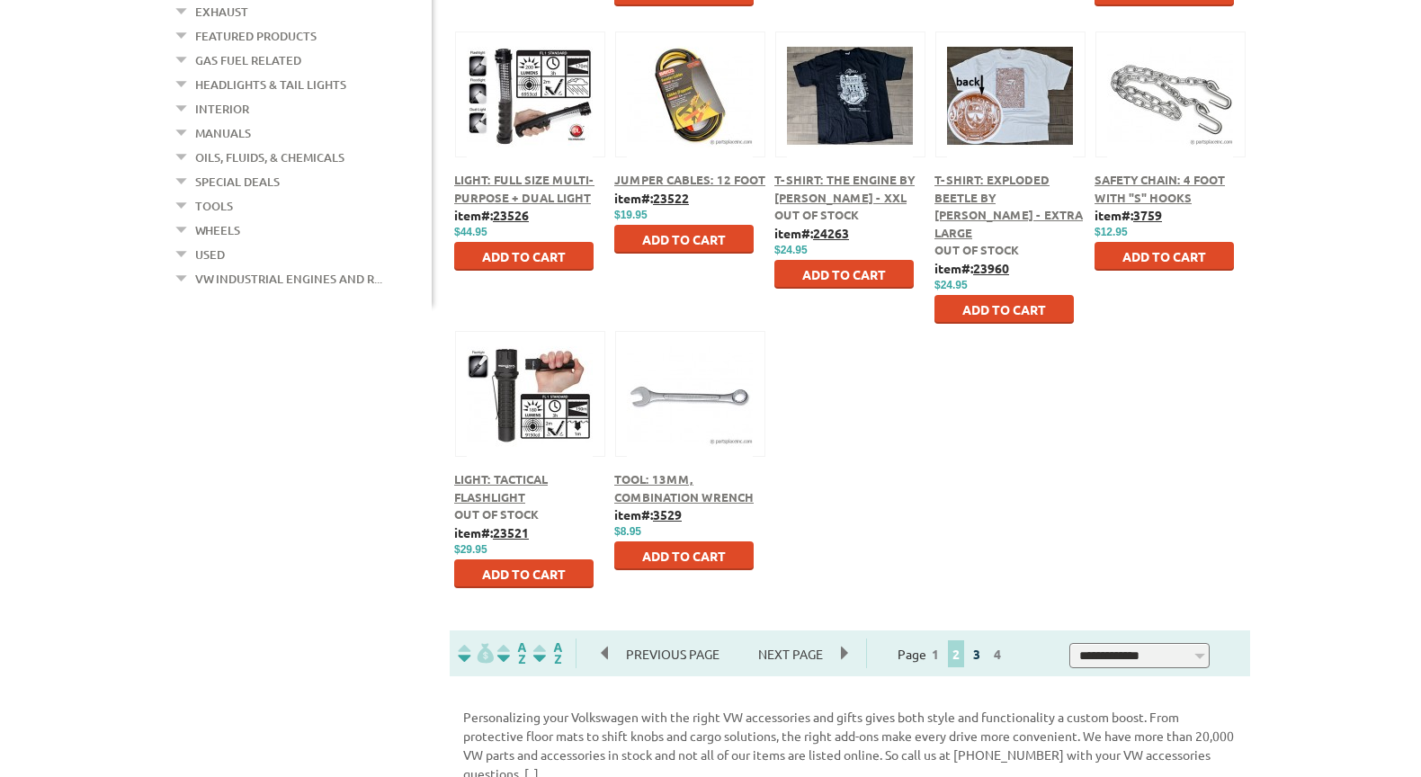
click at [985, 654] on link "3" at bounding box center [977, 654] width 16 height 16
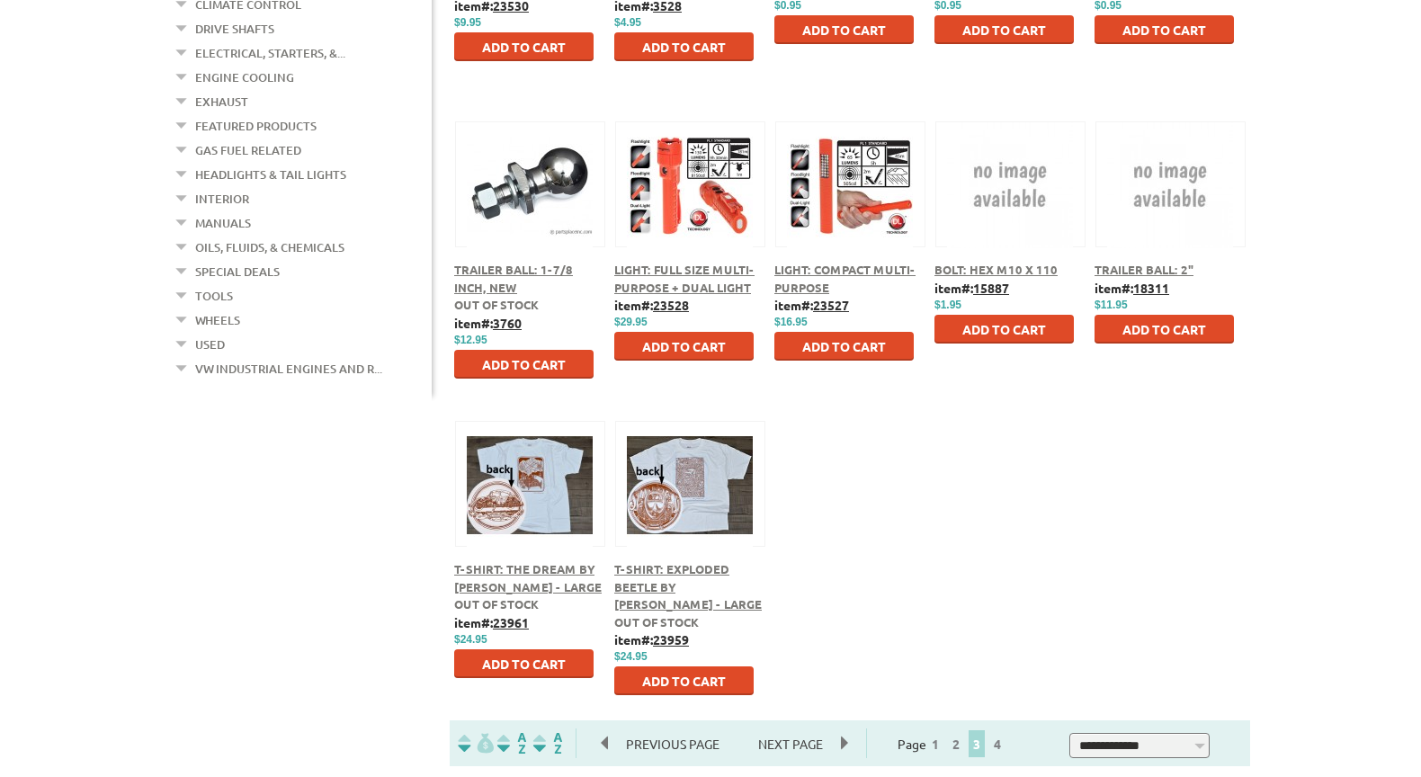
scroll to position [810, 0]
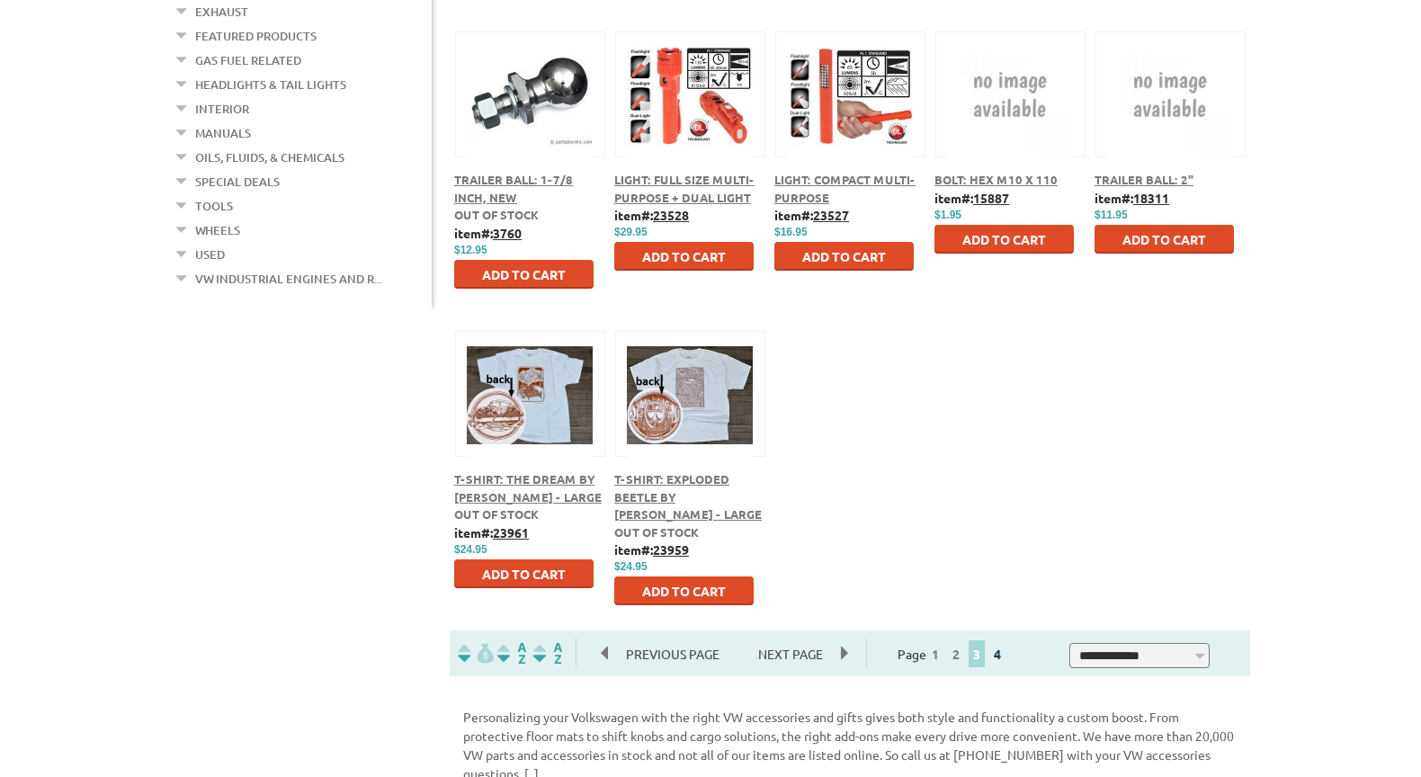
click at [1006, 656] on link "4" at bounding box center [998, 654] width 16 height 16
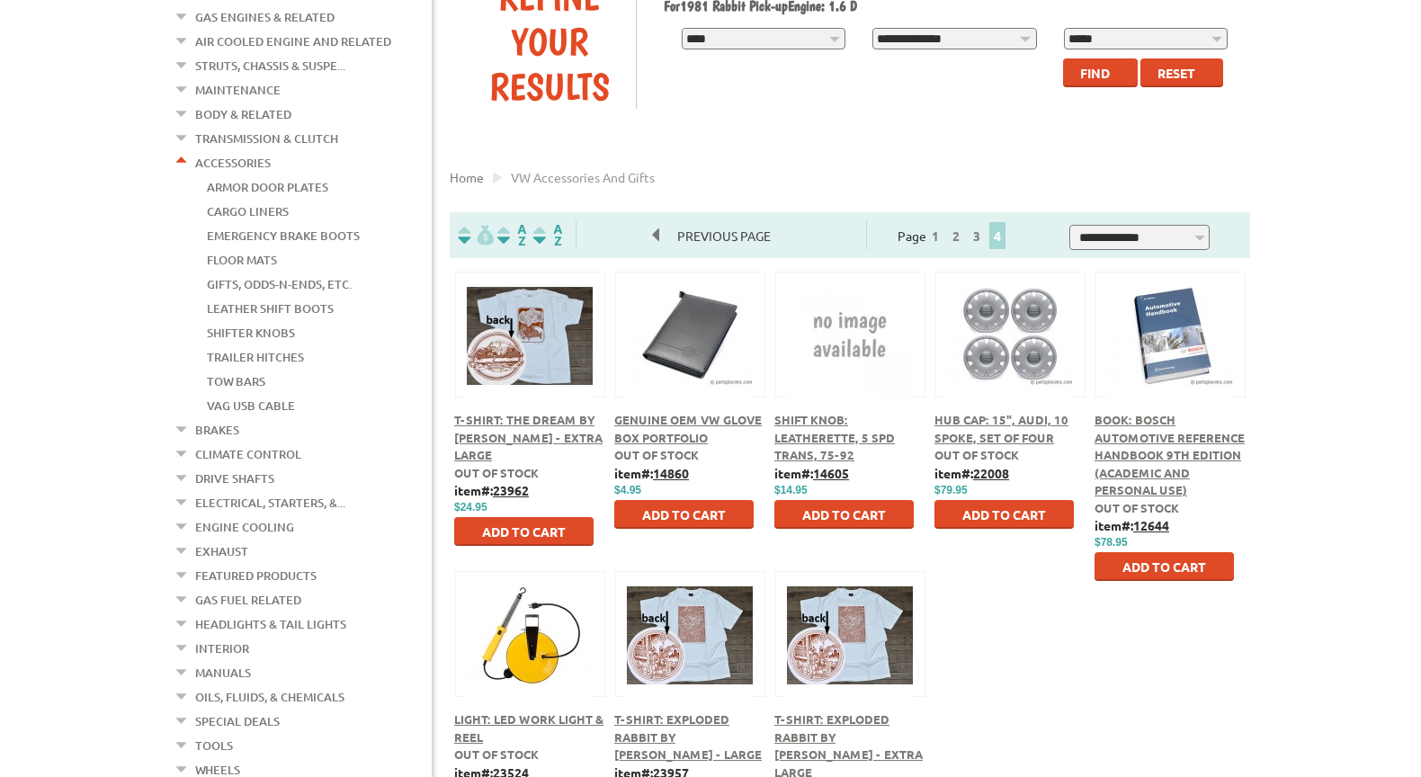
scroll to position [90, 0]
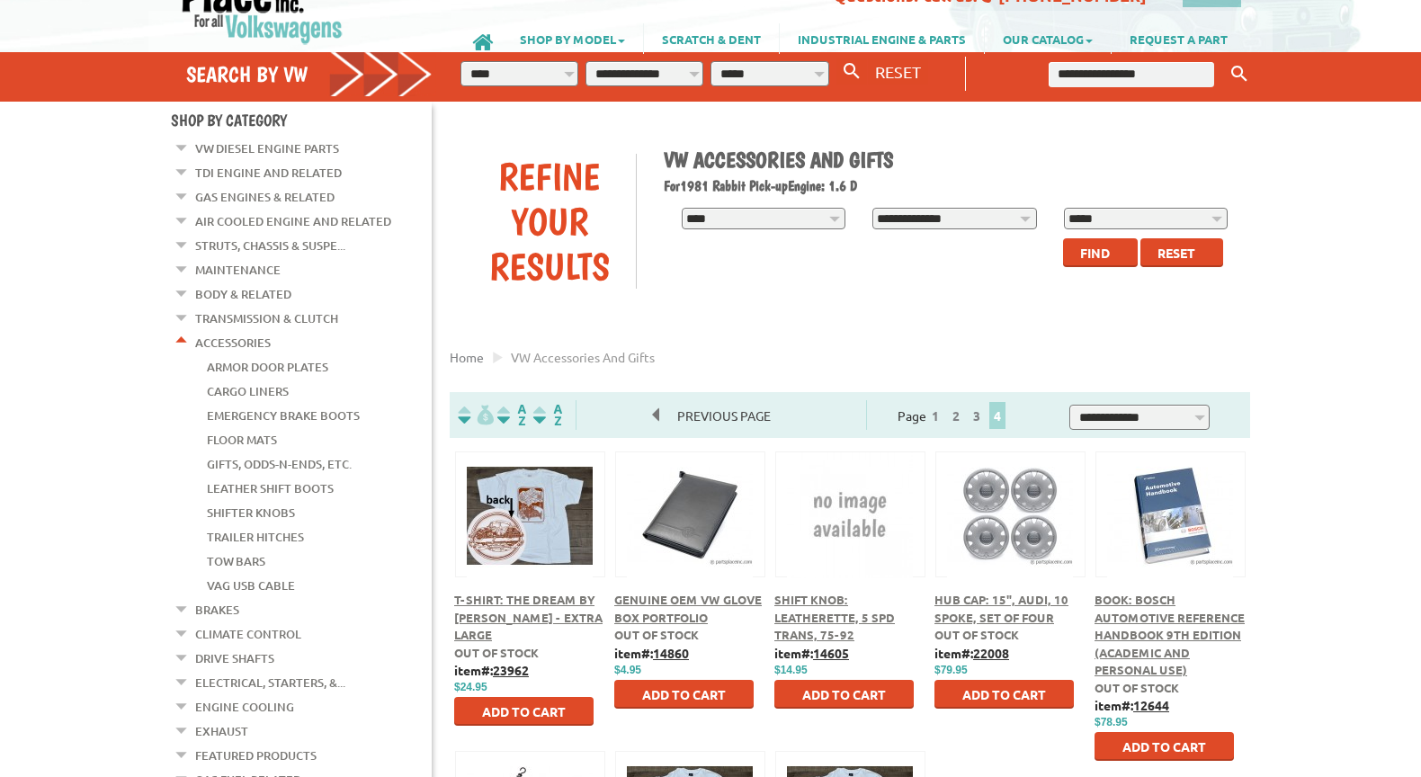
click at [226, 265] on link "Maintenance" at bounding box center [237, 269] width 85 height 23
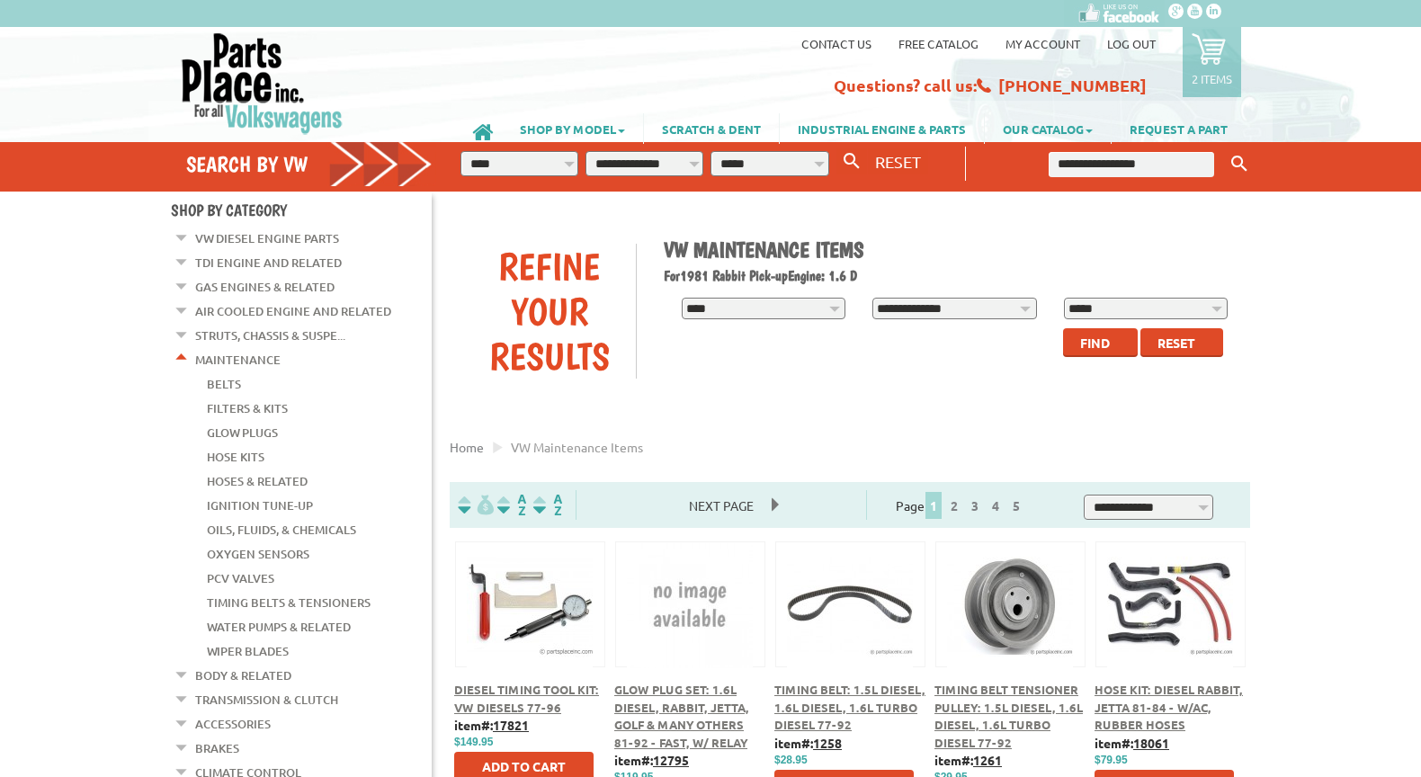
click at [275, 470] on link "Hoses & Related" at bounding box center [257, 481] width 101 height 23
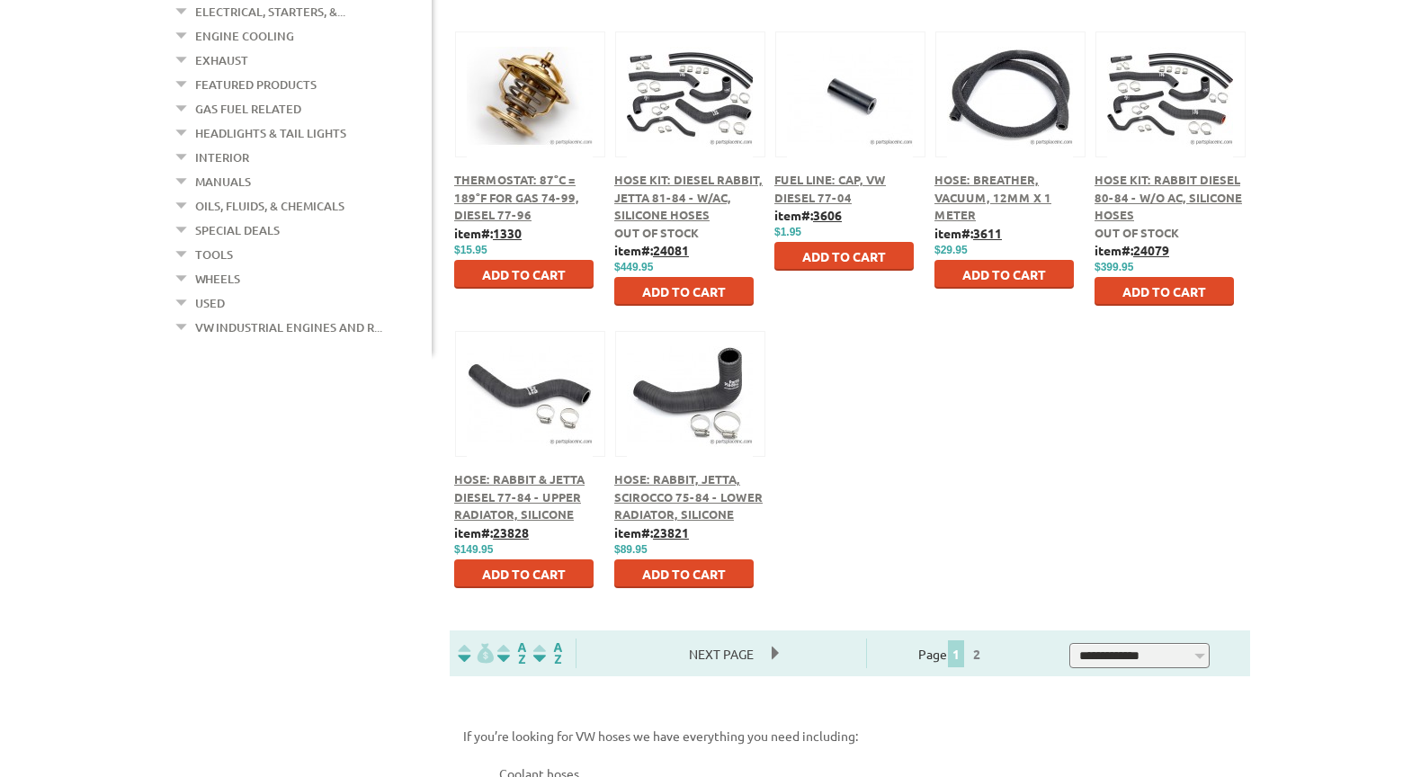
scroll to position [900, 0]
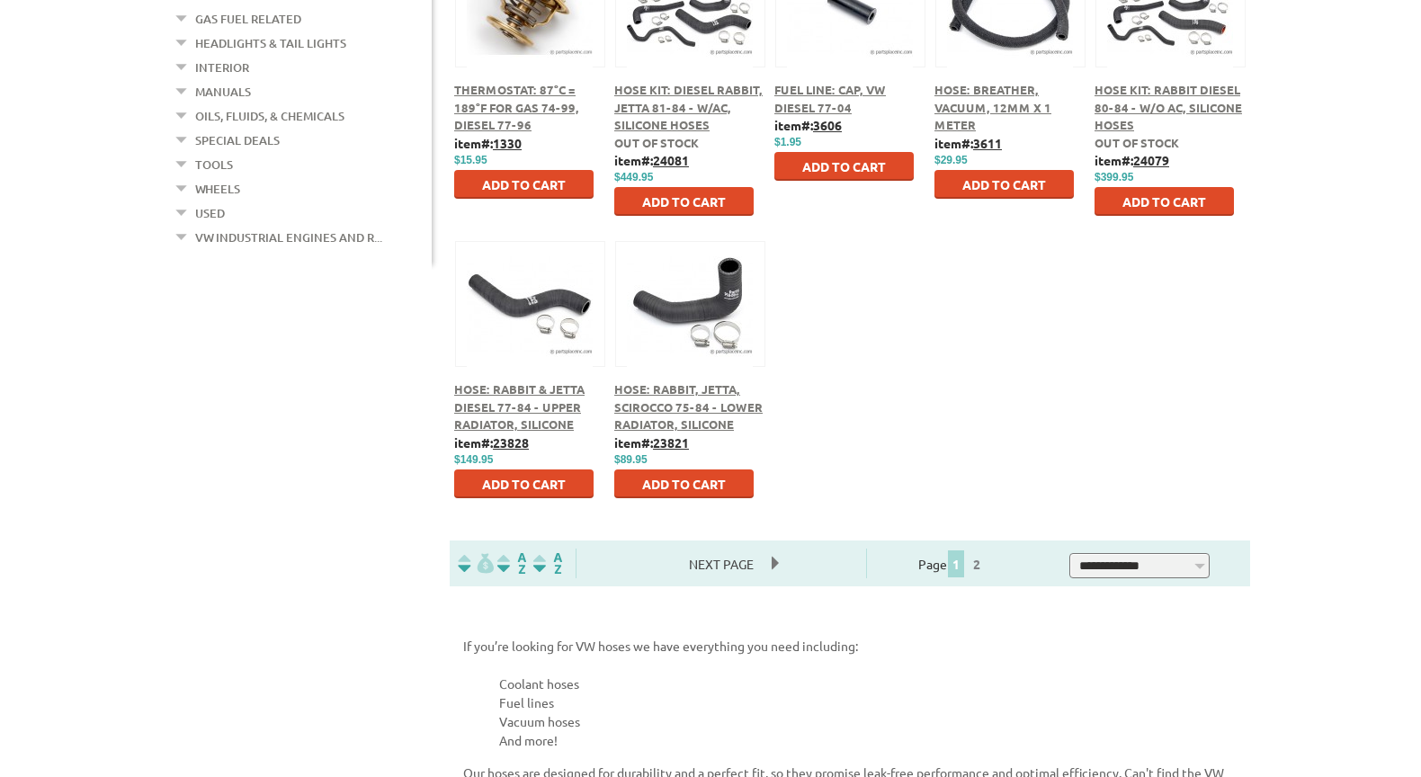
click at [772, 560] on span "Next Page" at bounding box center [721, 564] width 101 height 27
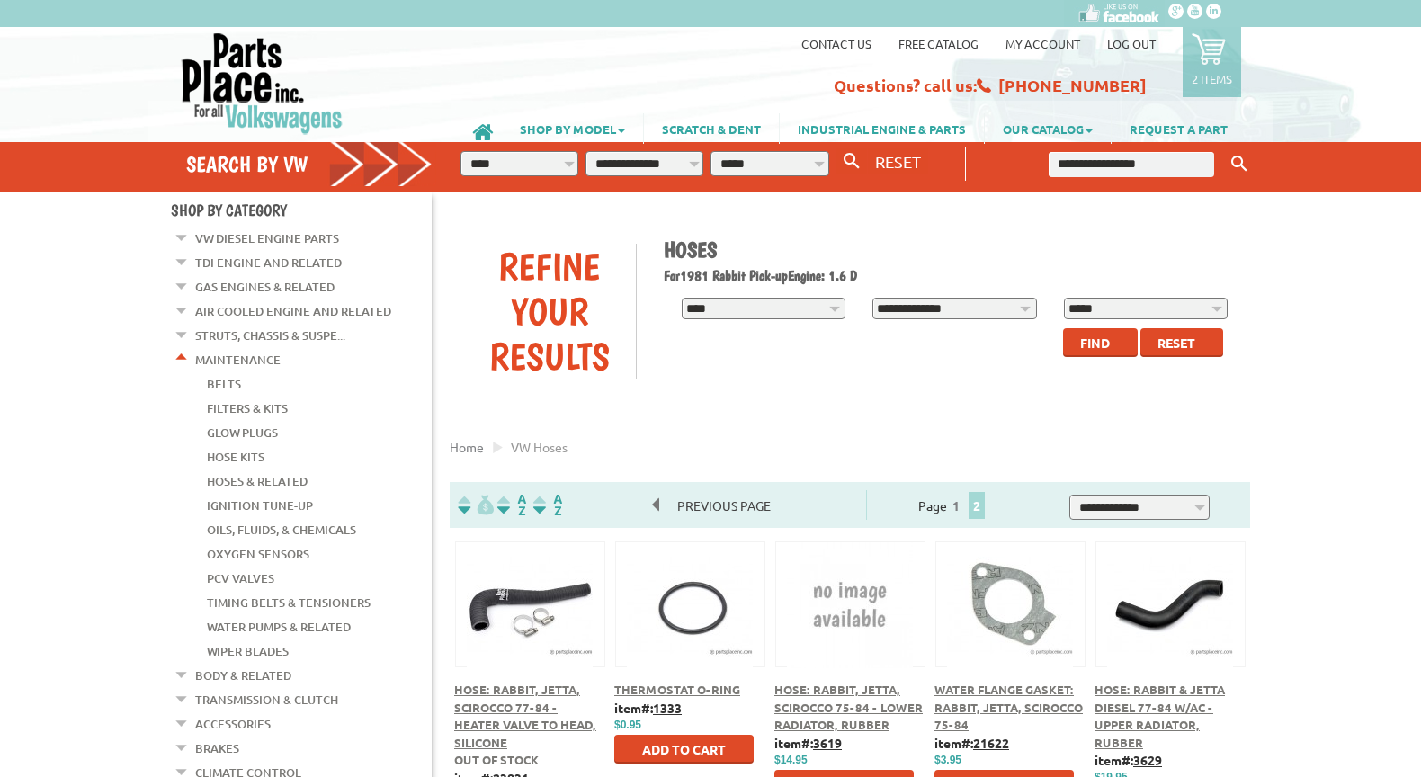
click at [1072, 166] on input "text" at bounding box center [1132, 164] width 166 height 25
type input "*********"
click at [1241, 159] on icon "Keyword Search" at bounding box center [1240, 164] width 16 height 16
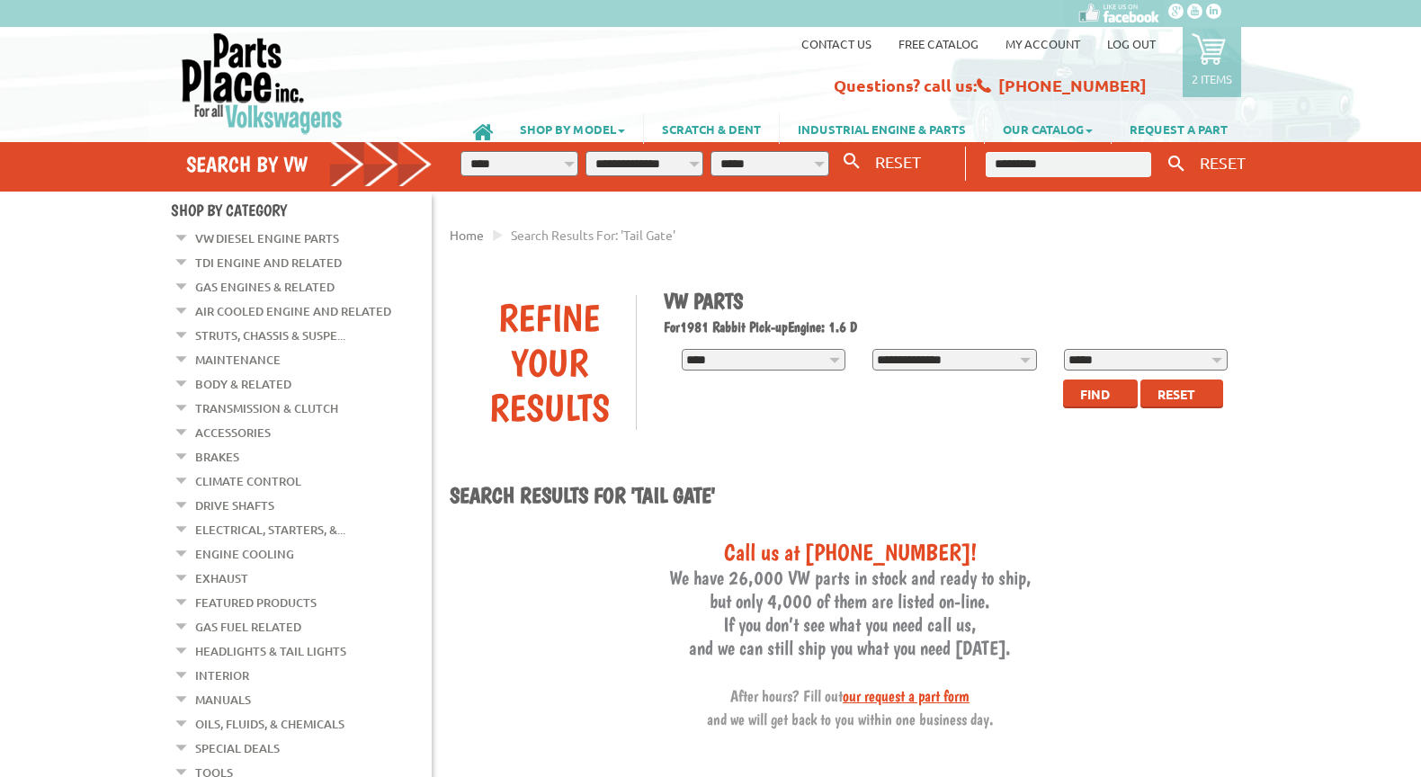
click at [1049, 166] on input "*********" at bounding box center [1069, 164] width 166 height 25
type input "**********"
click at [1177, 159] on icon "Keyword Search" at bounding box center [1177, 164] width 16 height 16
click at [296, 238] on link "VW Diesel Engine Parts" at bounding box center [267, 238] width 144 height 23
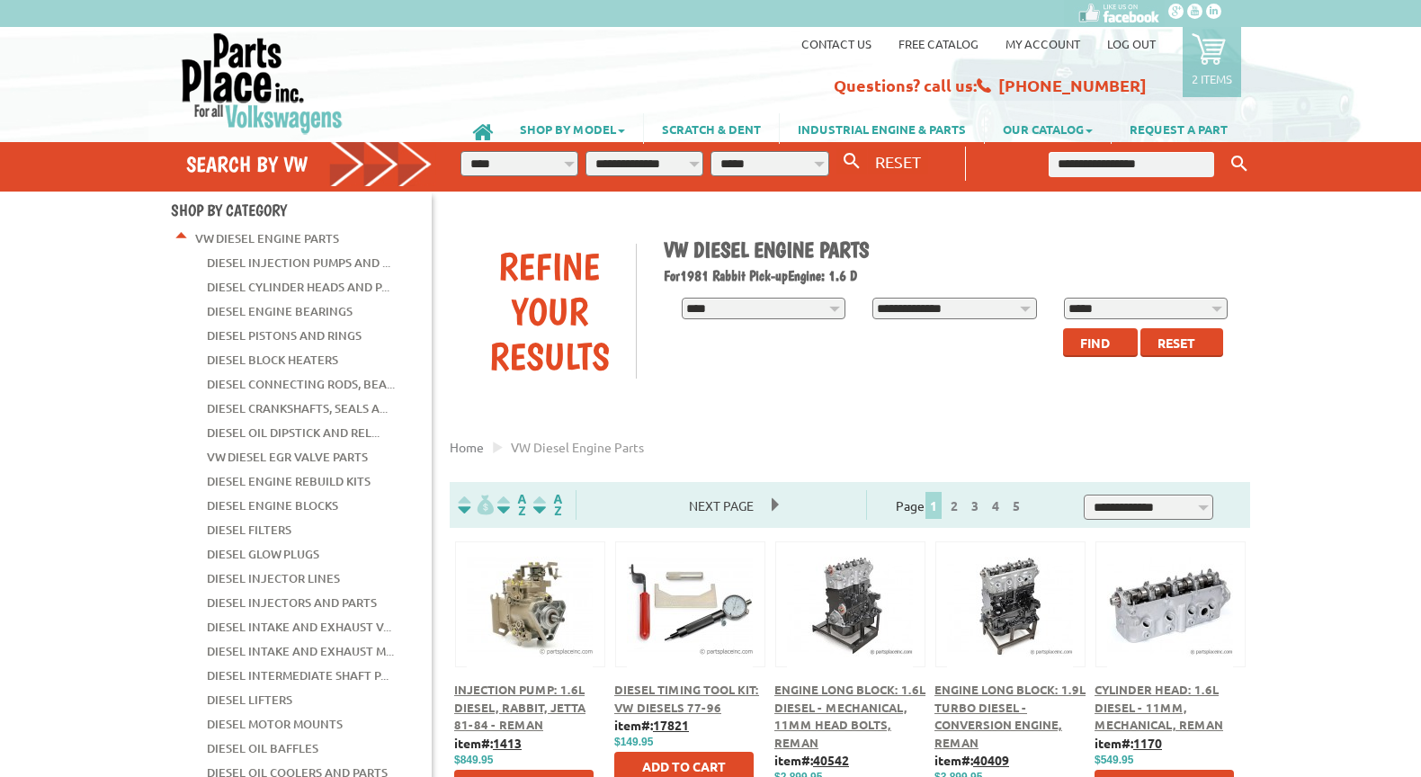
click at [1080, 163] on input "text" at bounding box center [1132, 164] width 166 height 25
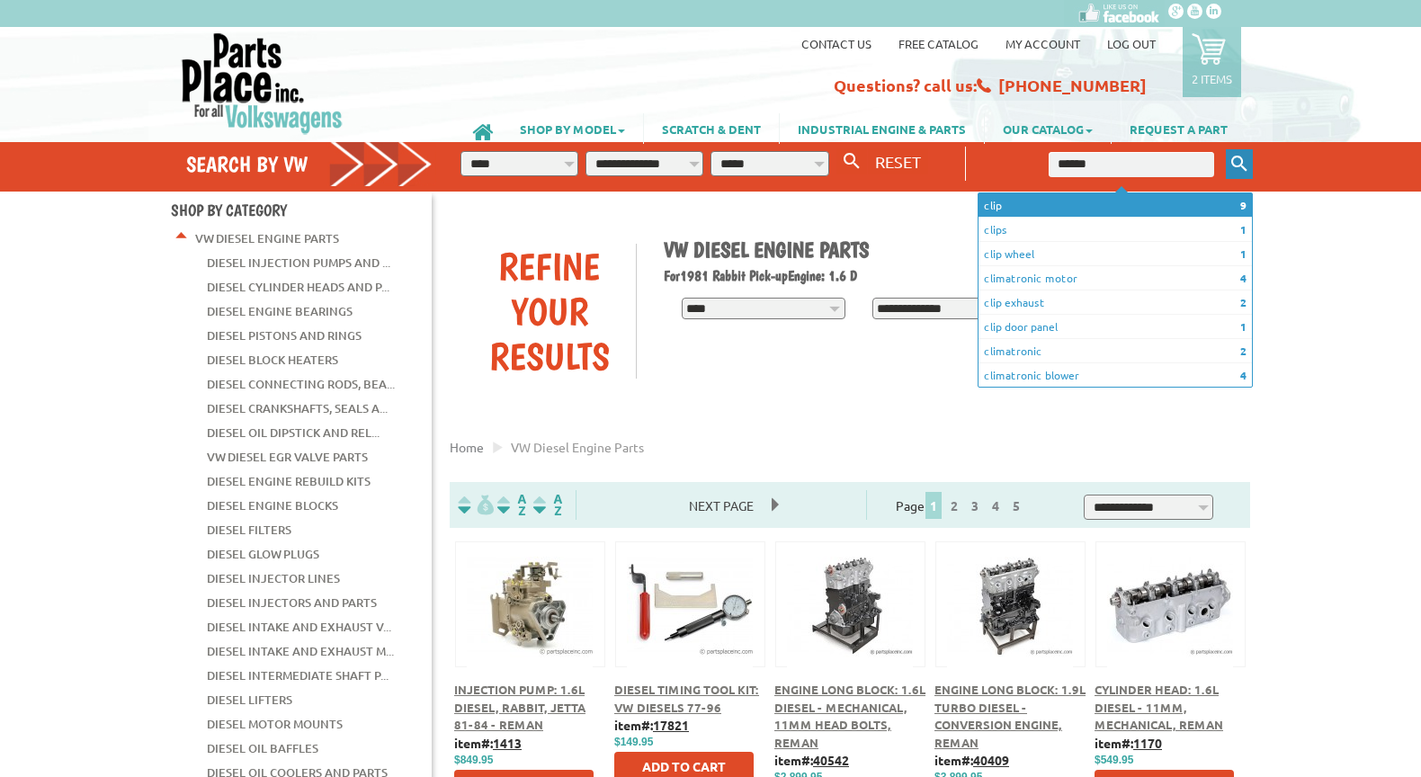
type input "*****"
click at [1235, 157] on icon "Keyword Search" at bounding box center [1240, 164] width 16 height 16
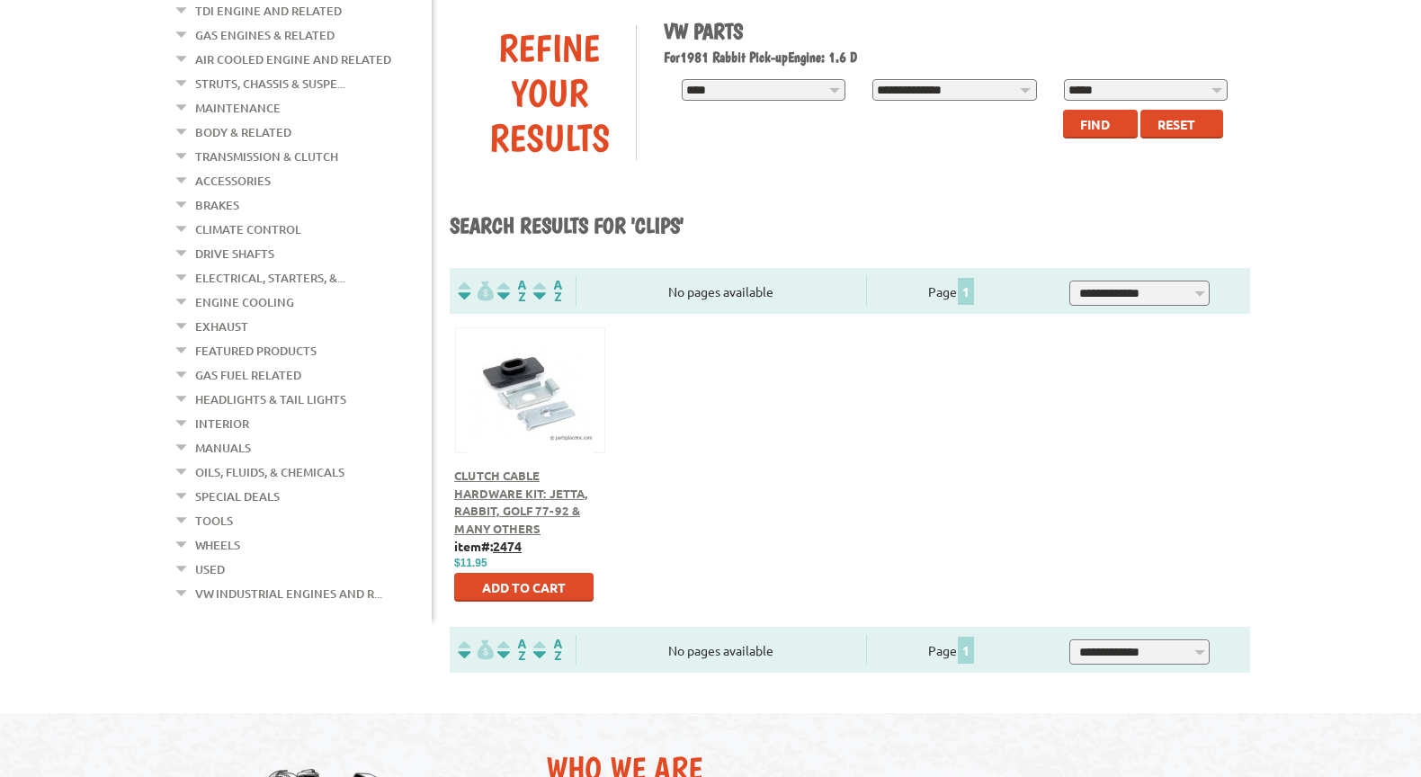
scroll to position [180, 0]
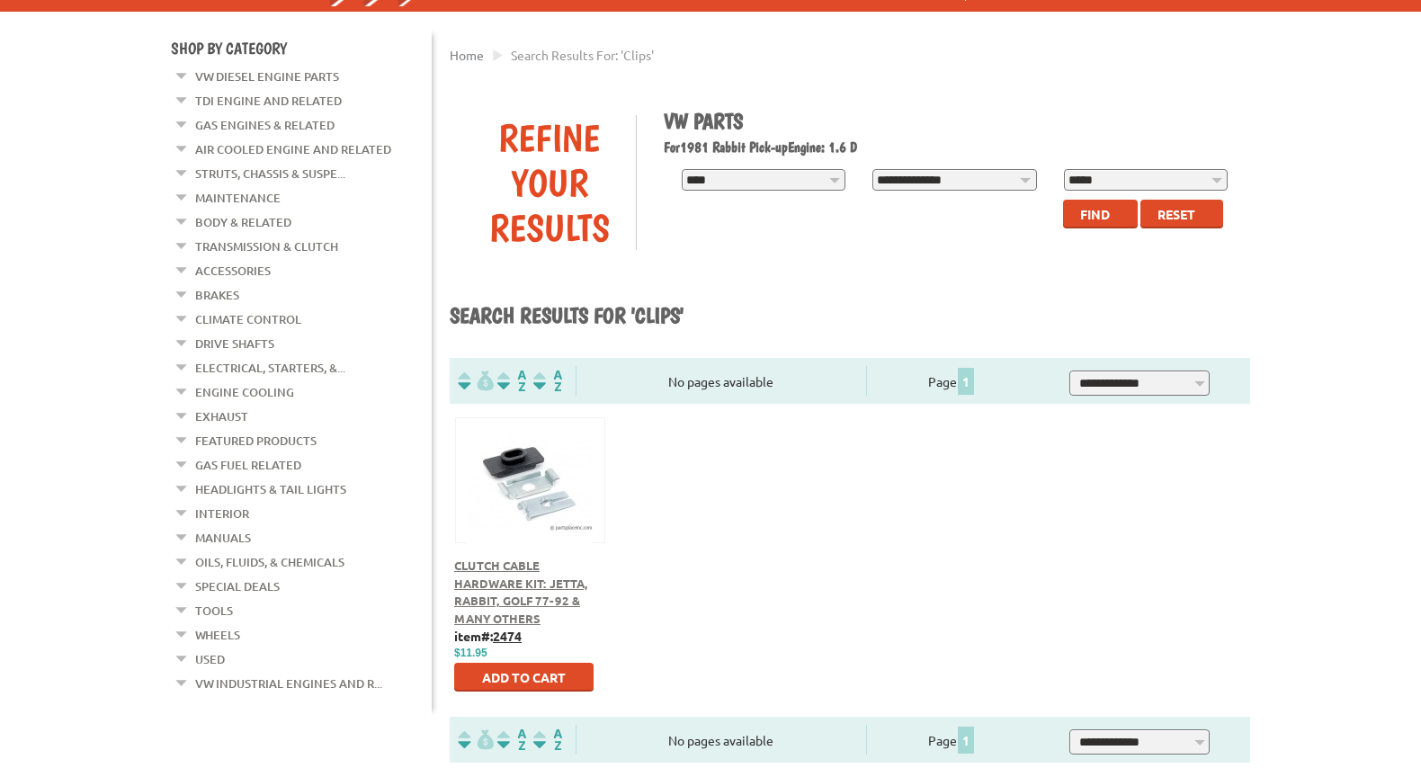
click at [219, 623] on link "Wheels" at bounding box center [217, 634] width 45 height 23
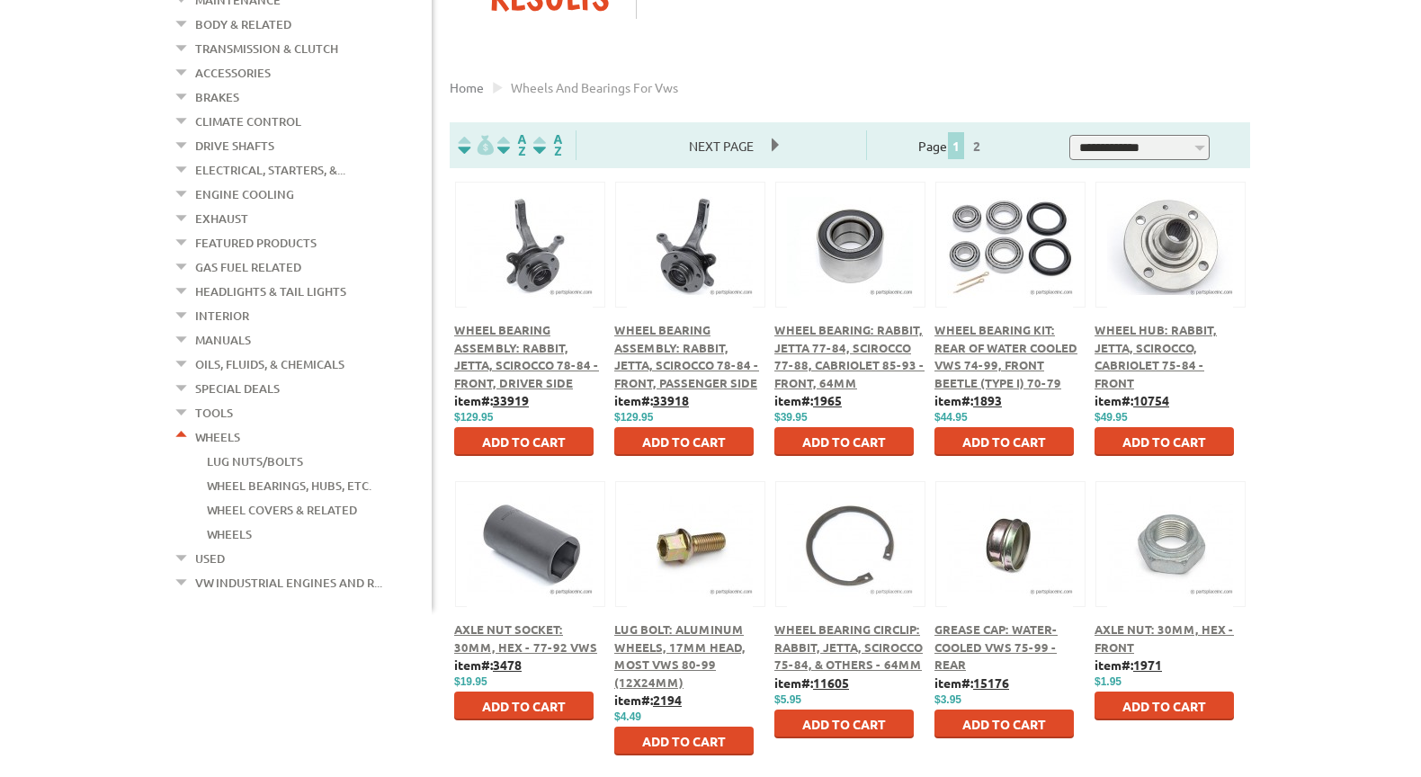
scroll to position [540, 0]
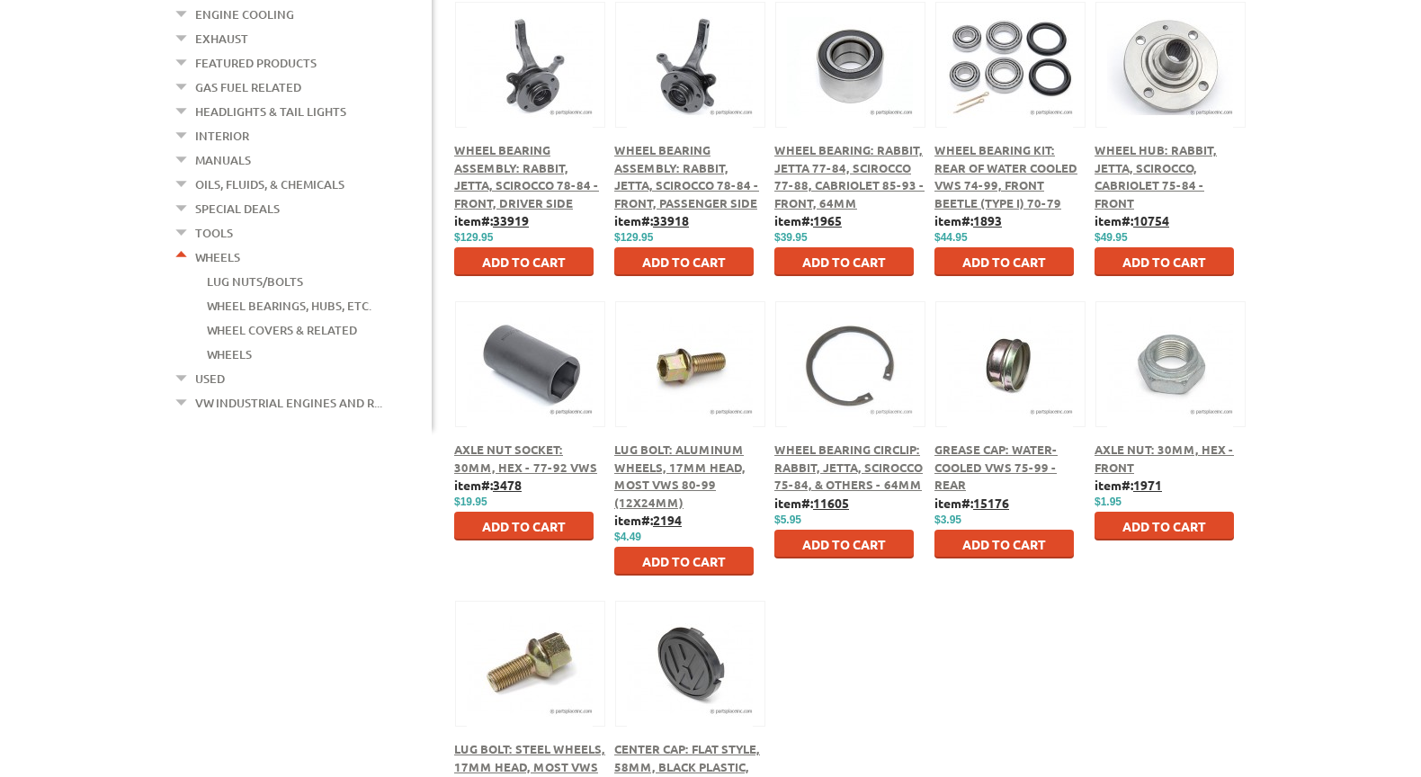
click at [216, 367] on link "Used" at bounding box center [210, 378] width 30 height 23
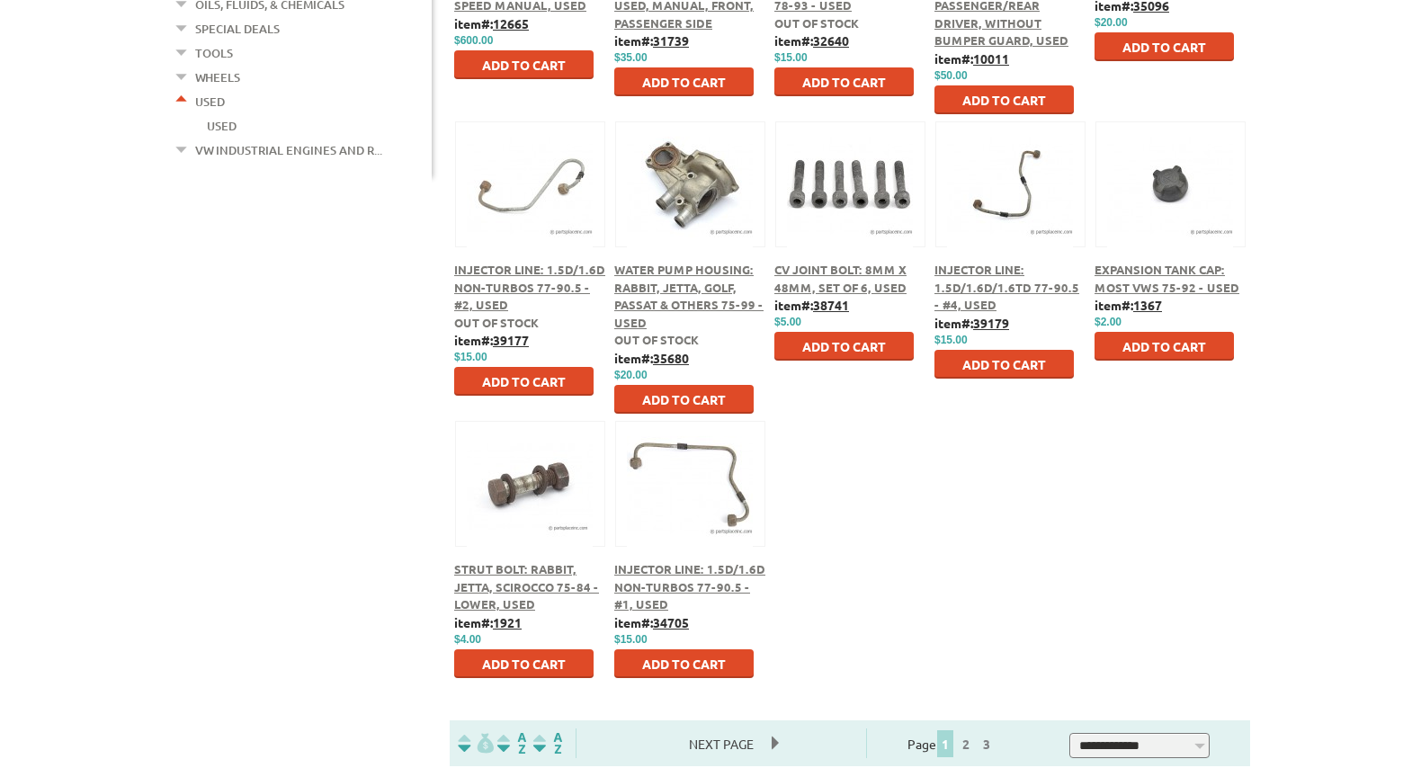
scroll to position [810, 0]
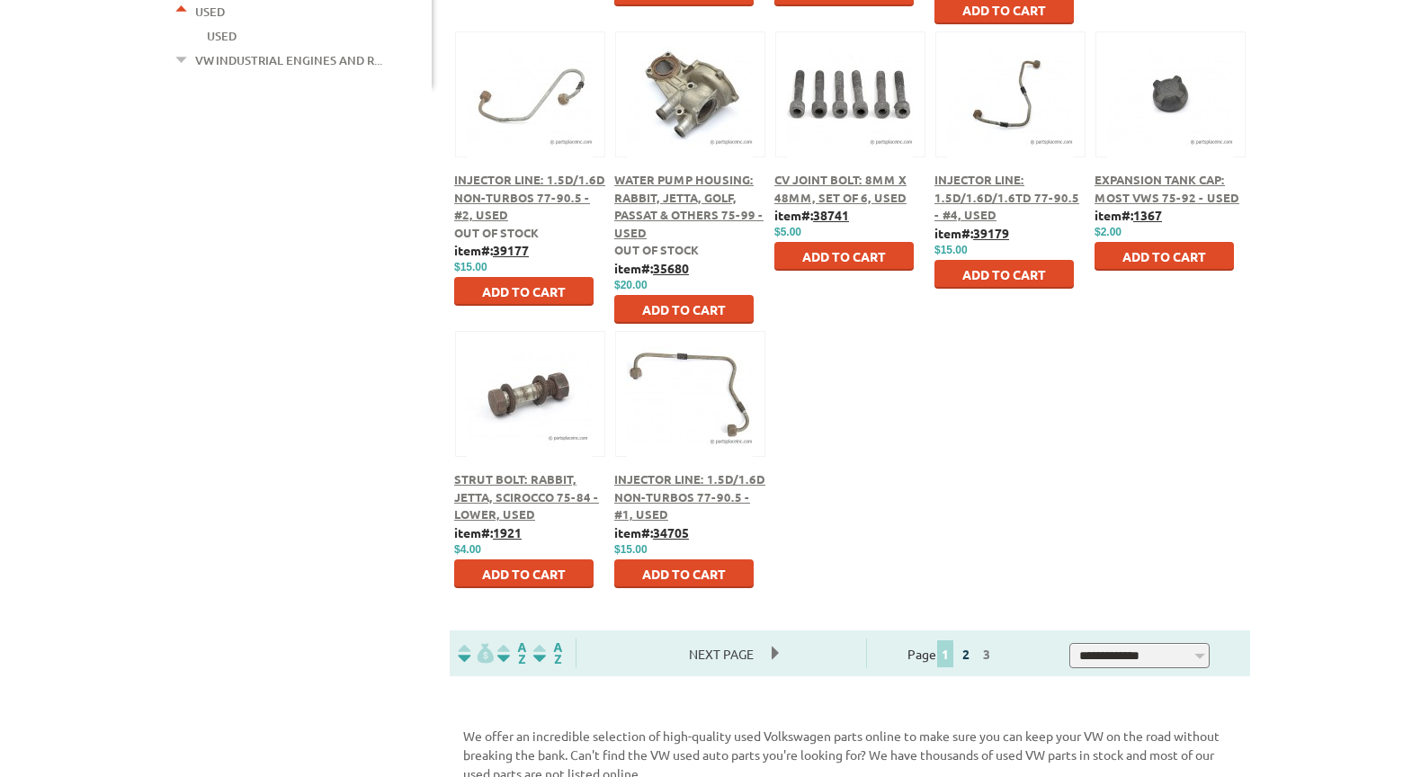
click at [974, 655] on link "2" at bounding box center [966, 654] width 16 height 16
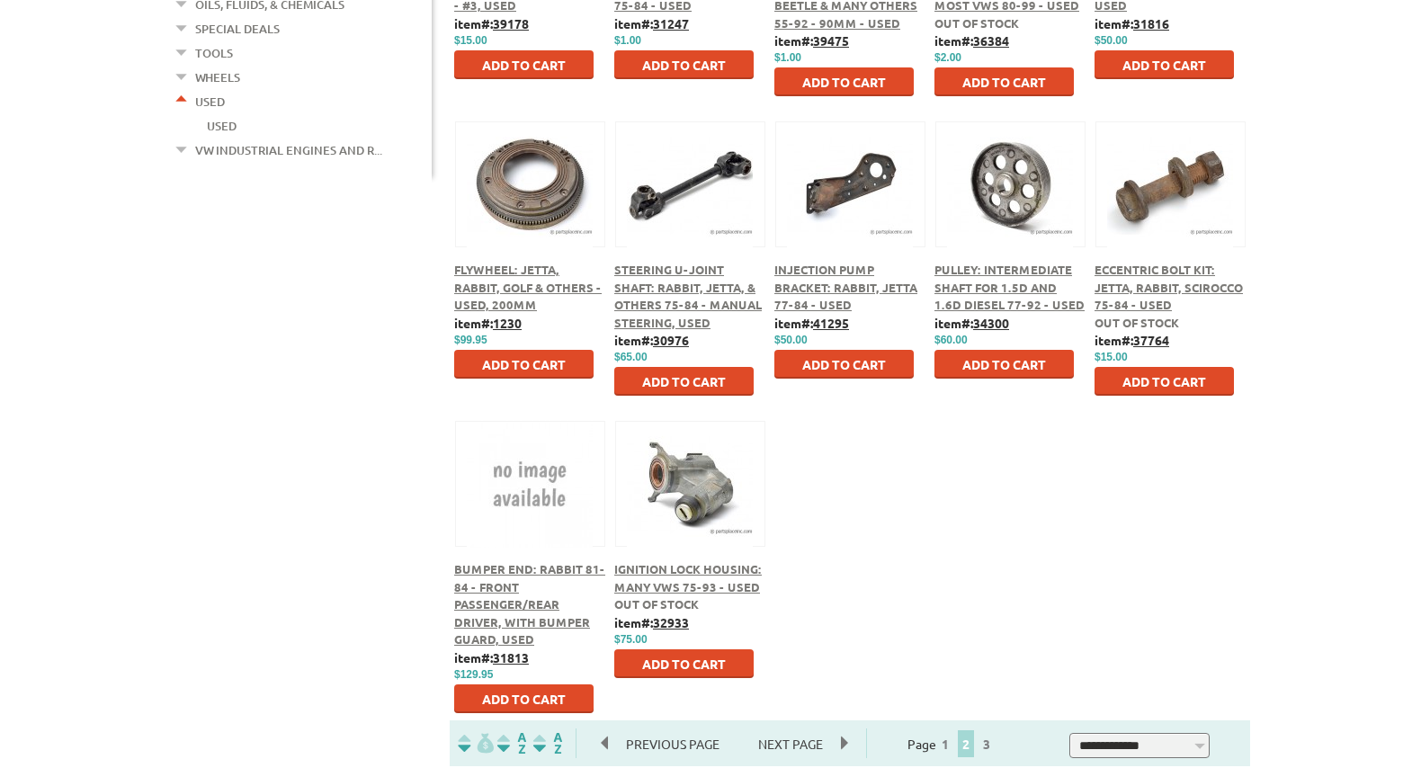
scroll to position [810, 0]
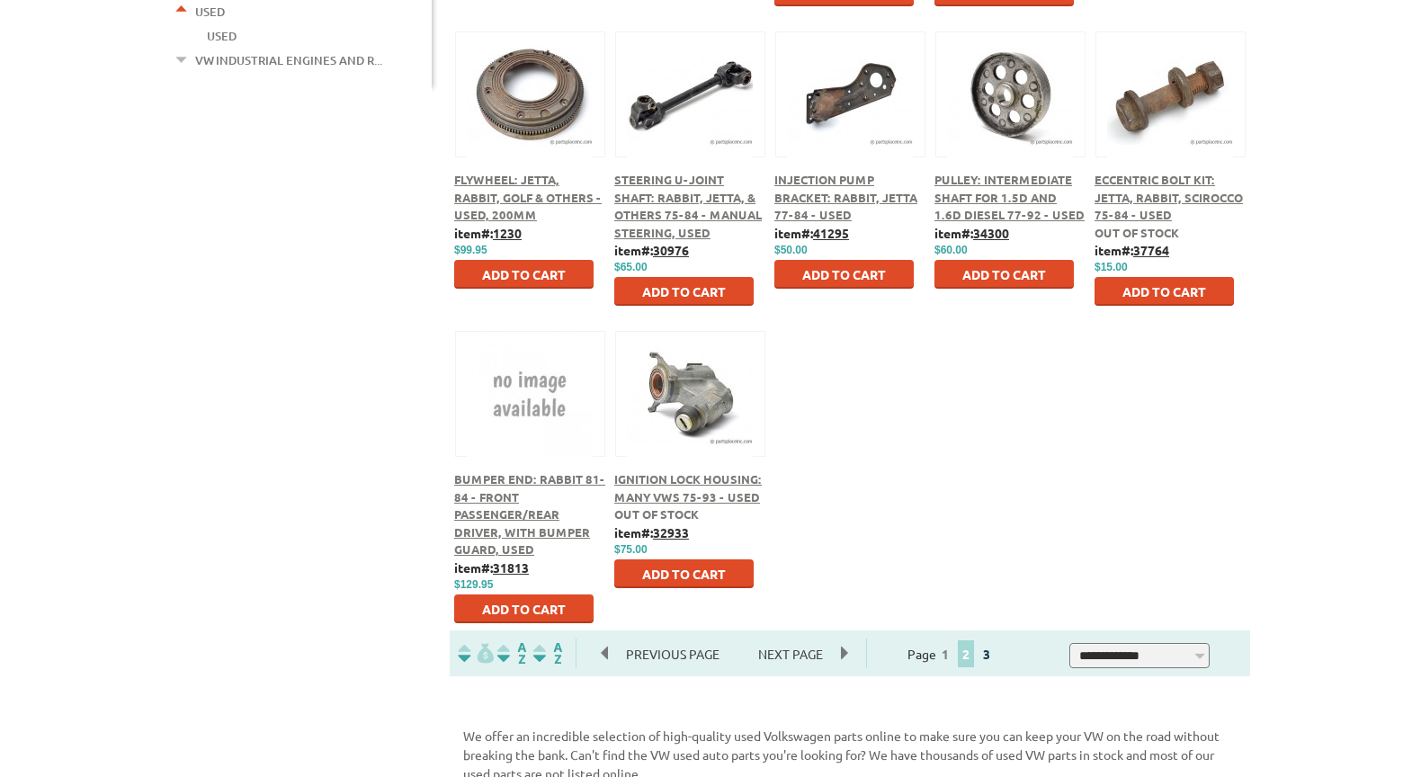
click at [995, 649] on link "3" at bounding box center [987, 654] width 16 height 16
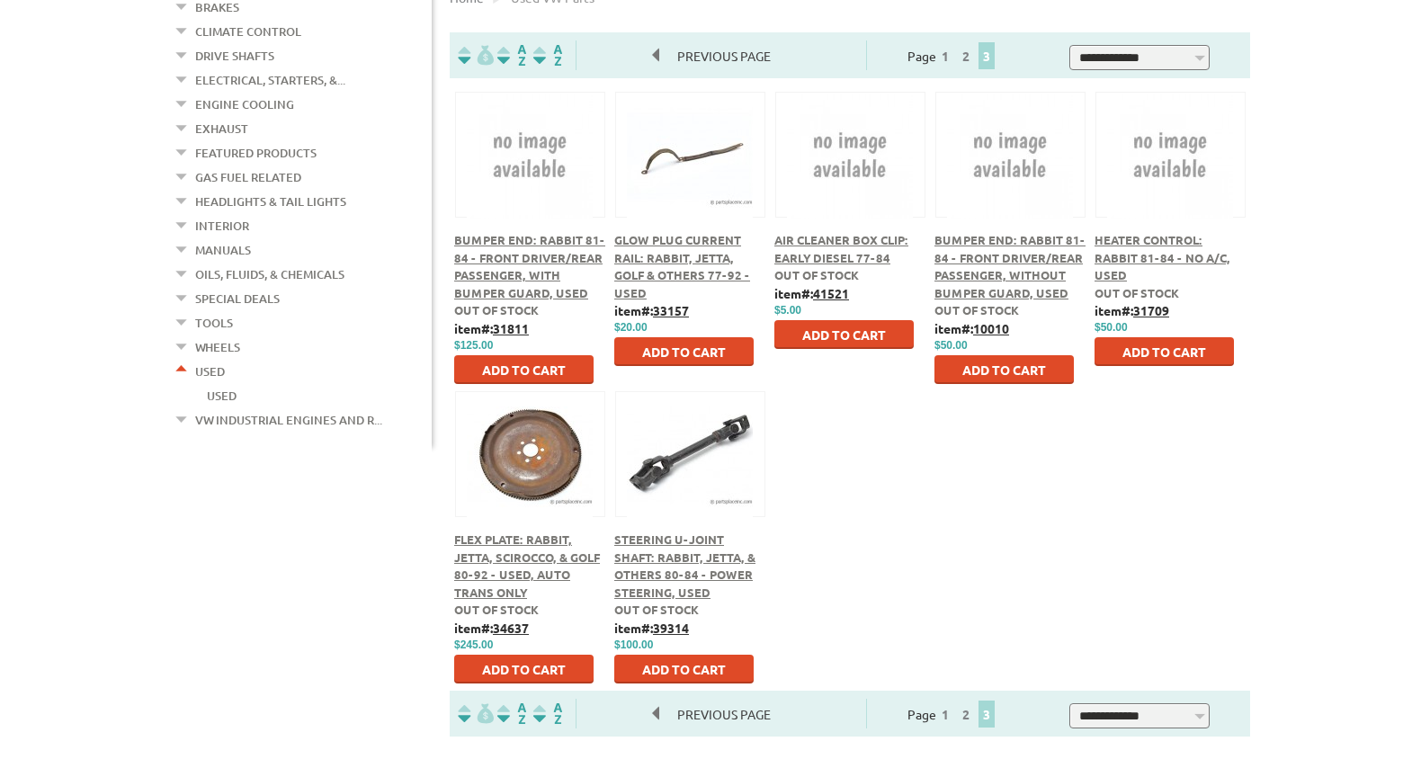
scroll to position [540, 0]
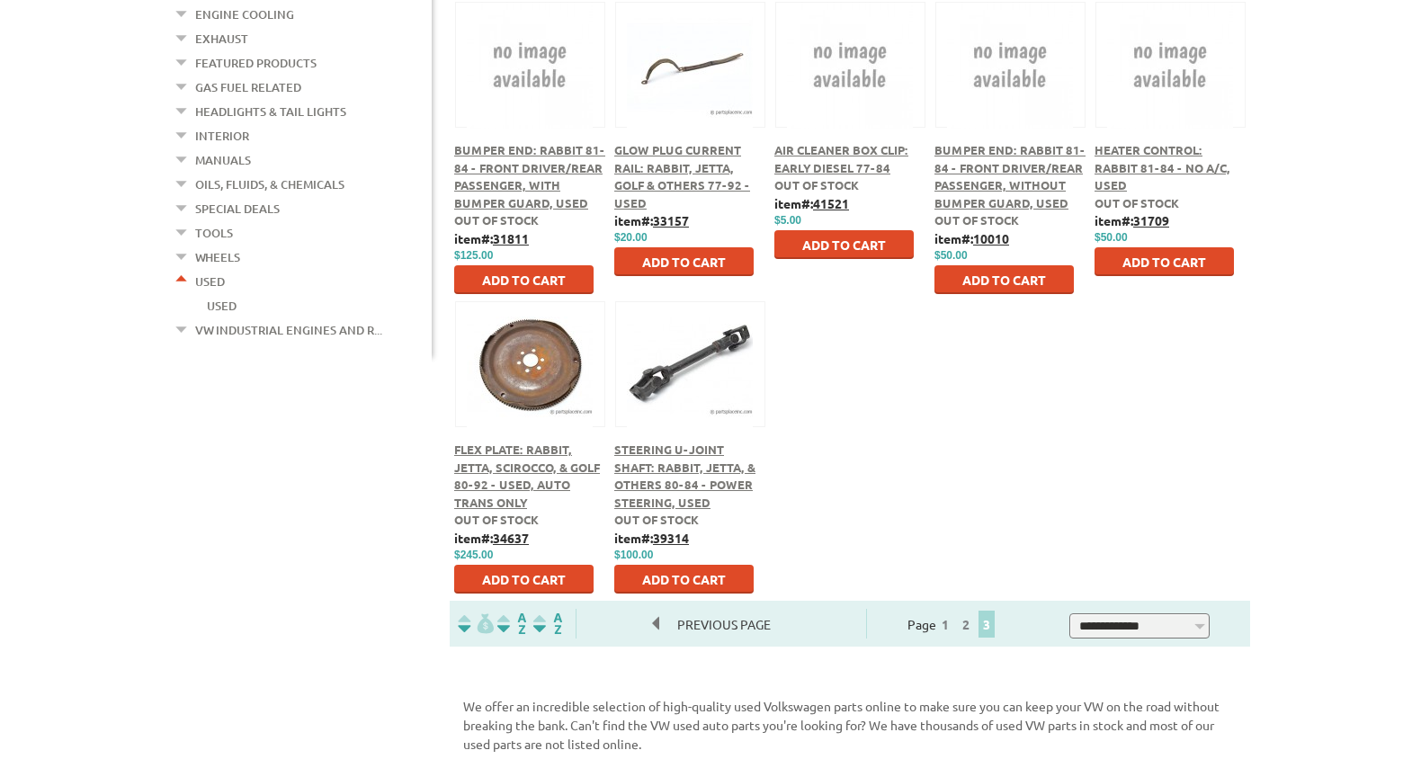
click at [212, 246] on link "Wheels" at bounding box center [217, 257] width 45 height 23
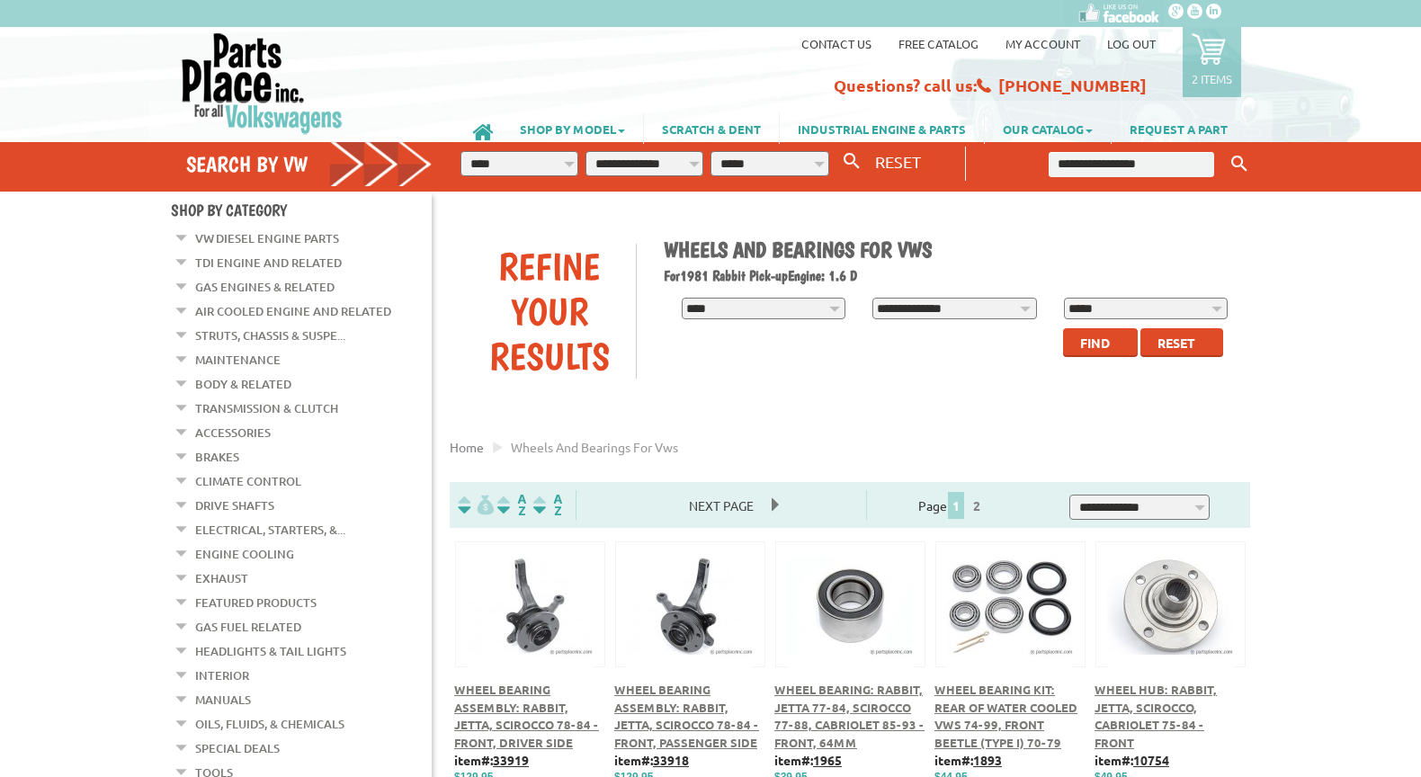
click at [238, 381] on link "Body & Related" at bounding box center [243, 383] width 96 height 23
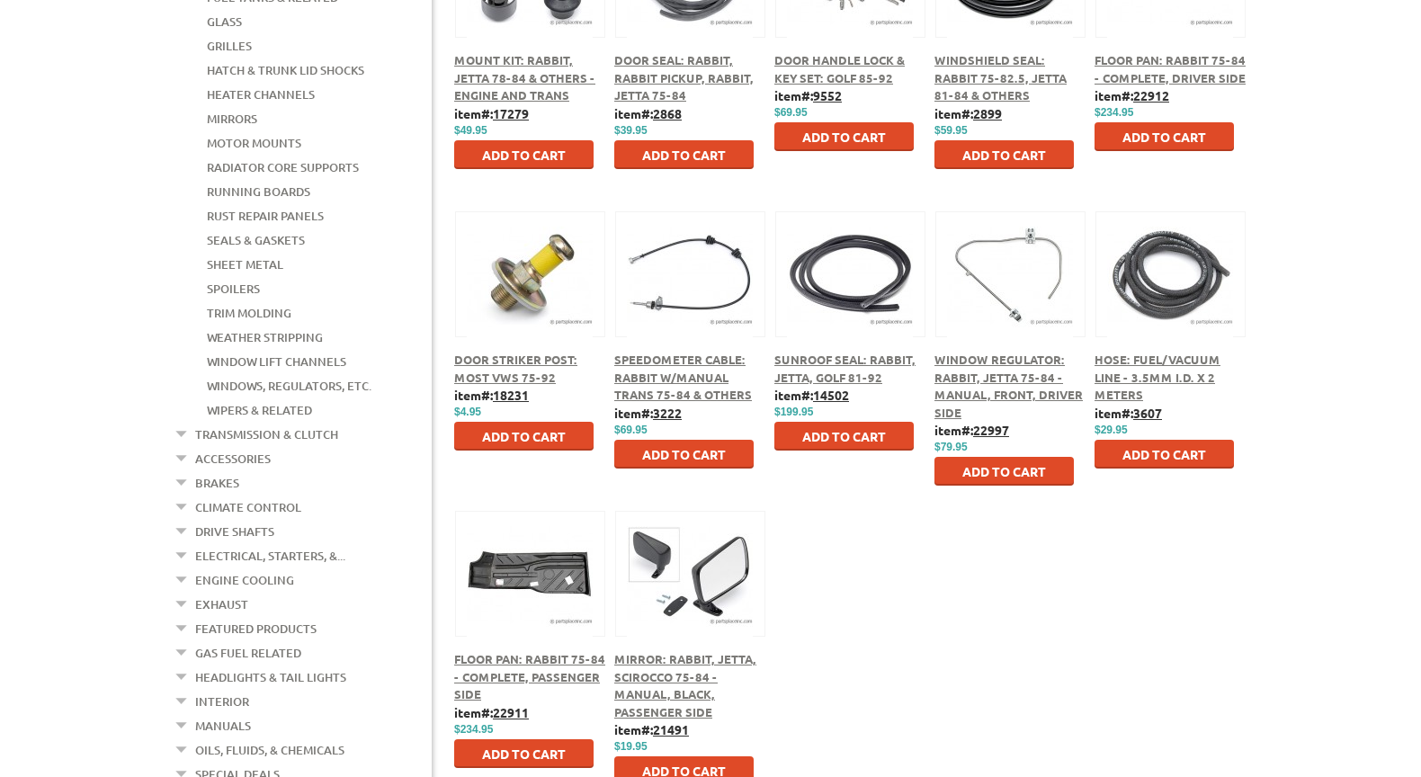
scroll to position [720, 0]
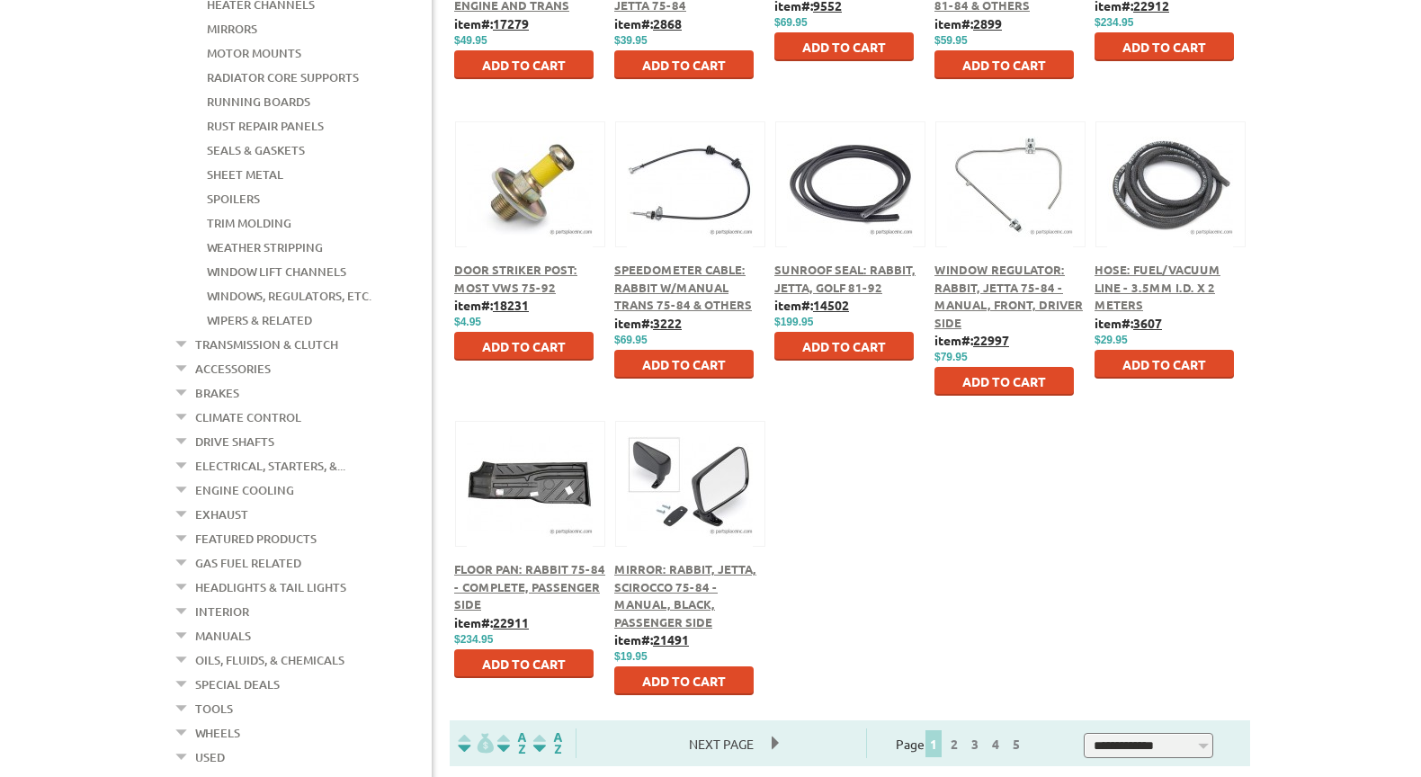
click at [285, 333] on link "Transmission & Clutch" at bounding box center [266, 344] width 143 height 23
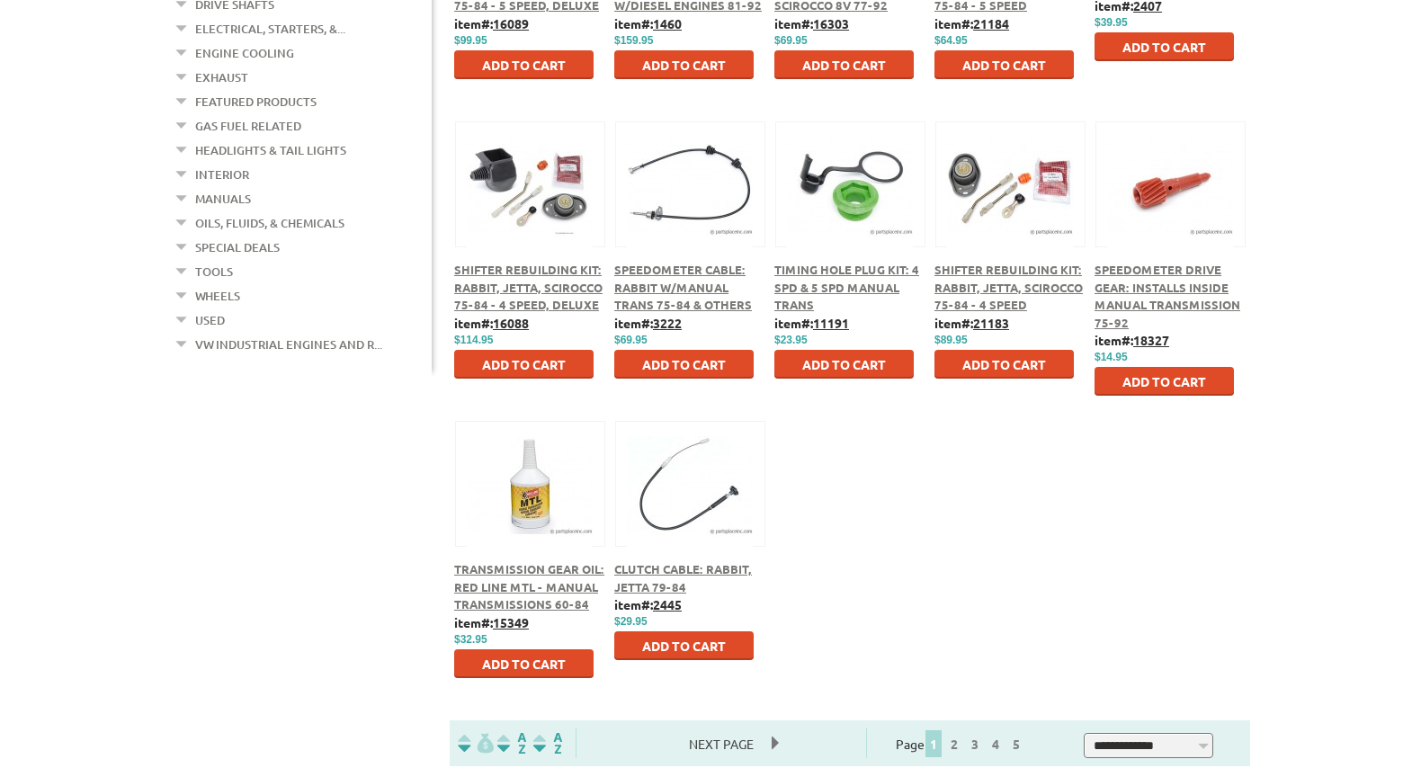
scroll to position [810, 0]
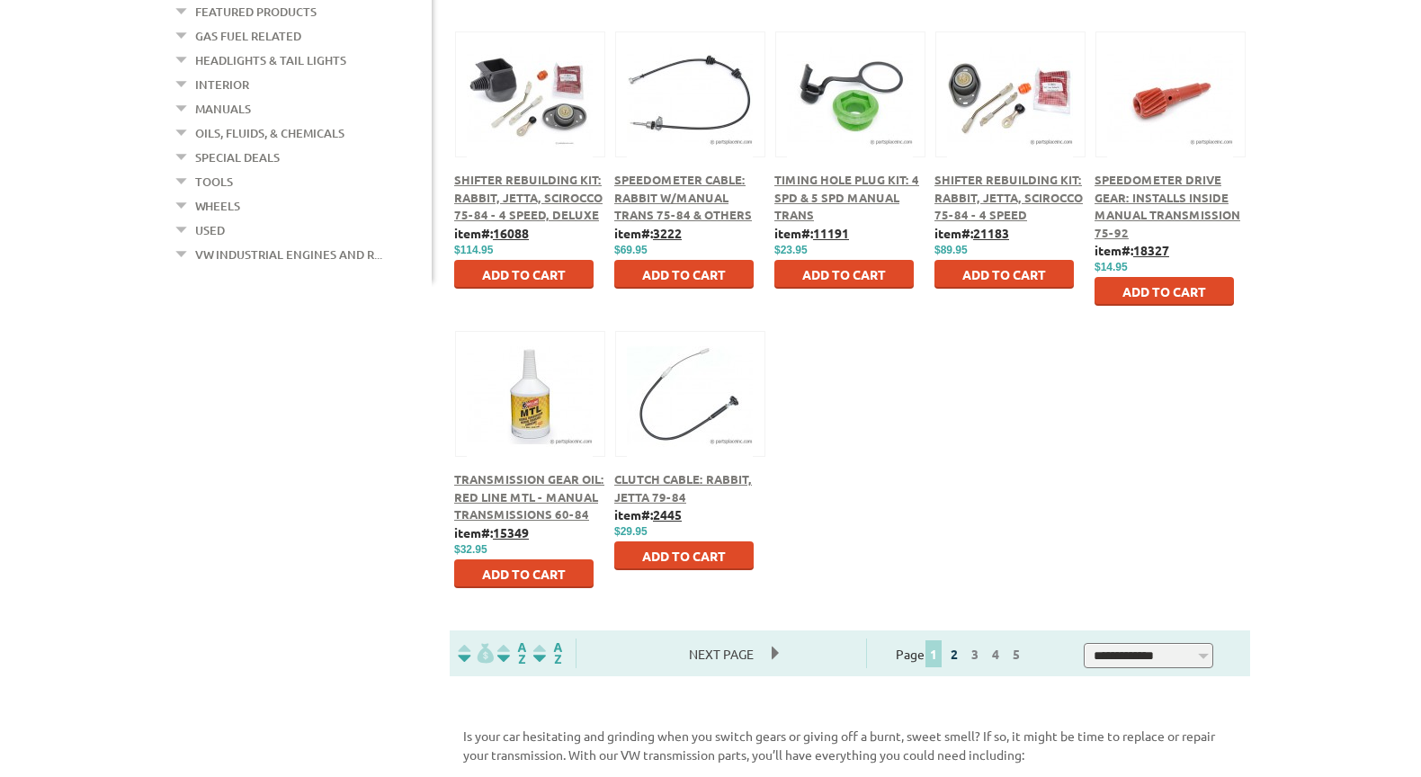
click at [963, 658] on link "2" at bounding box center [954, 654] width 16 height 16
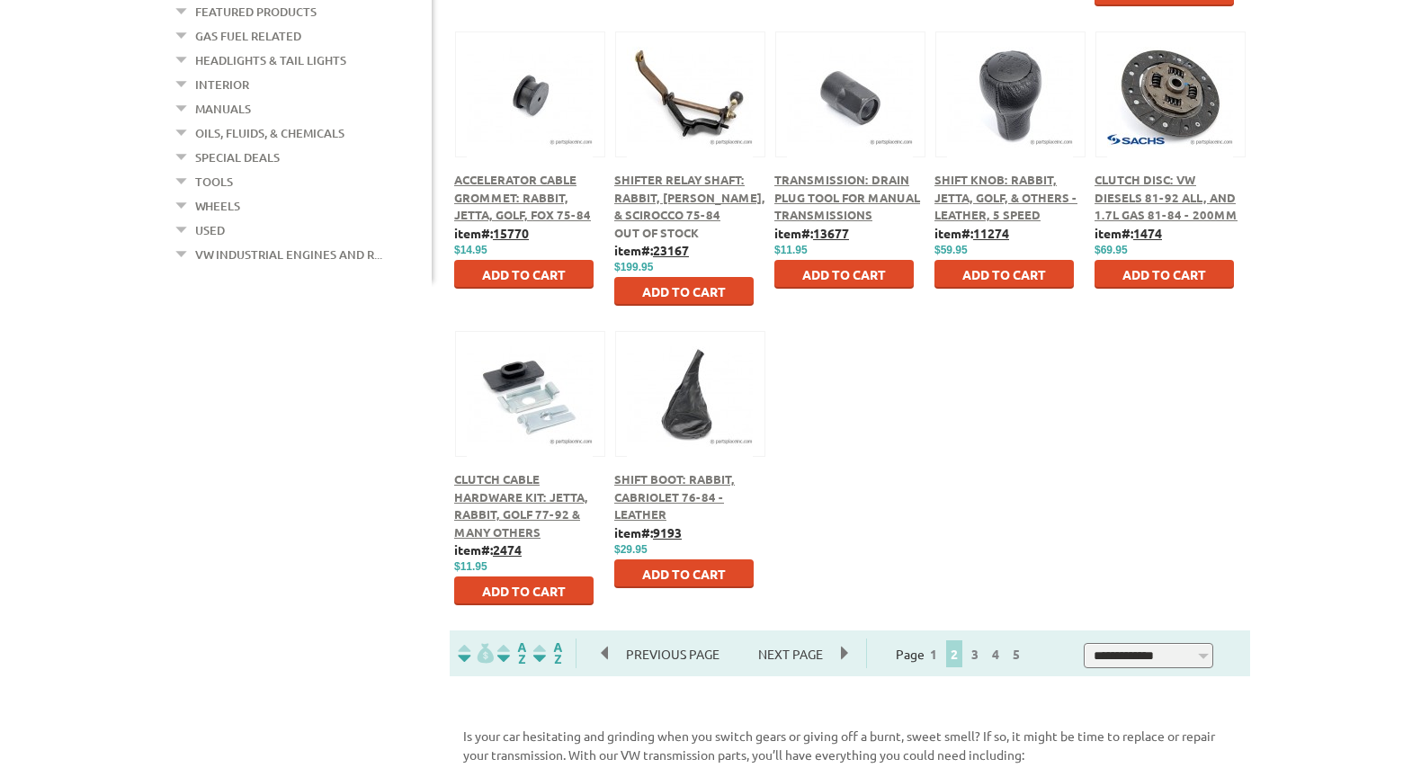
scroll to position [900, 0]
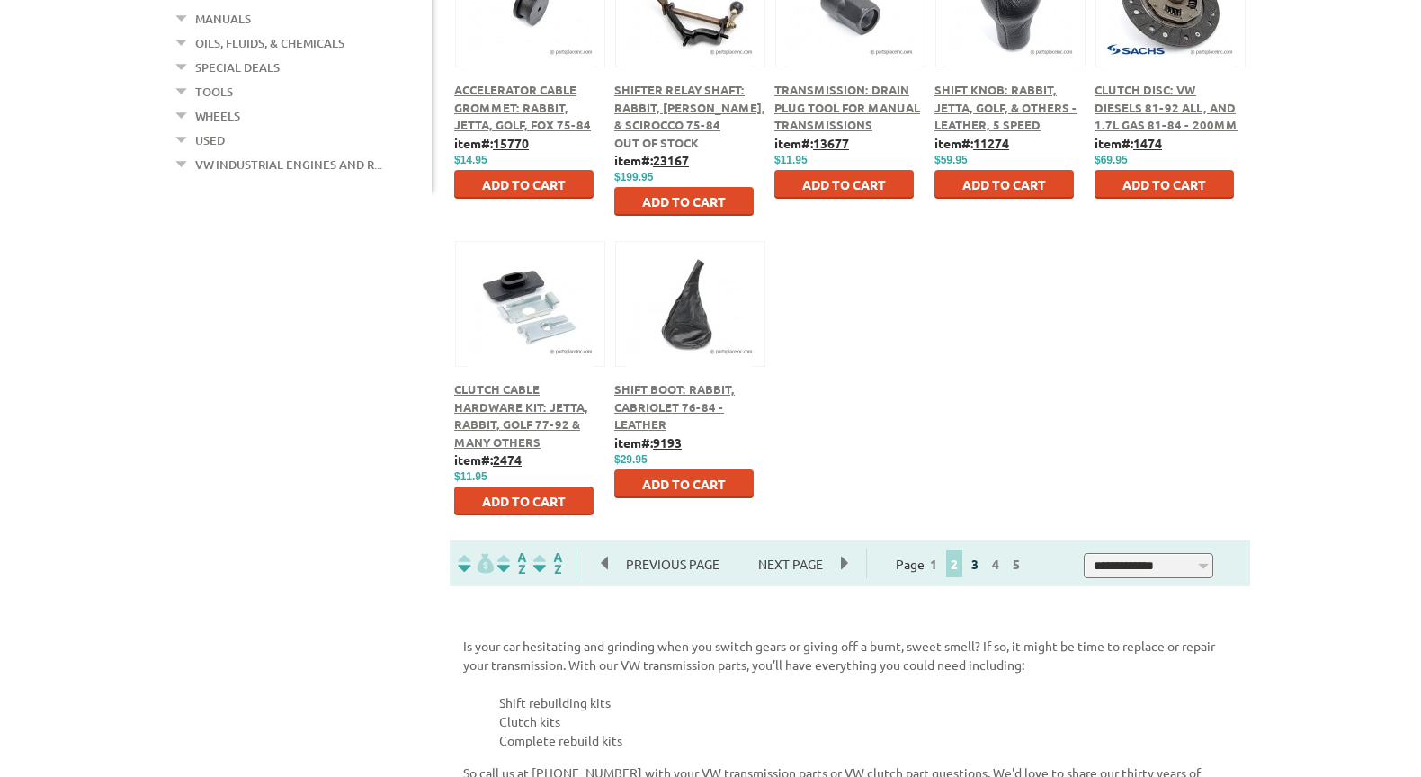
click at [983, 563] on link "3" at bounding box center [975, 564] width 16 height 16
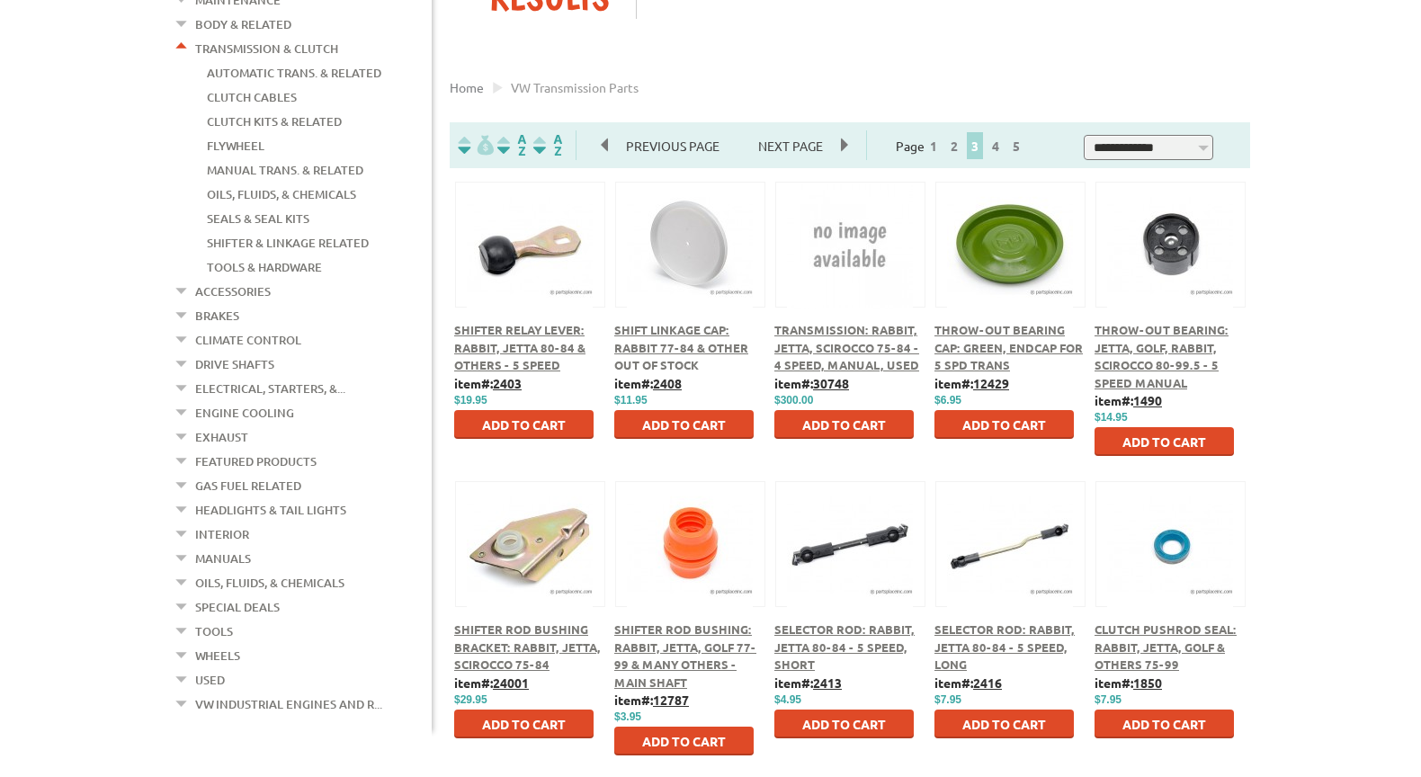
scroll to position [450, 0]
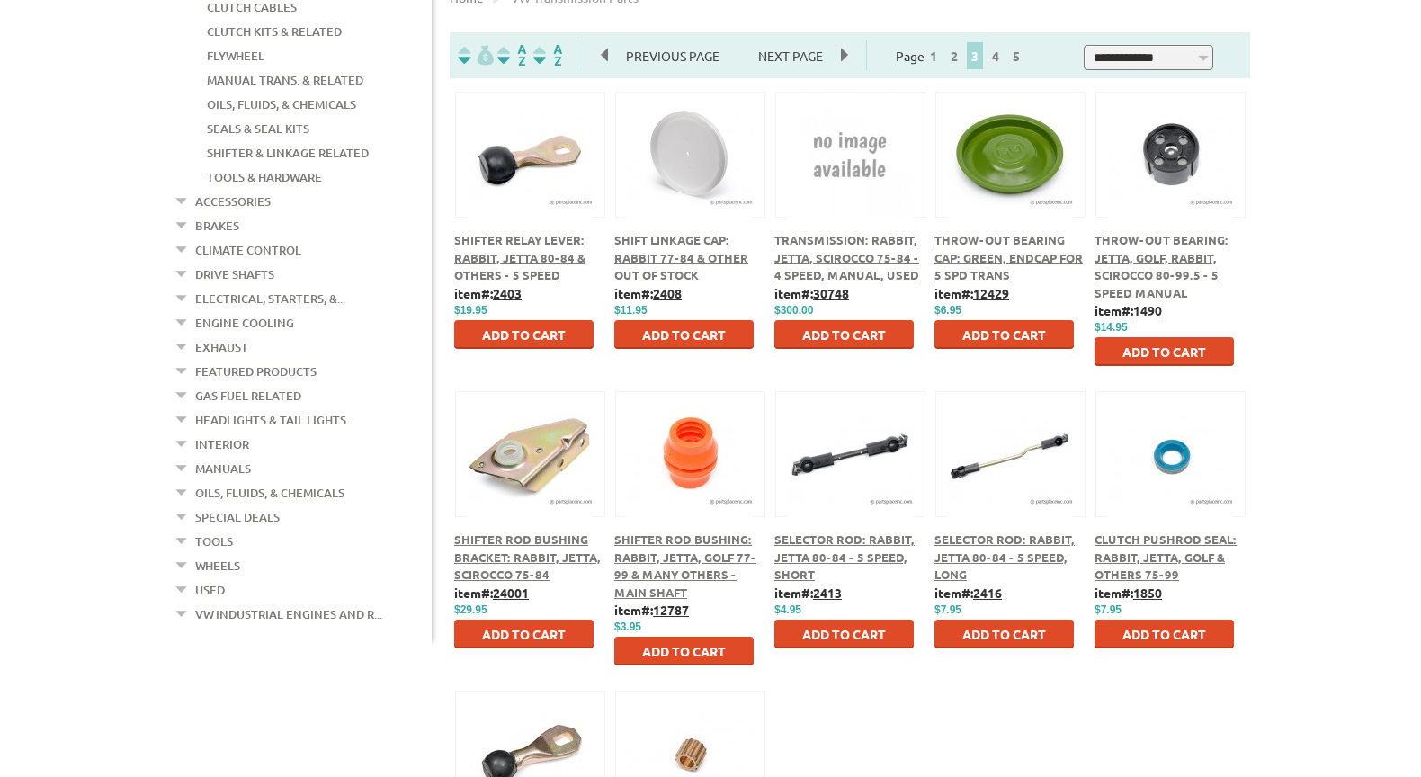
click at [705, 476] on div at bounding box center [690, 434] width 148 height 84
click at [684, 543] on span "Shifter Rod Bushing: Rabbit, Jetta, Golf 77-99 & Many Others - Main Shaft" at bounding box center [685, 566] width 142 height 68
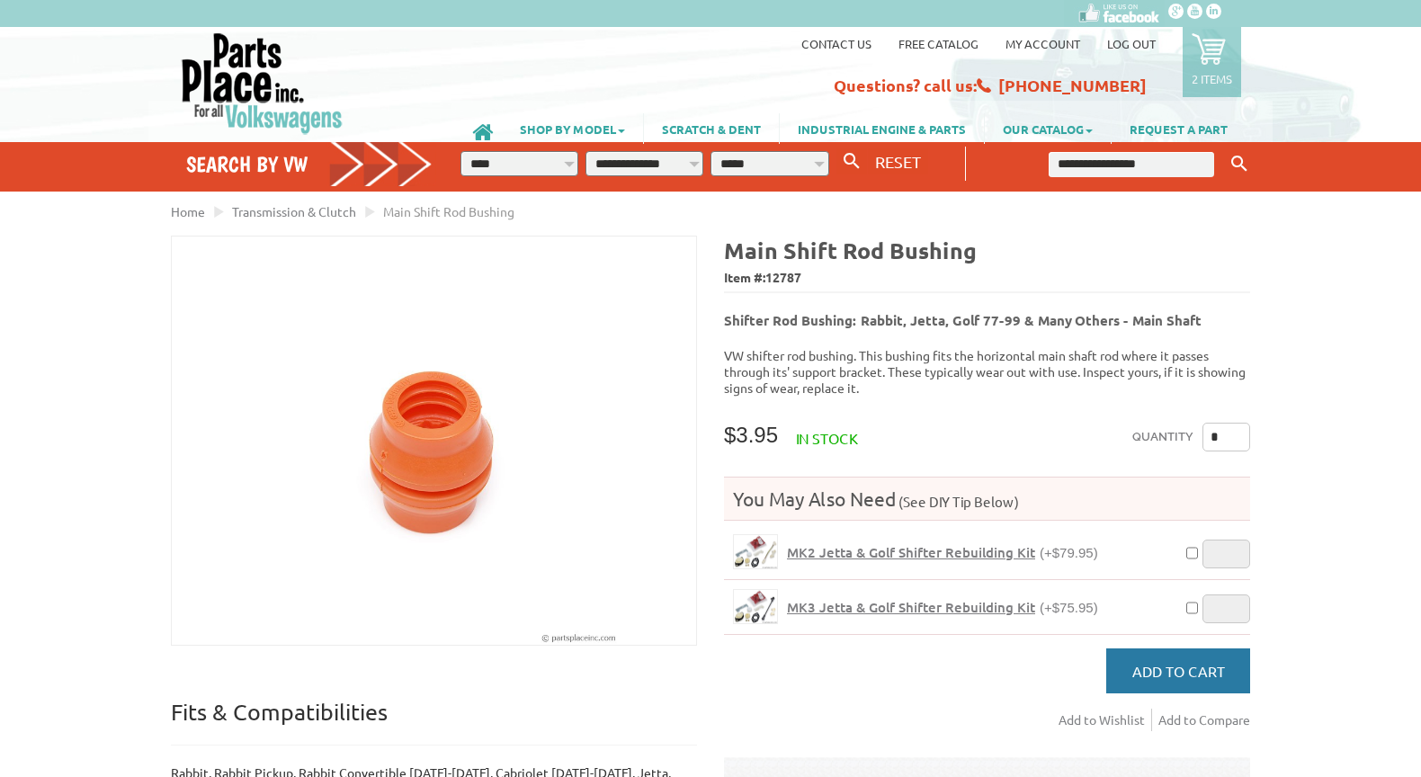
click at [1152, 662] on span "Add to Cart" at bounding box center [1179, 671] width 93 height 18
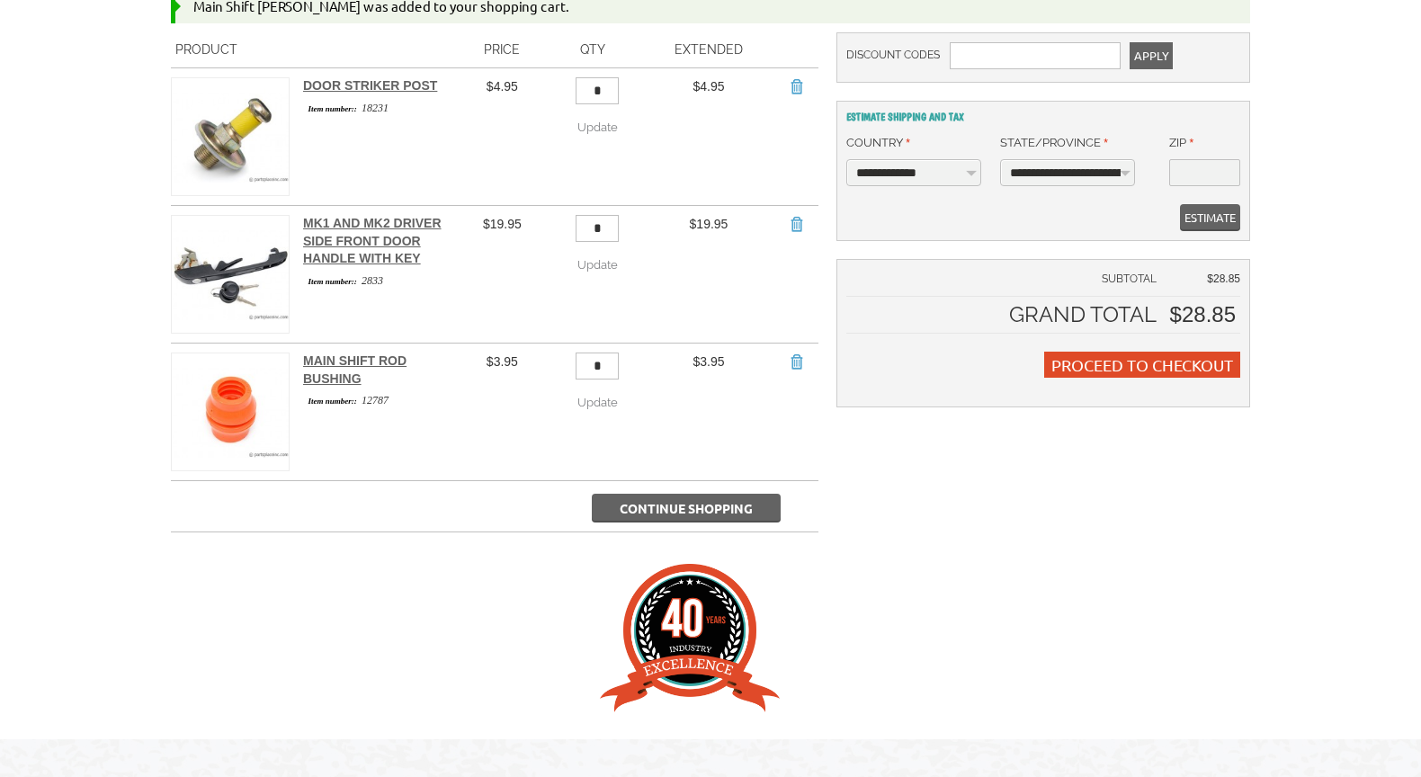
scroll to position [270, 0]
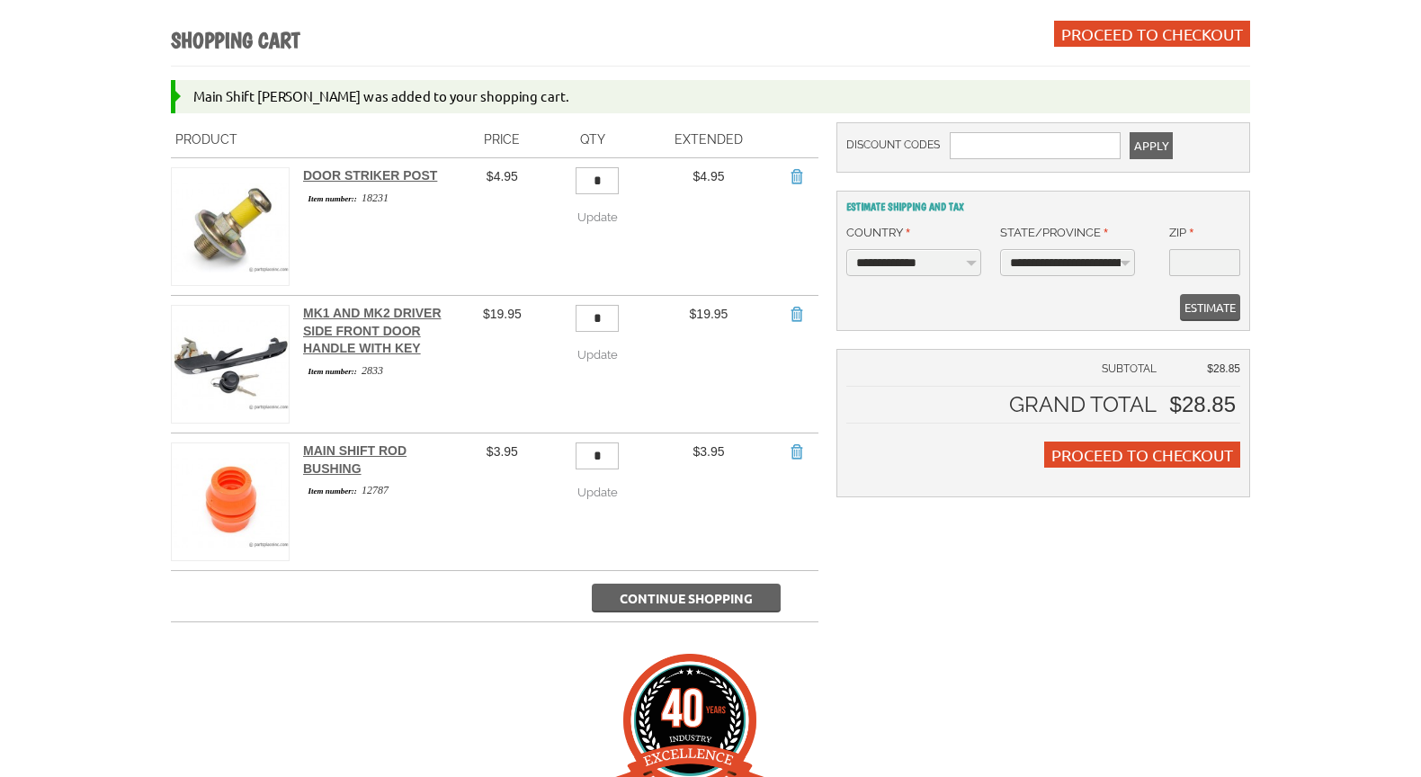
click at [739, 596] on span "Continue Shopping" at bounding box center [686, 598] width 133 height 16
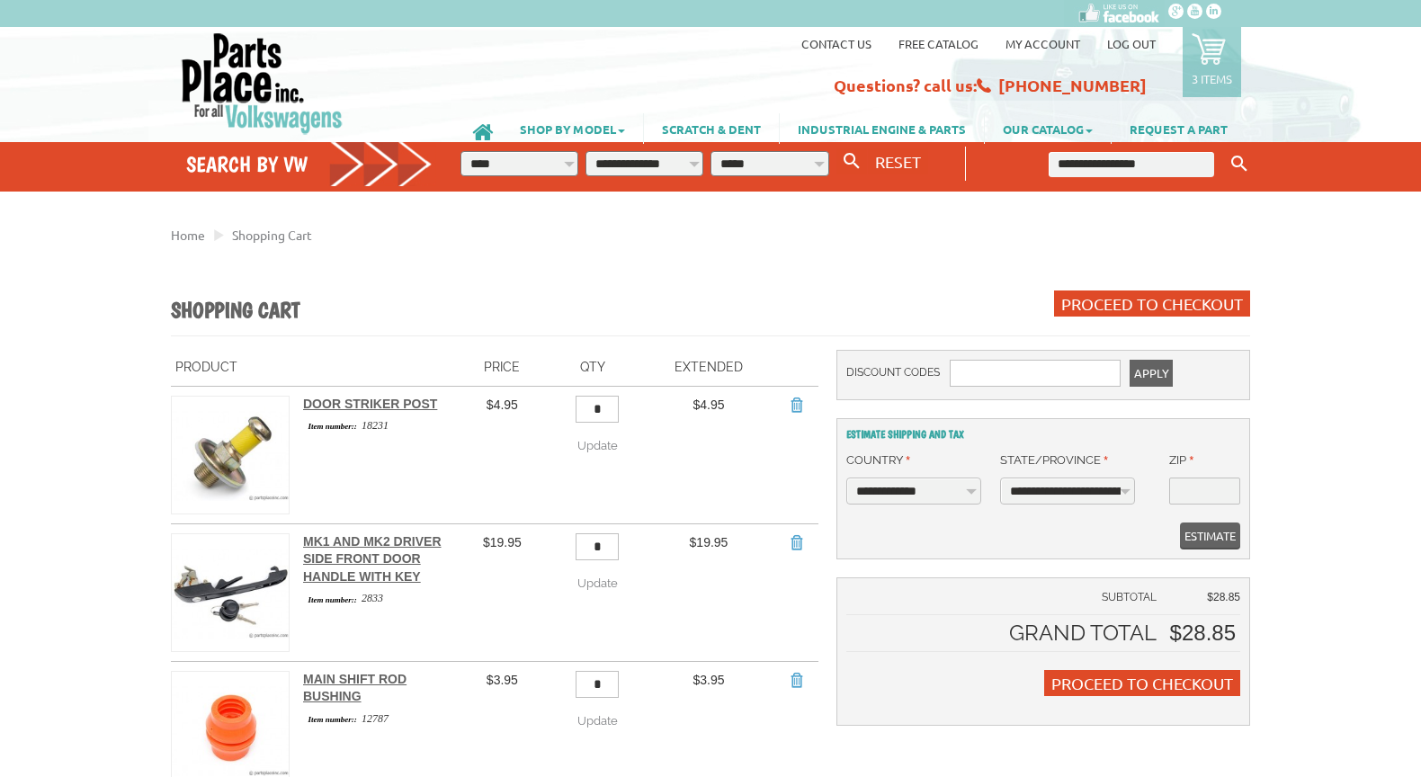
scroll to position [270, 0]
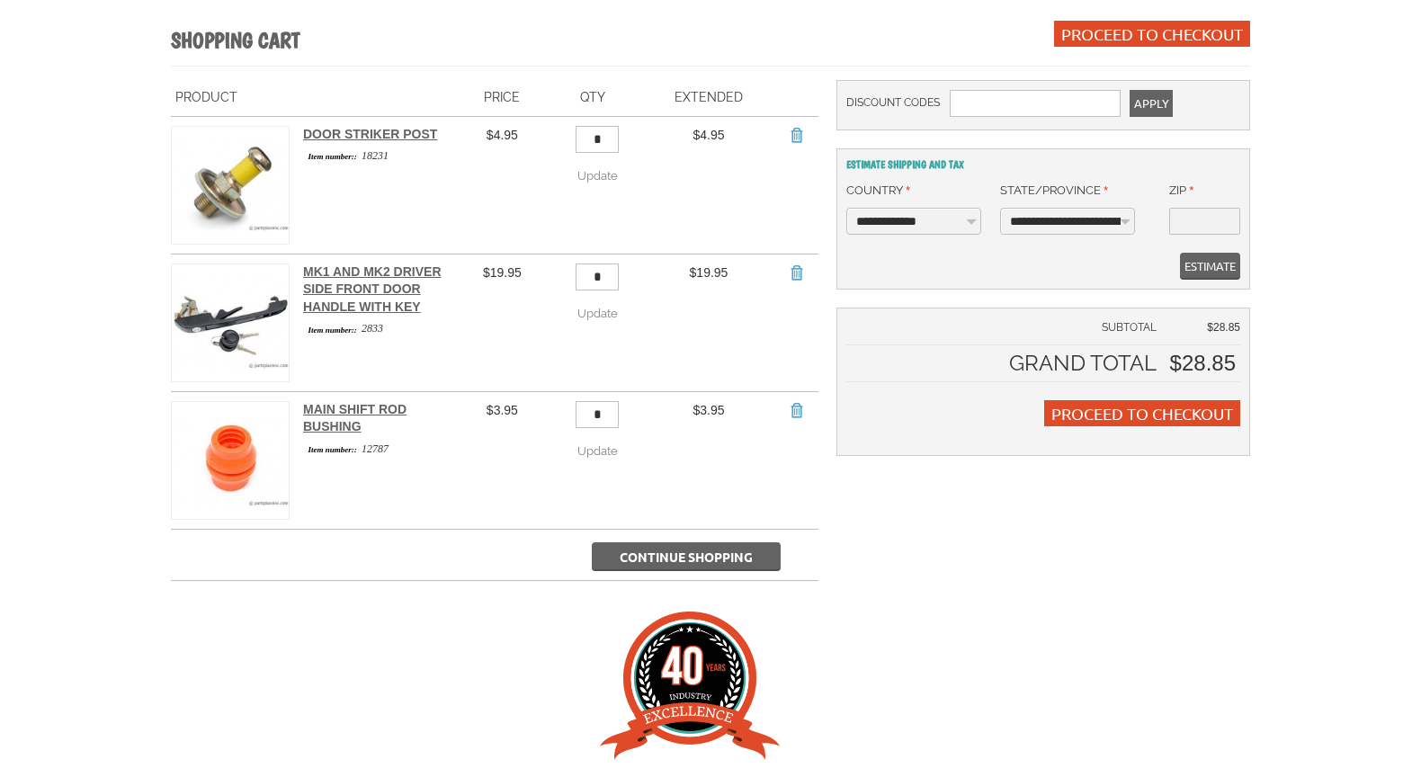
click at [689, 549] on button "Continue Shopping" at bounding box center [686, 556] width 189 height 29
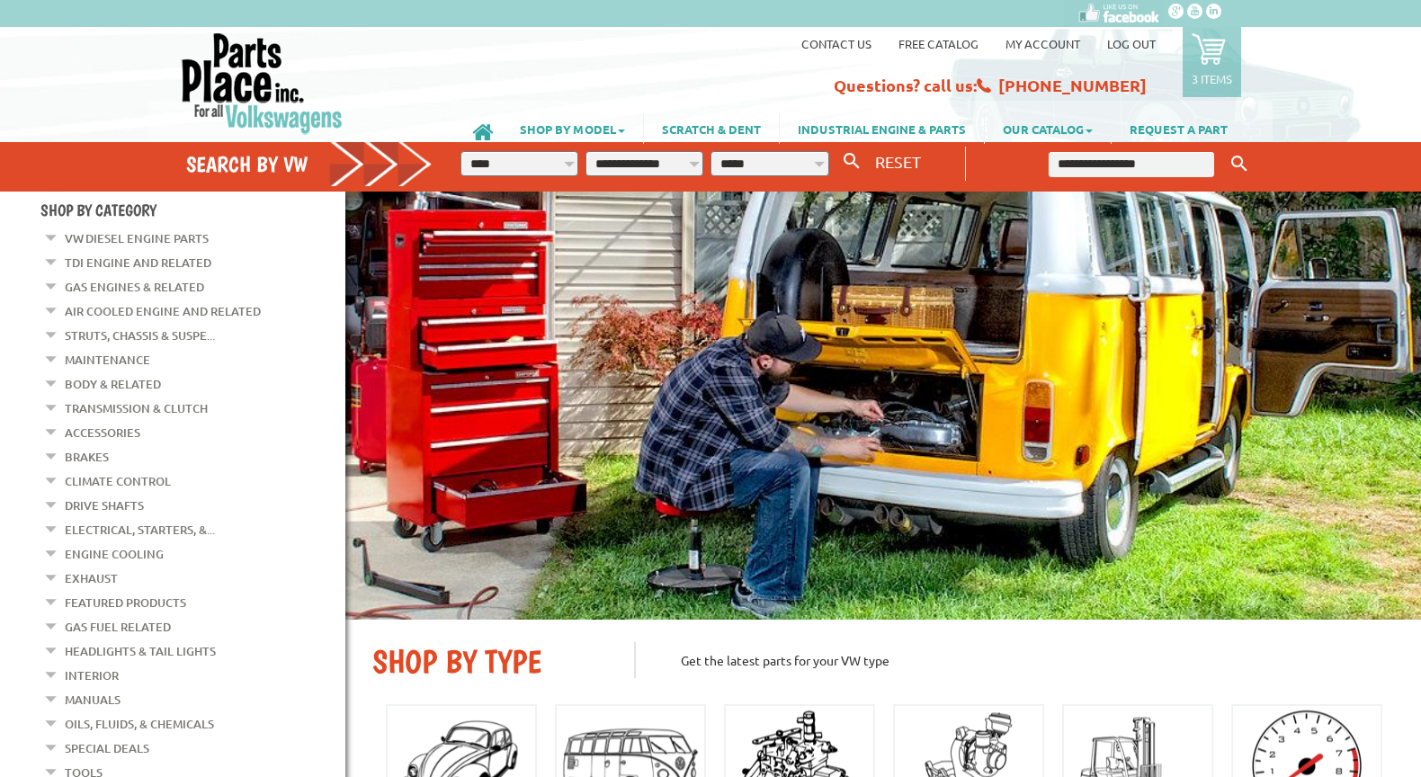
click at [141, 378] on link "Body & Related" at bounding box center [113, 383] width 96 height 23
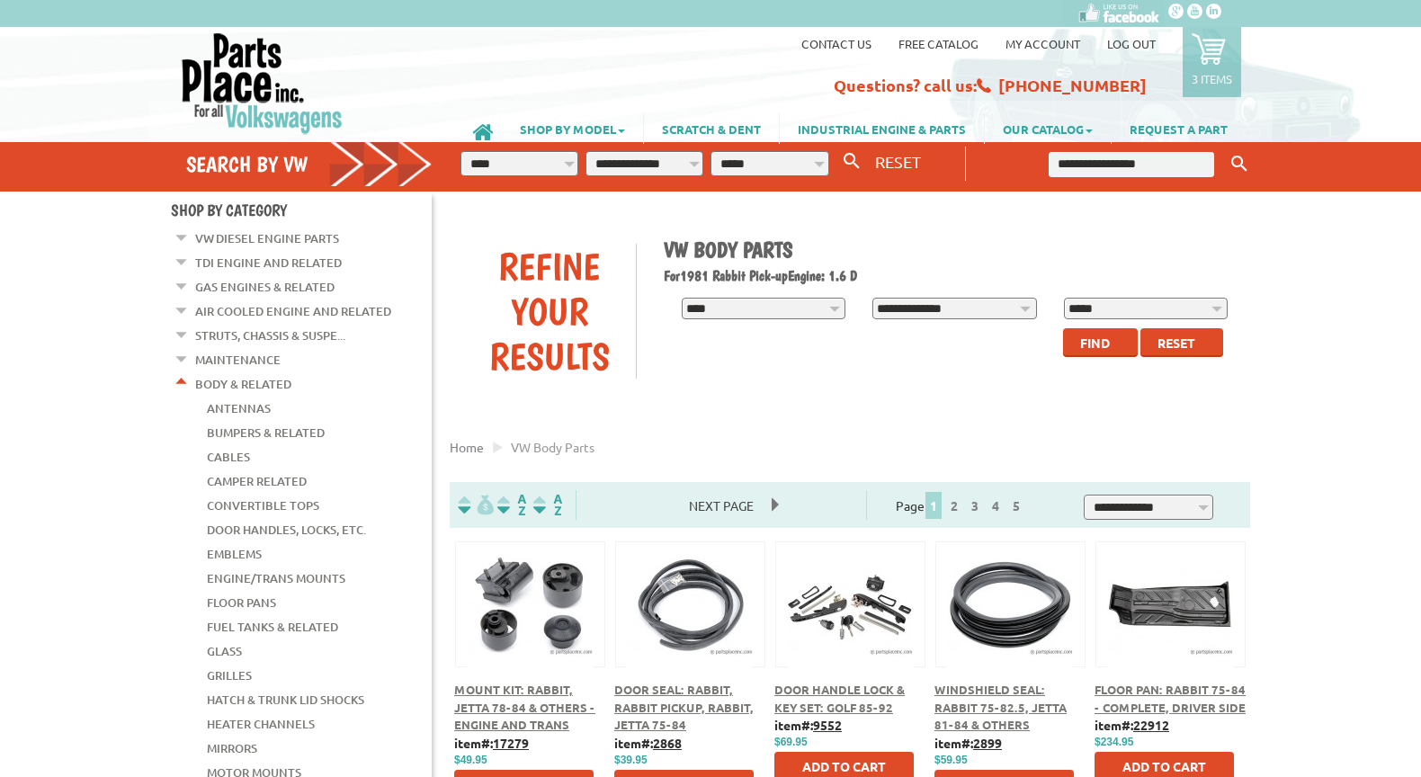
click at [287, 521] on link "Door Handles, Locks, Etc." at bounding box center [286, 529] width 159 height 23
